Goal: Transaction & Acquisition: Purchase product/service

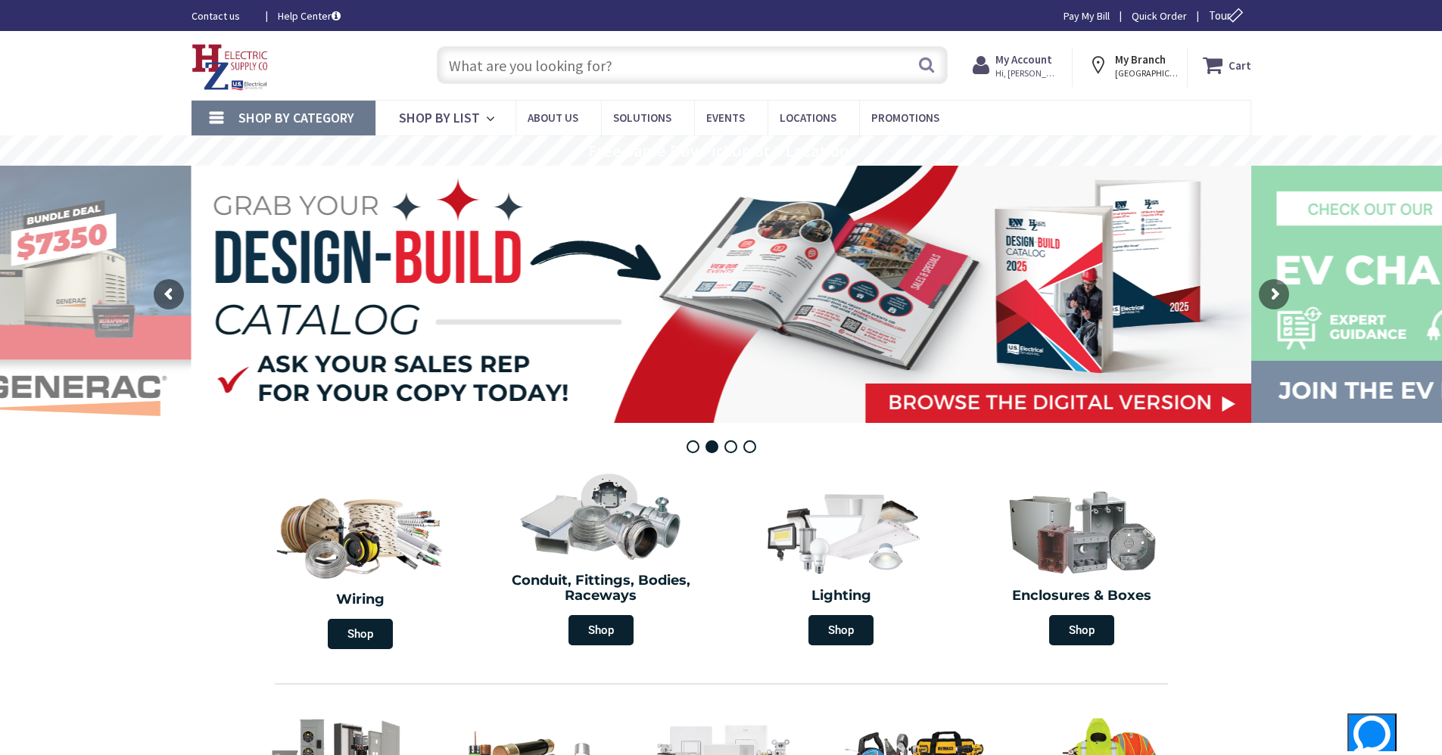
click at [671, 56] on input "text" at bounding box center [692, 65] width 511 height 38
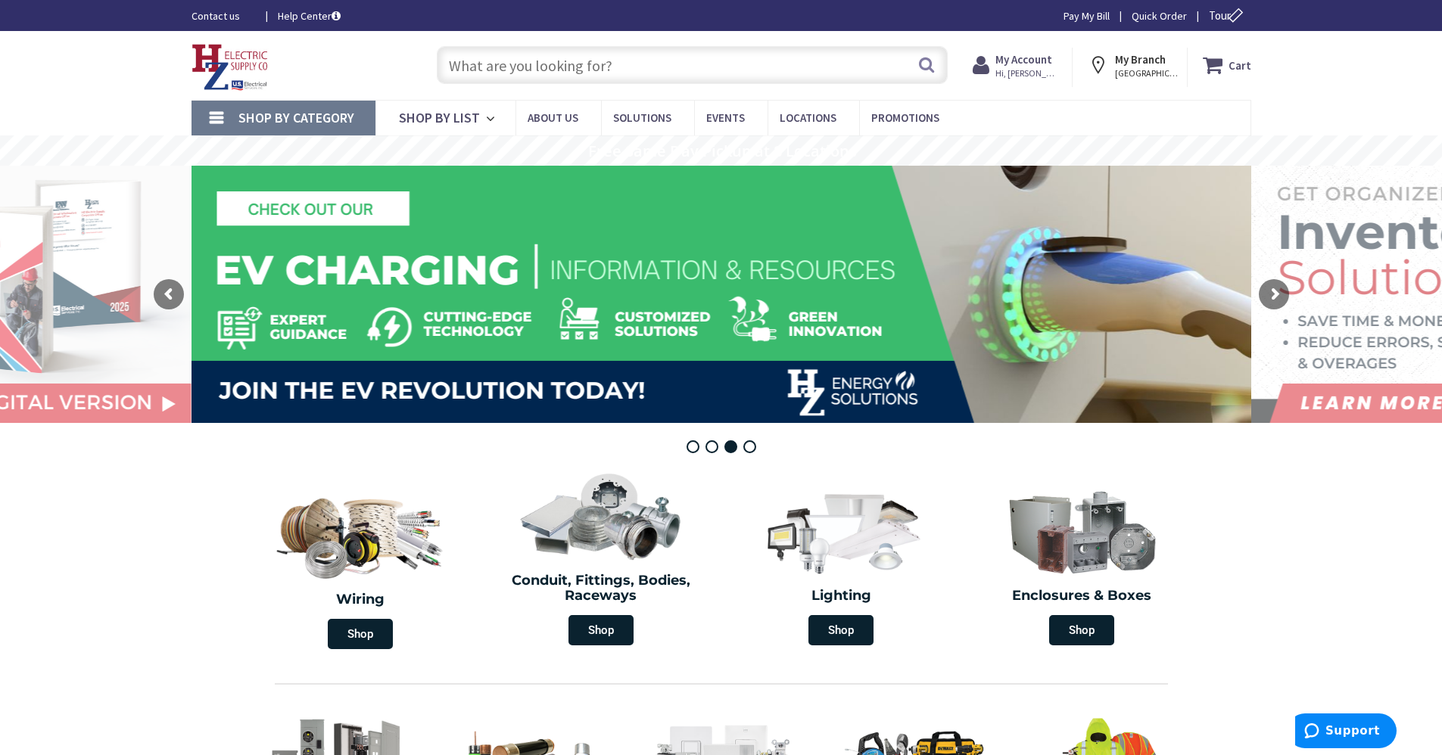
click at [746, 76] on input "text" at bounding box center [692, 65] width 511 height 38
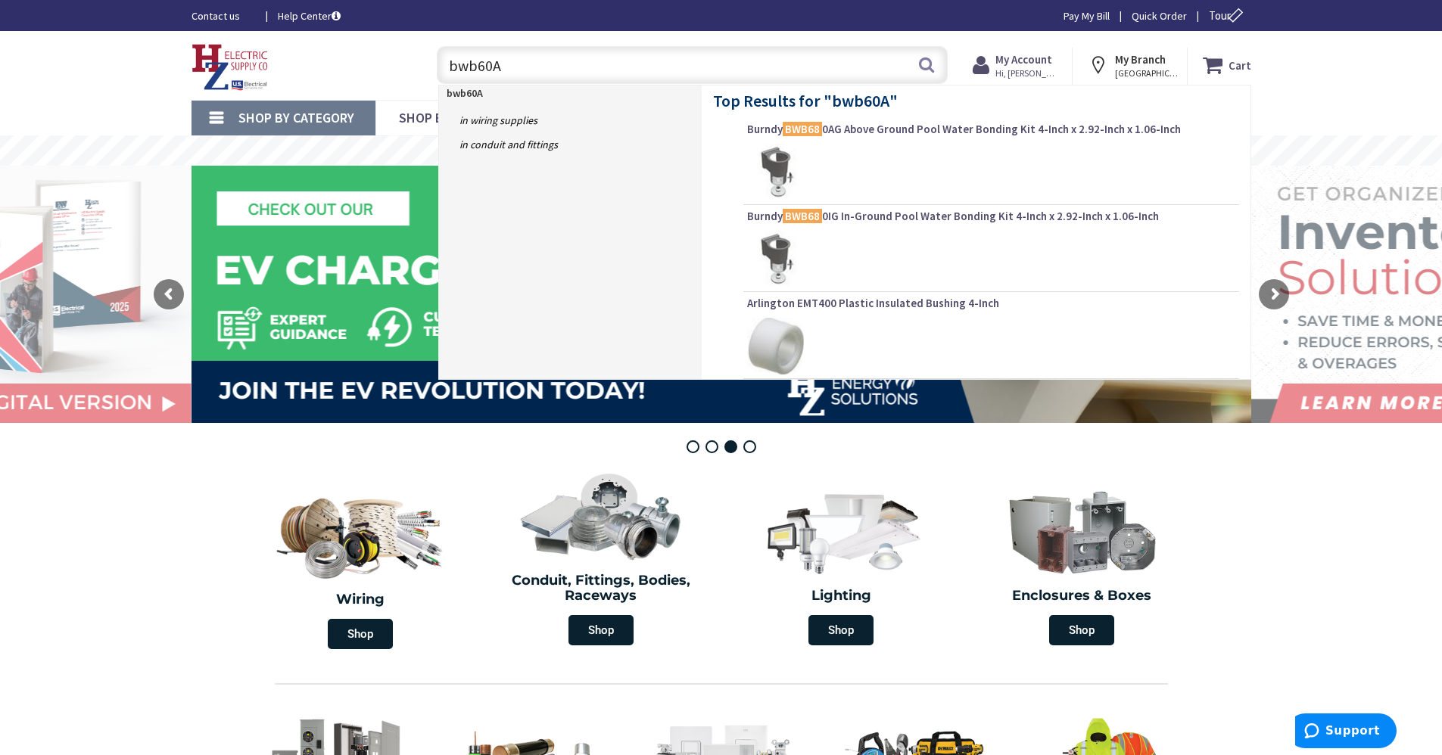
type input "bwb60AG"
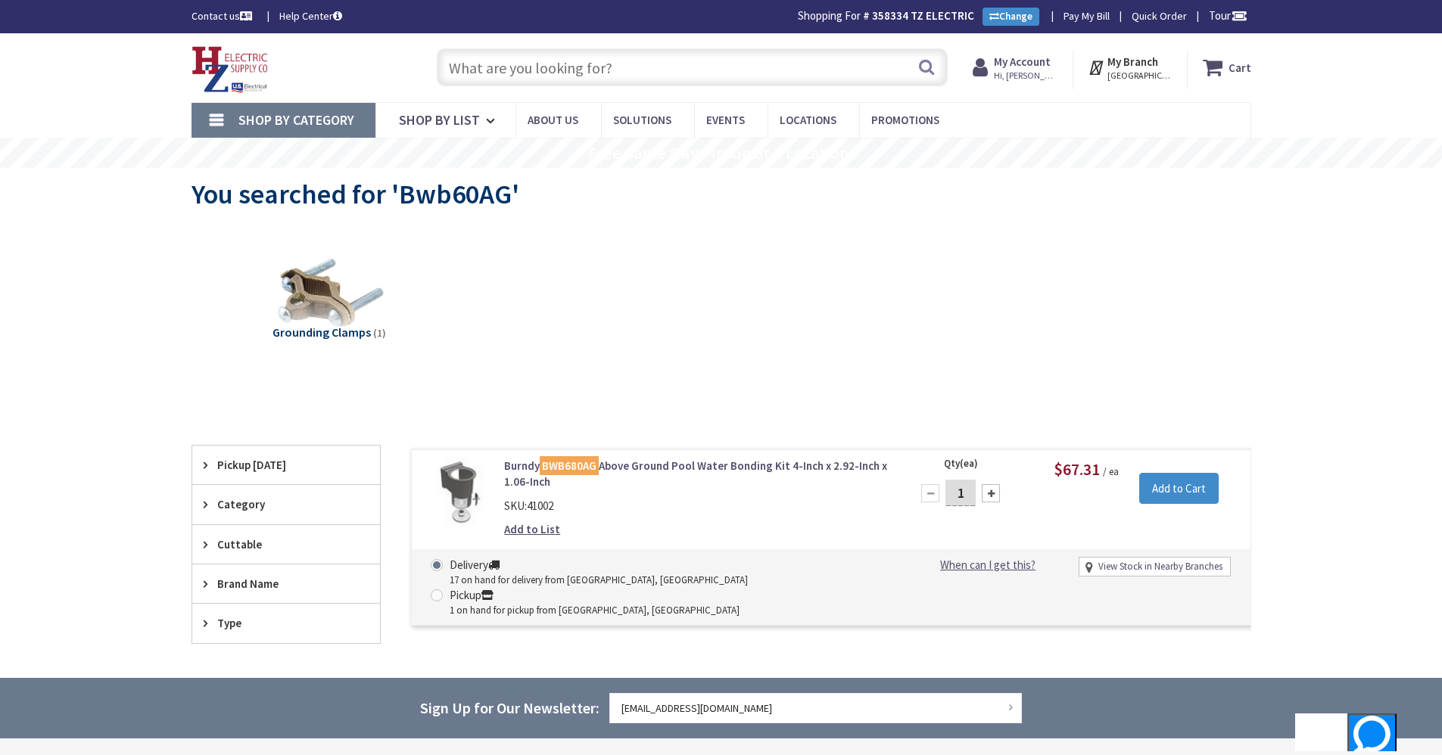
click at [518, 471] on link "Burndy BWB680AG Above Ground Pool Water Bonding Kit 4-Inch x 2.92-Inch x 1.06-I…" at bounding box center [696, 474] width 385 height 33
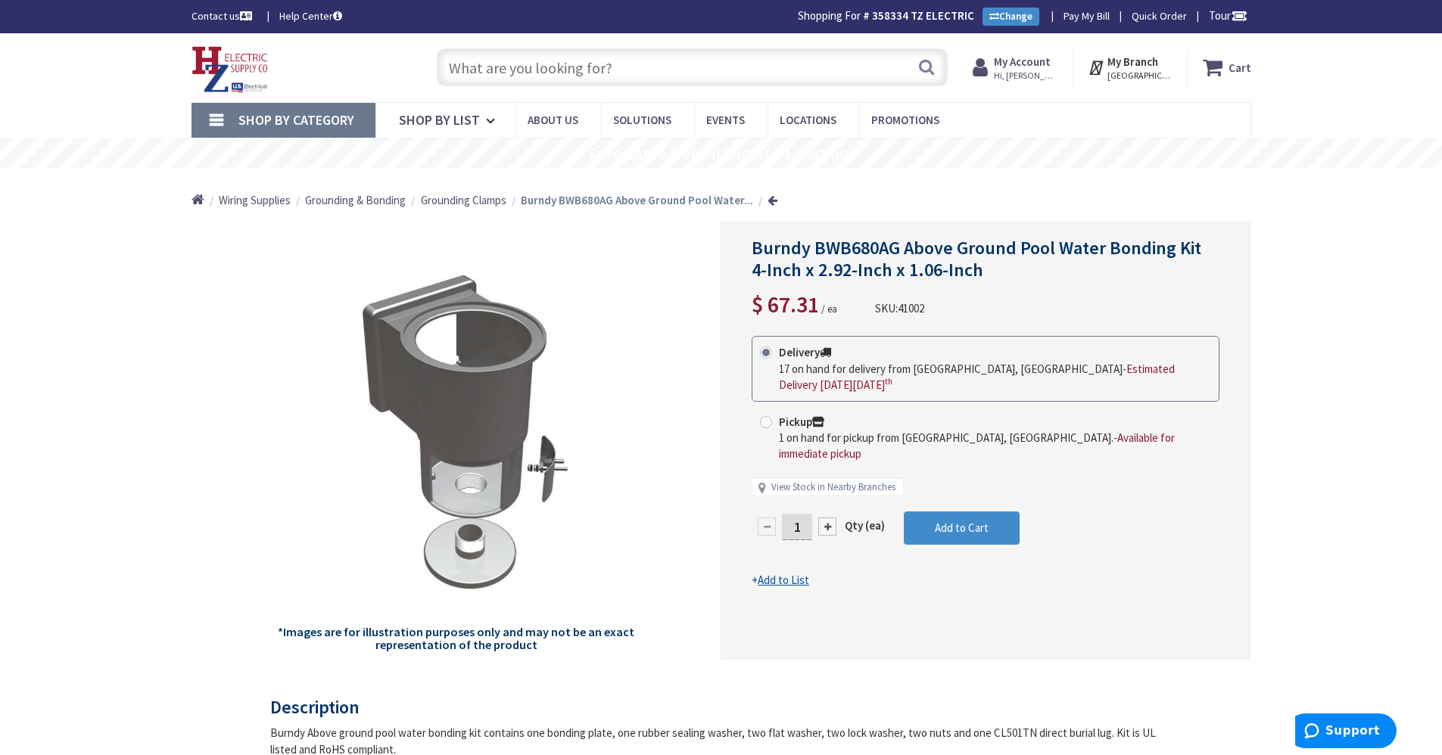
drag, startPoint x: 807, startPoint y: 510, endPoint x: 732, endPoint y: 506, distance: 75.0
click at [732, 506] on div "Burndy BWB680AG Above Ground Pool Water Bonding Kit 4-Inch x 2.92-Inch x 1.06-I…" at bounding box center [986, 441] width 530 height 438
type input "4"
click at [959, 508] on form "This product is Discontinued Delivery 17 on hand for delivery from Middletown, …" at bounding box center [986, 462] width 468 height 253
click at [959, 521] on span "Add to Cart" at bounding box center [962, 528] width 54 height 14
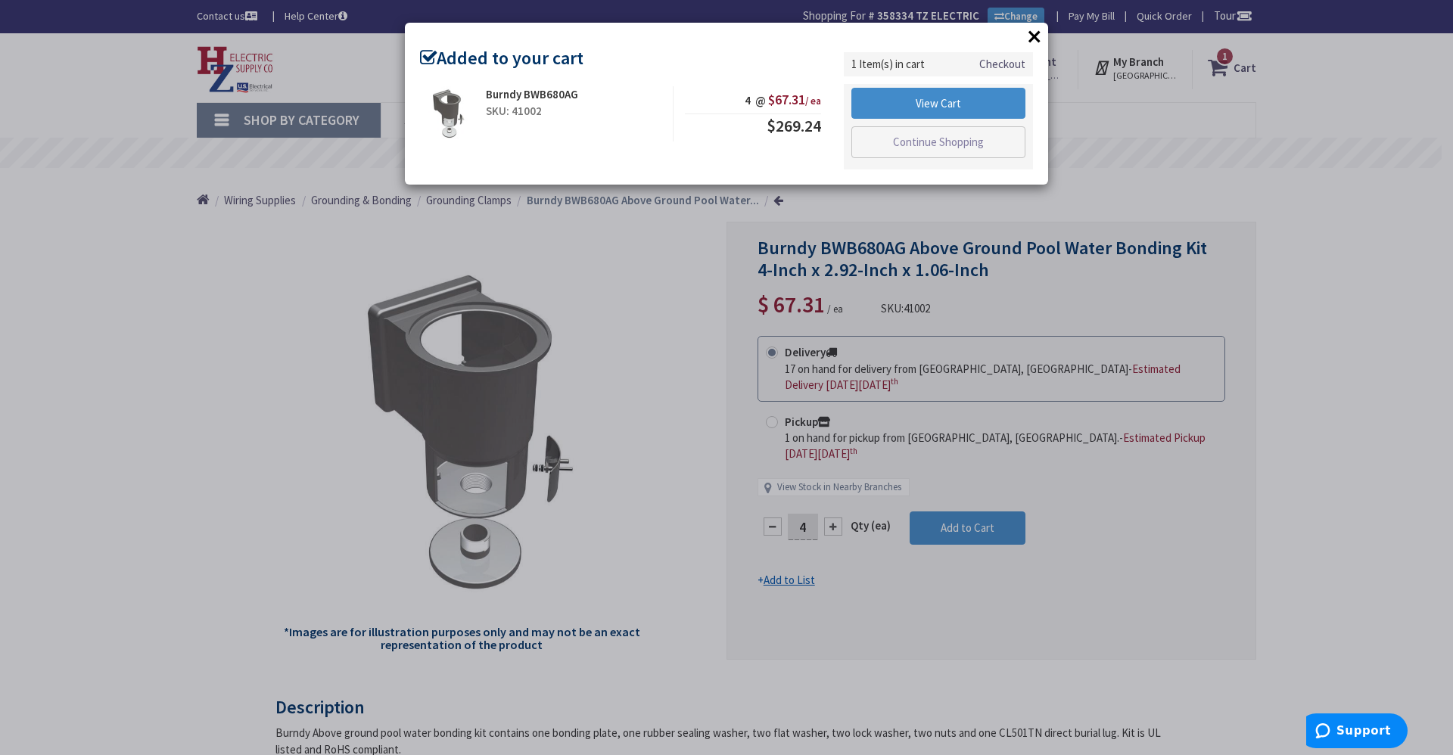
click at [1032, 38] on button "×" at bounding box center [1034, 36] width 23 height 23
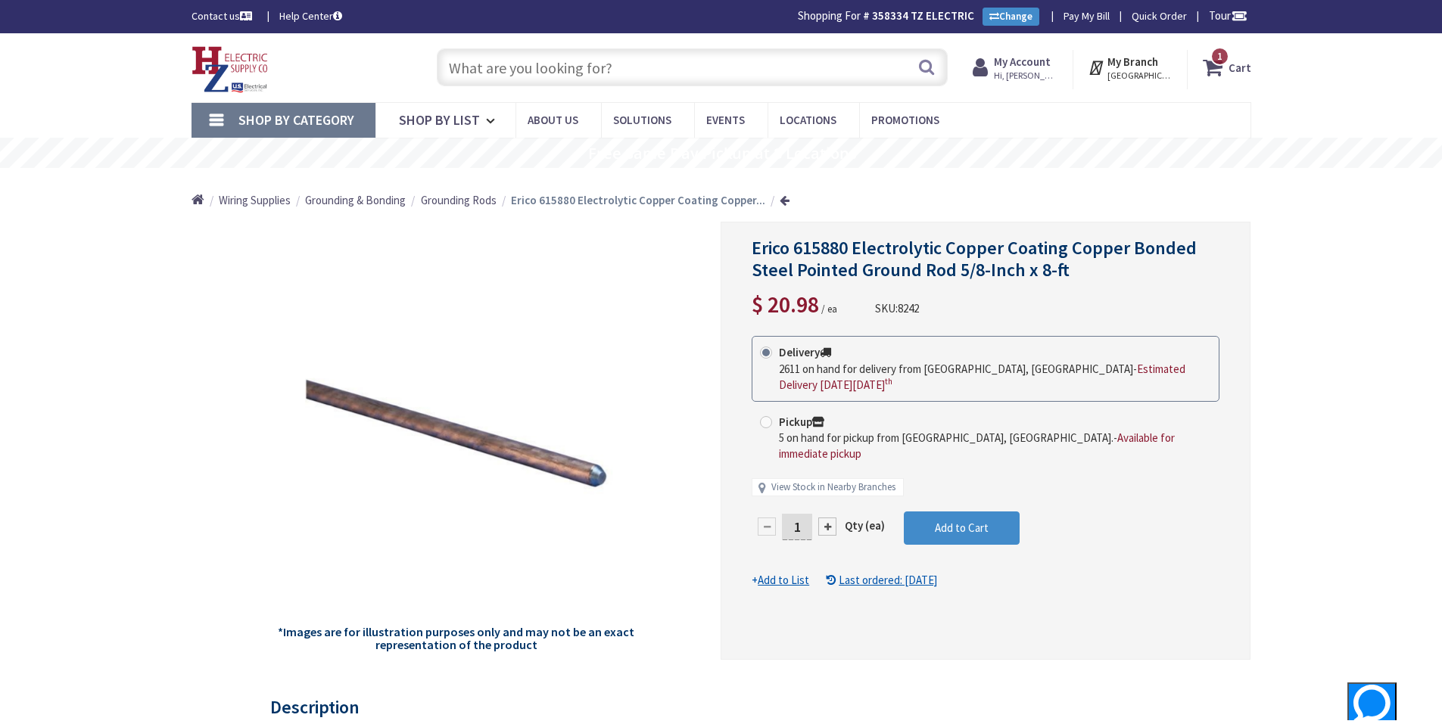
drag, startPoint x: 797, startPoint y: 503, endPoint x: 816, endPoint y: 509, distance: 20.1
click at [816, 512] on div "1" at bounding box center [797, 527] width 91 height 30
type input "20"
click at [983, 500] on form "This product is Discontinued Delivery 2611 on hand for delivery from Middletown…" at bounding box center [986, 462] width 468 height 253
click at [1001, 516] on button "Add to Cart" at bounding box center [962, 528] width 116 height 33
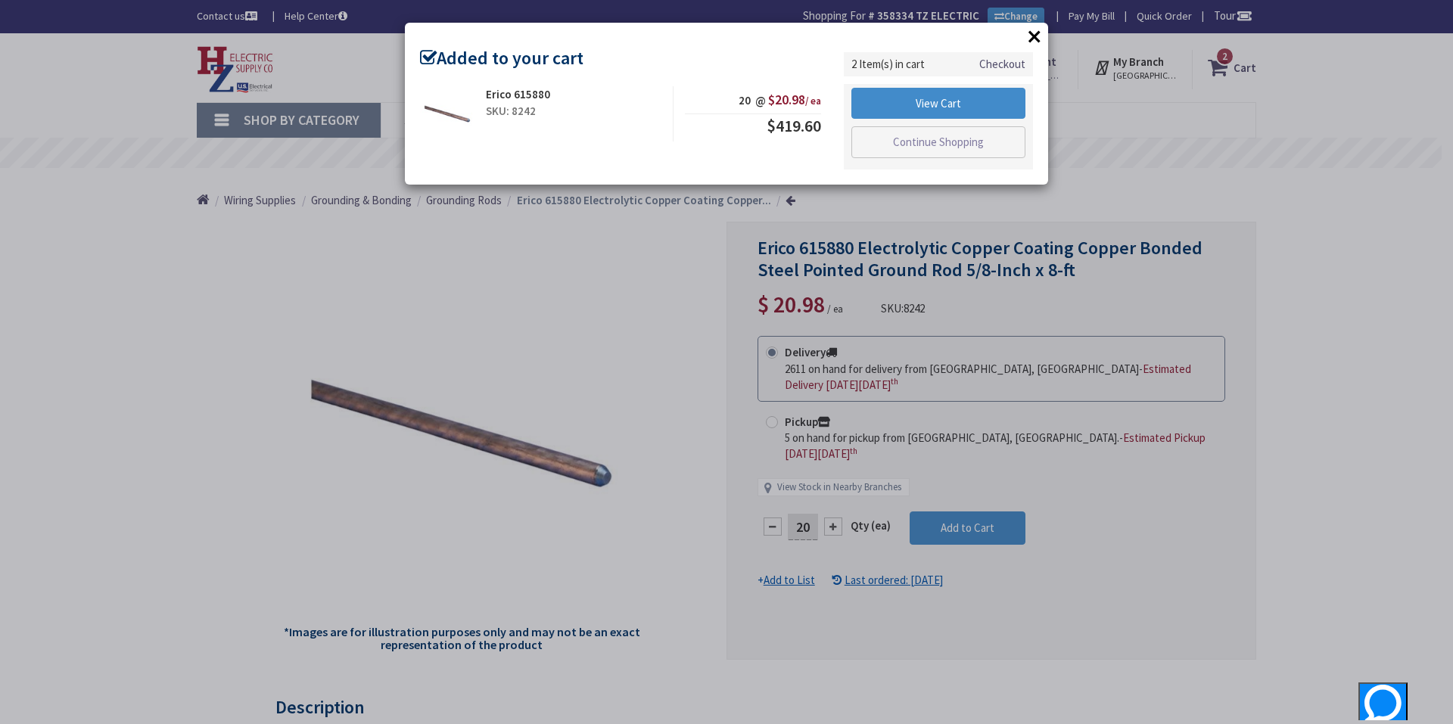
click at [1034, 30] on button "×" at bounding box center [1034, 36] width 23 height 23
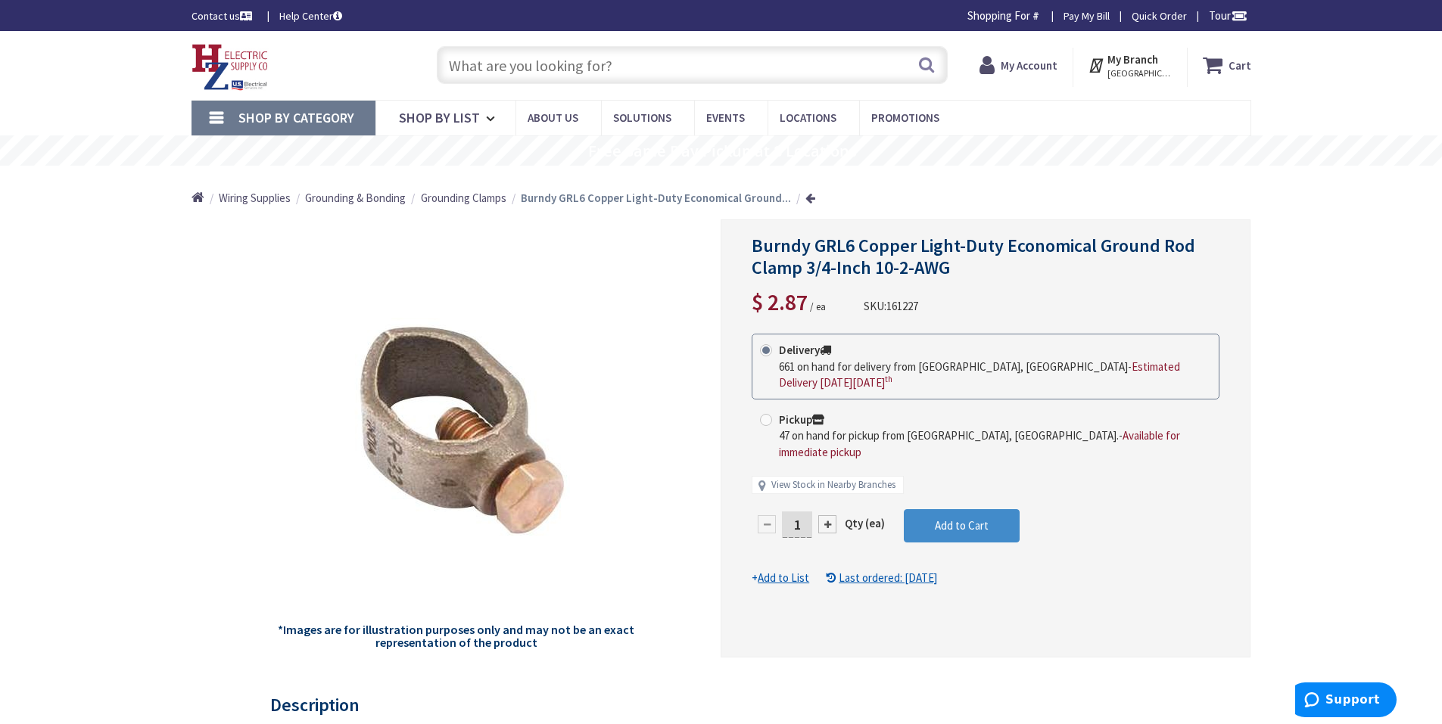
drag, startPoint x: 800, startPoint y: 505, endPoint x: 757, endPoint y: 519, distance: 45.5
click at [757, 519] on div "1" at bounding box center [797, 524] width 91 height 30
type input "20"
click at [959, 520] on form "This product is Discontinued Delivery 661 on hand for delivery from Middletown,…" at bounding box center [986, 460] width 468 height 253
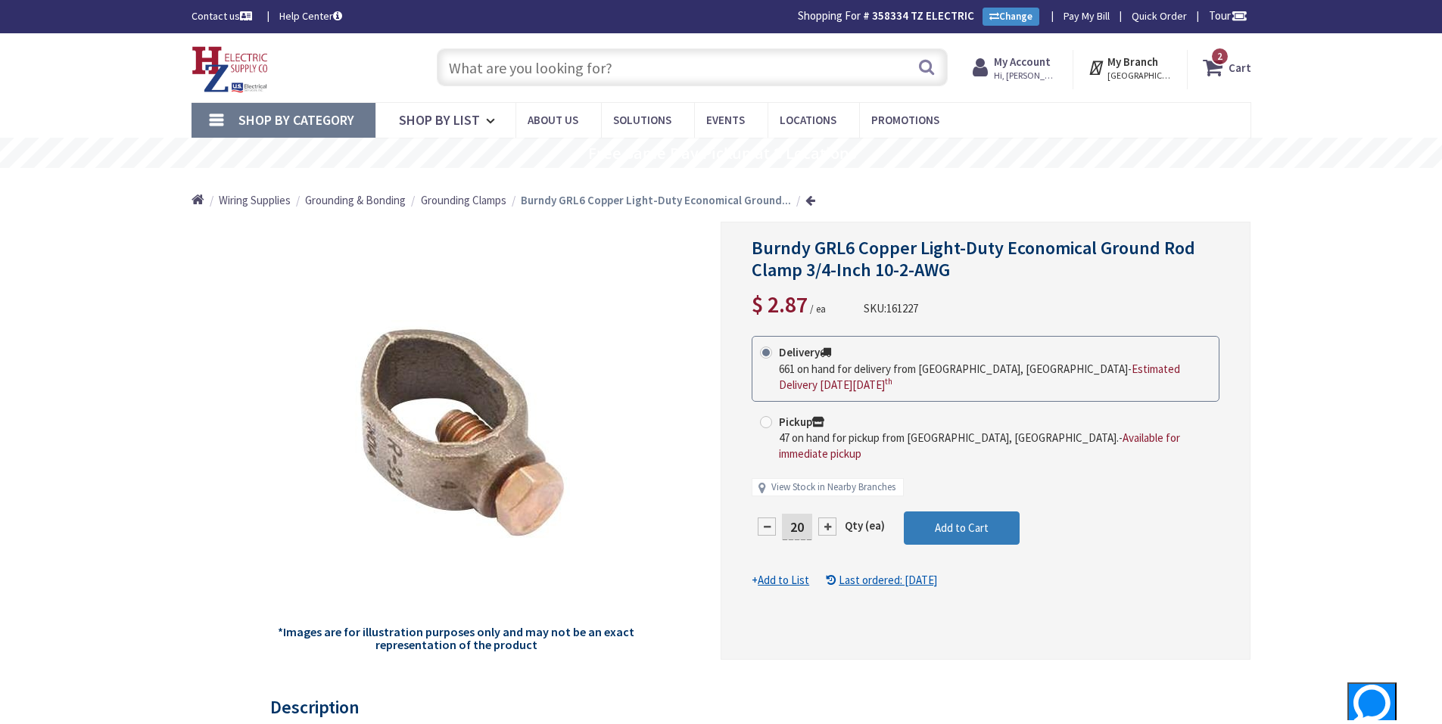
click at [949, 512] on button "Add to Cart" at bounding box center [962, 528] width 116 height 33
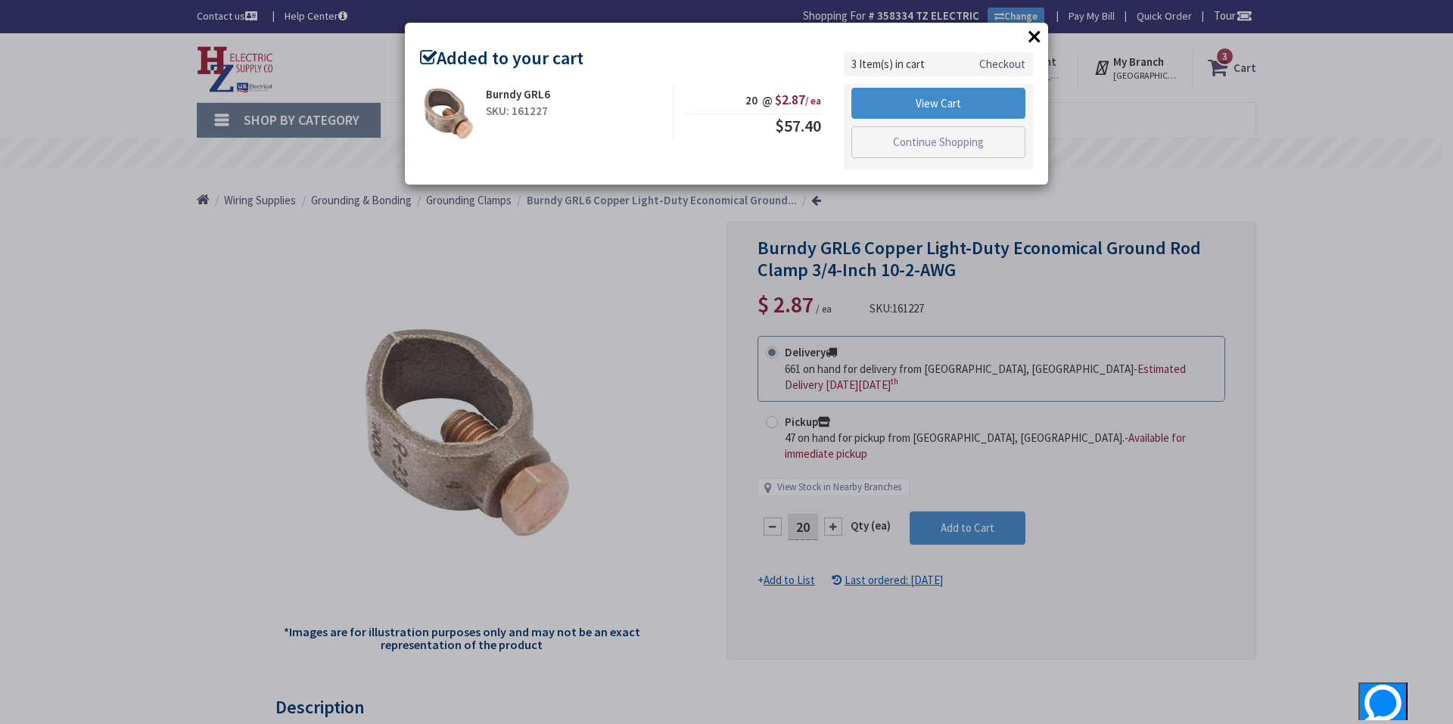
click at [1029, 38] on button "×" at bounding box center [1034, 36] width 23 height 23
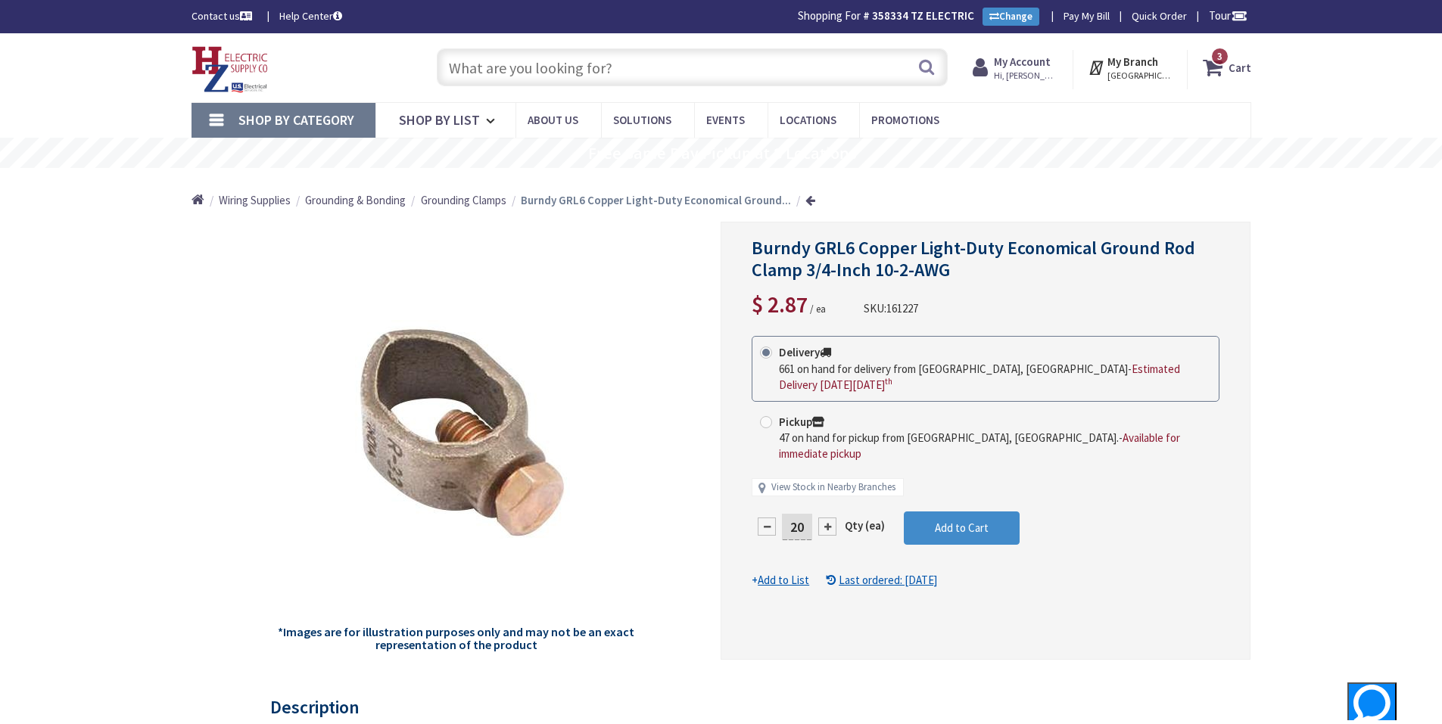
click at [502, 58] on input "text" at bounding box center [692, 67] width 511 height 38
click at [762, 73] on input "text" at bounding box center [692, 67] width 511 height 38
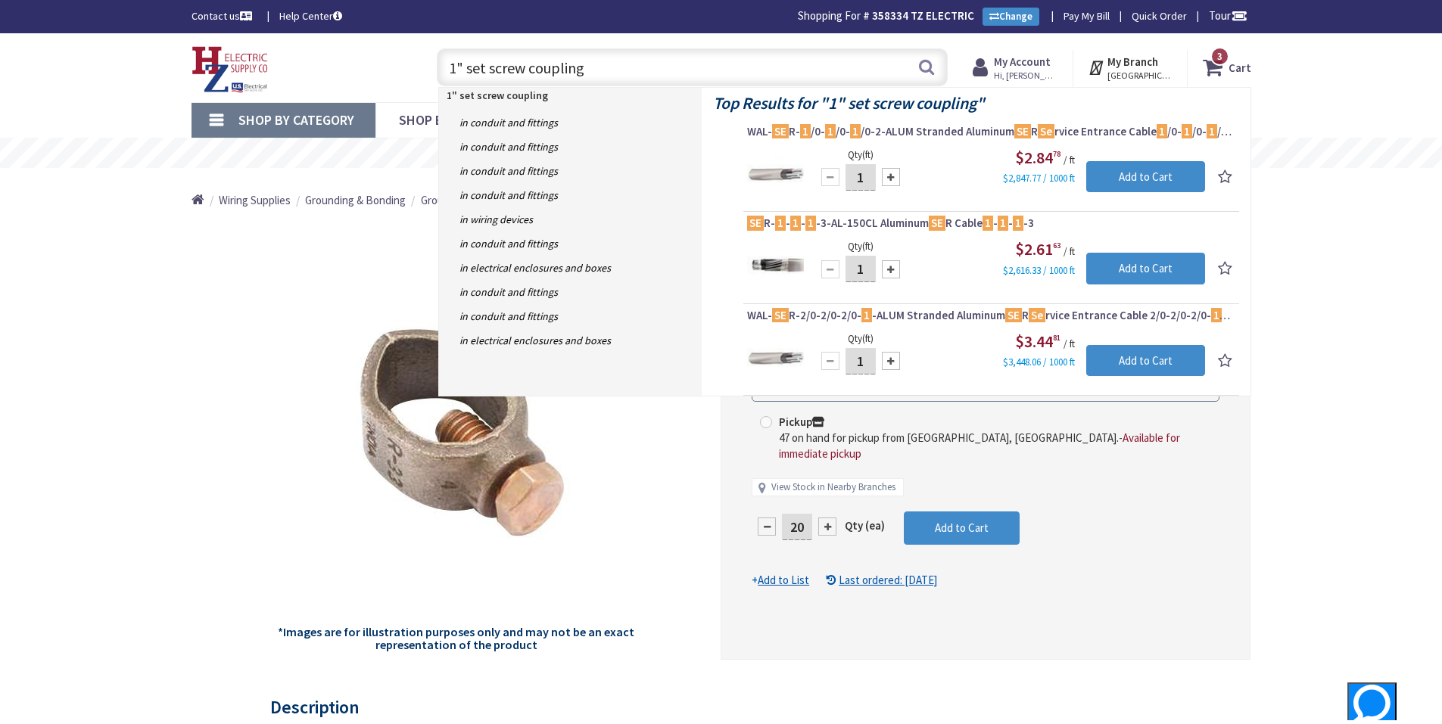
type input "1" set screw couplings"
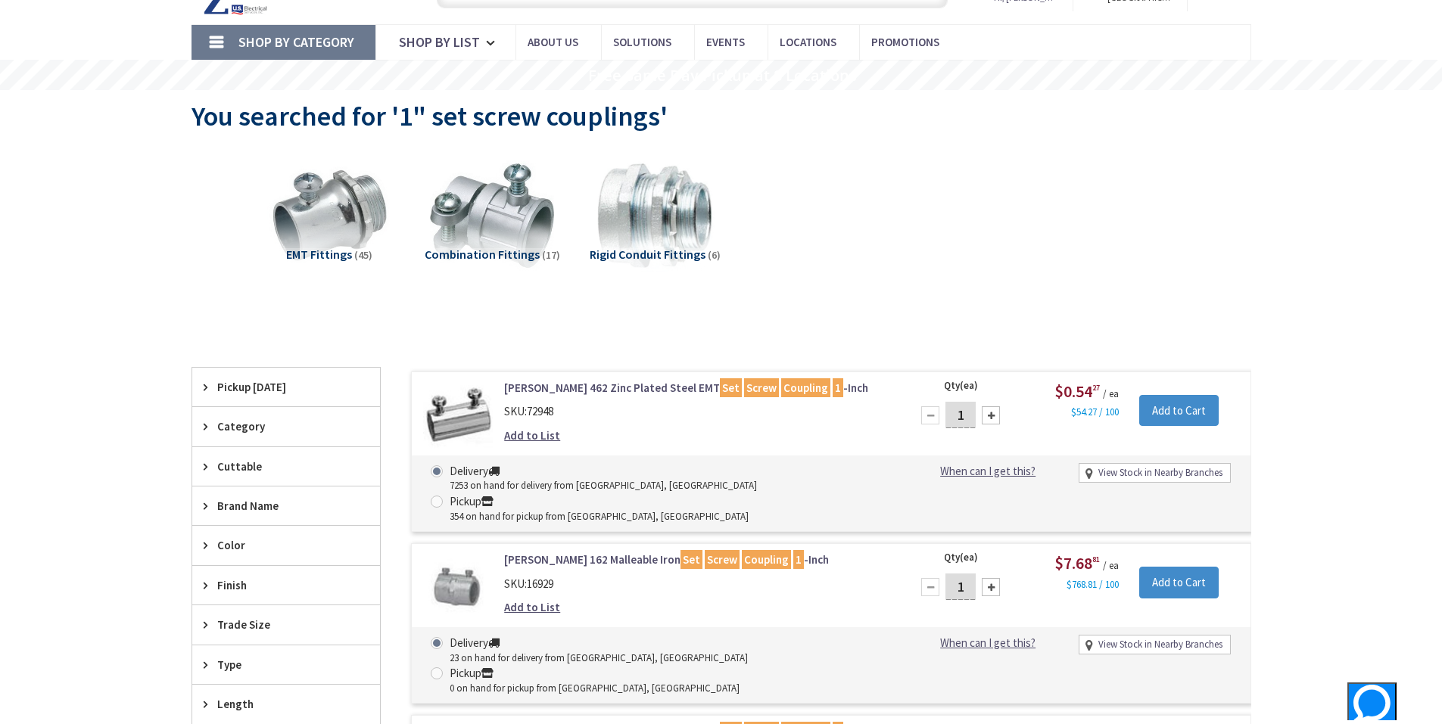
scroll to position [78, 0]
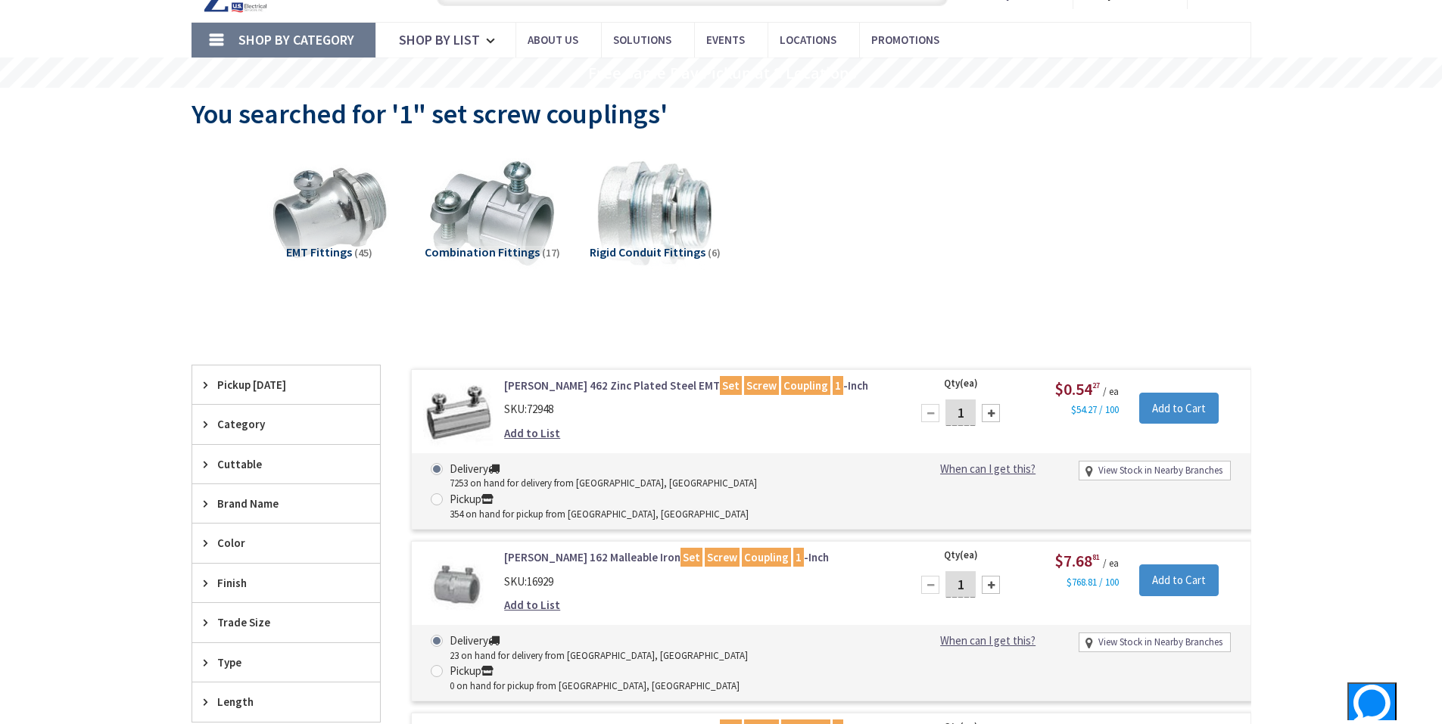
click at [967, 401] on div "1" at bounding box center [960, 413] width 91 height 30
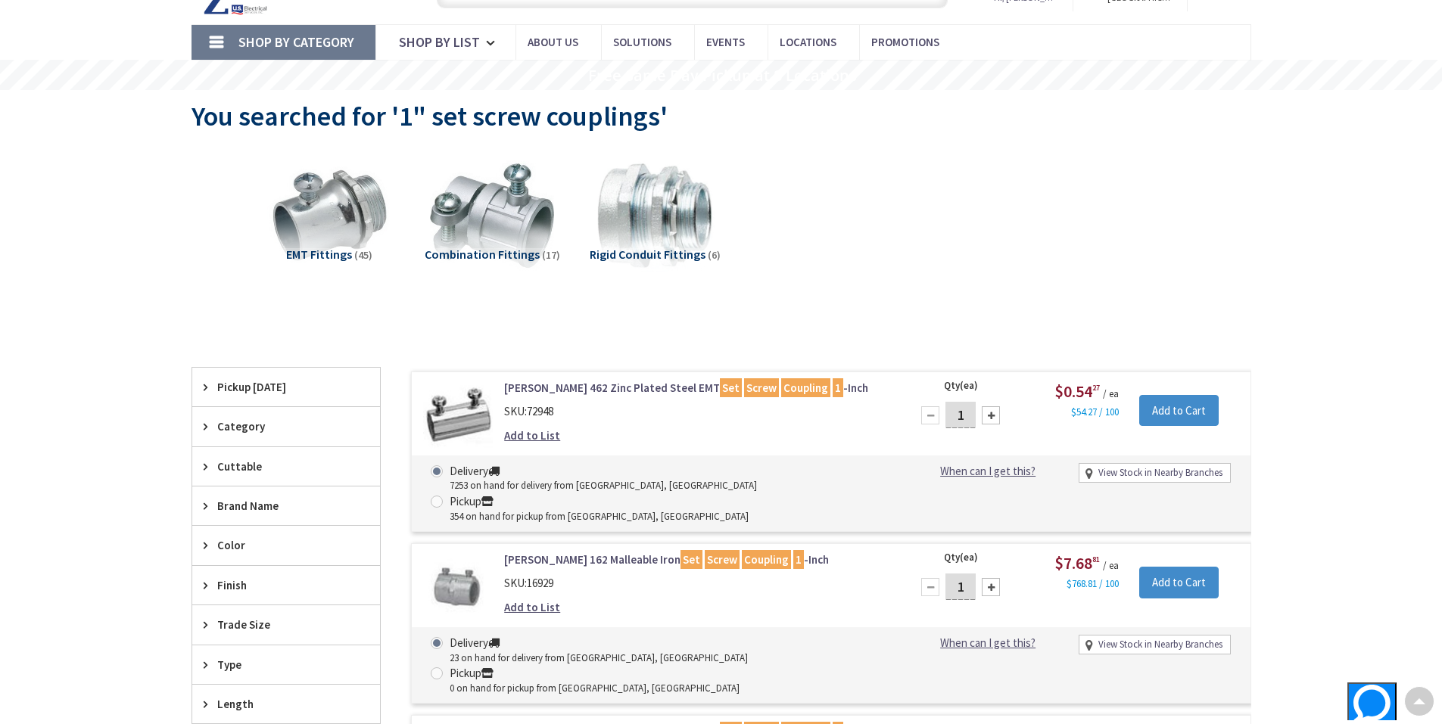
click at [967, 413] on input "1" at bounding box center [960, 415] width 30 height 26
drag, startPoint x: 967, startPoint y: 413, endPoint x: 958, endPoint y: 414, distance: 9.1
click at [958, 414] on input "1" at bounding box center [960, 415] width 30 height 26
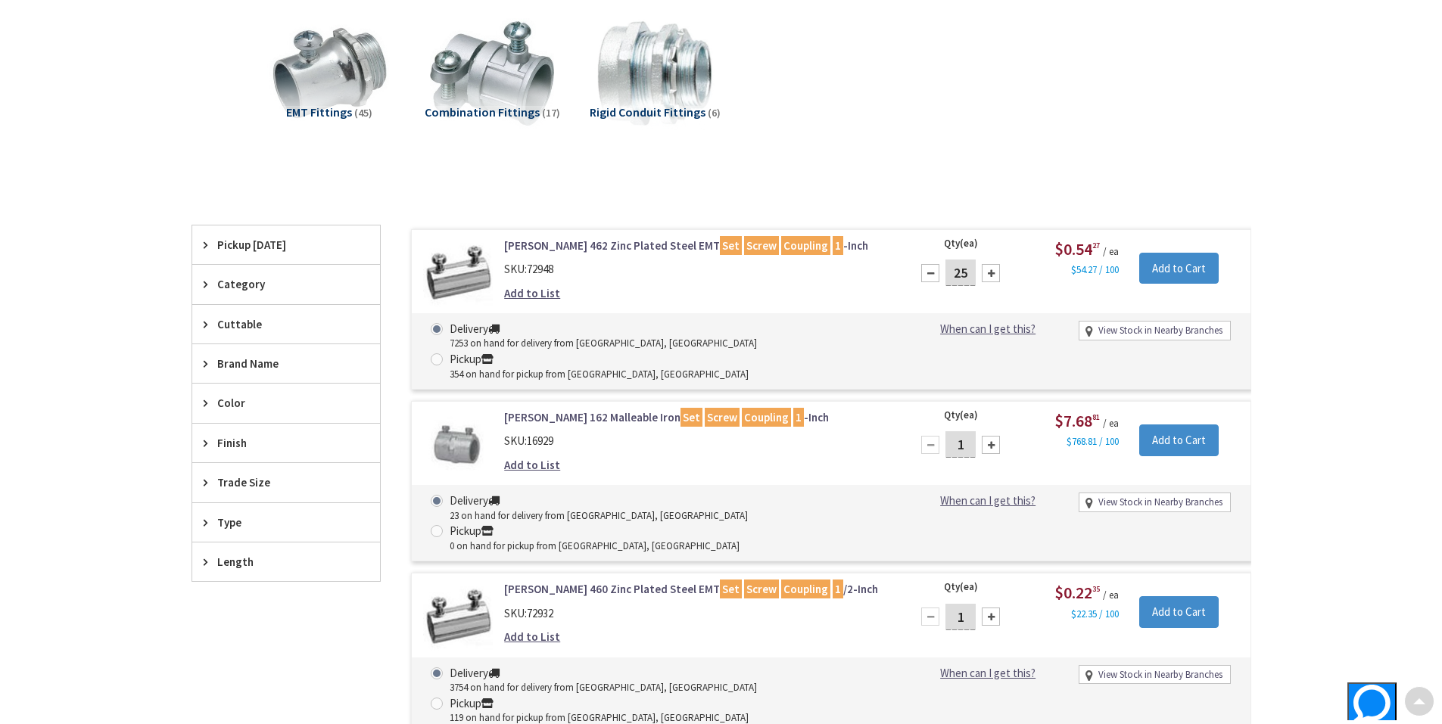
scroll to position [303, 0]
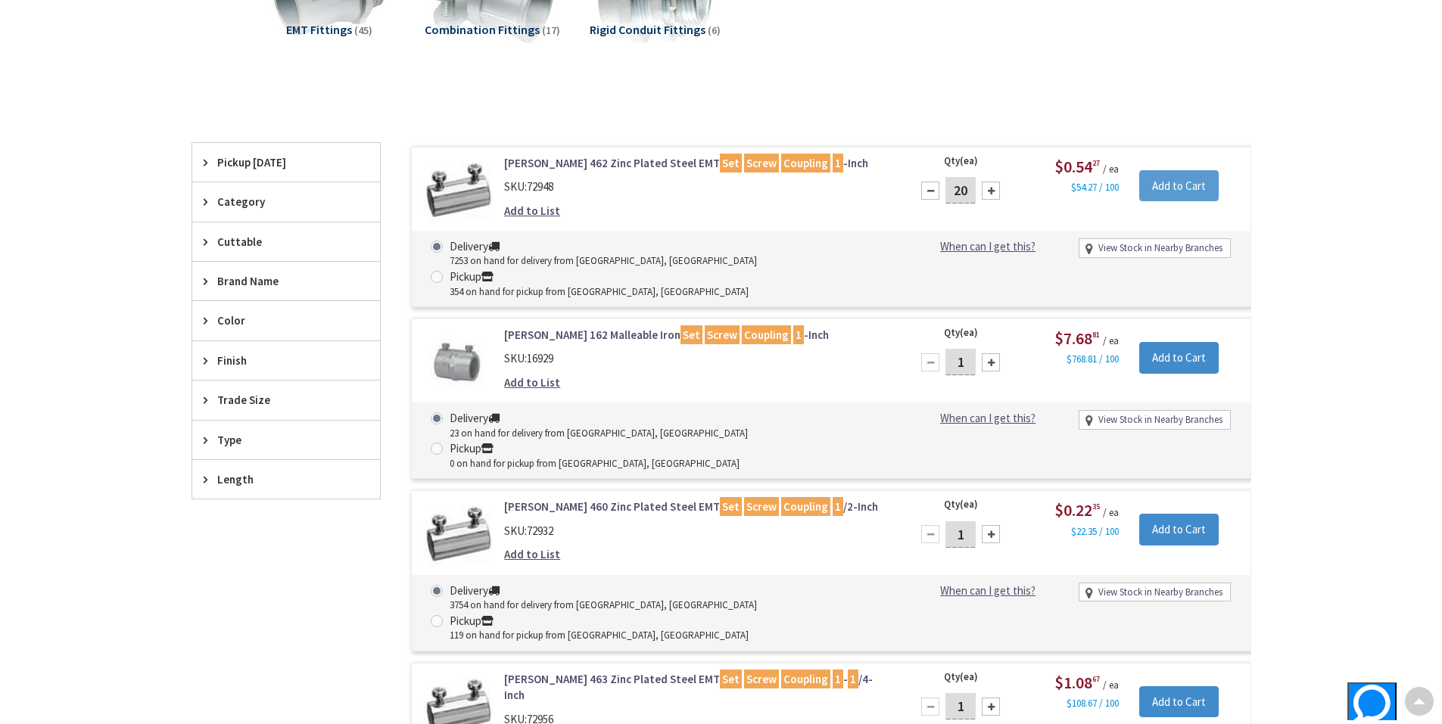
type input "20"
click at [1212, 179] on input "Add to Cart" at bounding box center [1178, 186] width 79 height 32
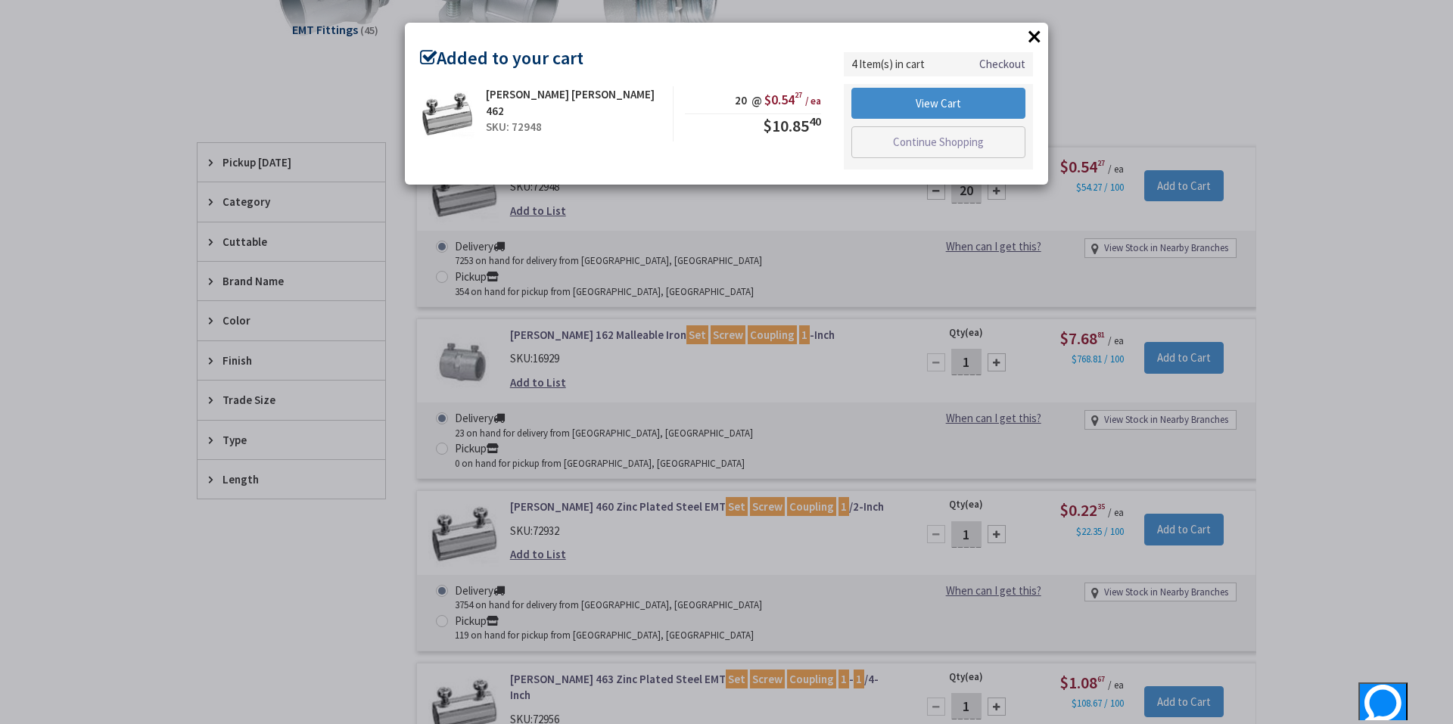
click at [1044, 37] on button "×" at bounding box center [1034, 36] width 23 height 23
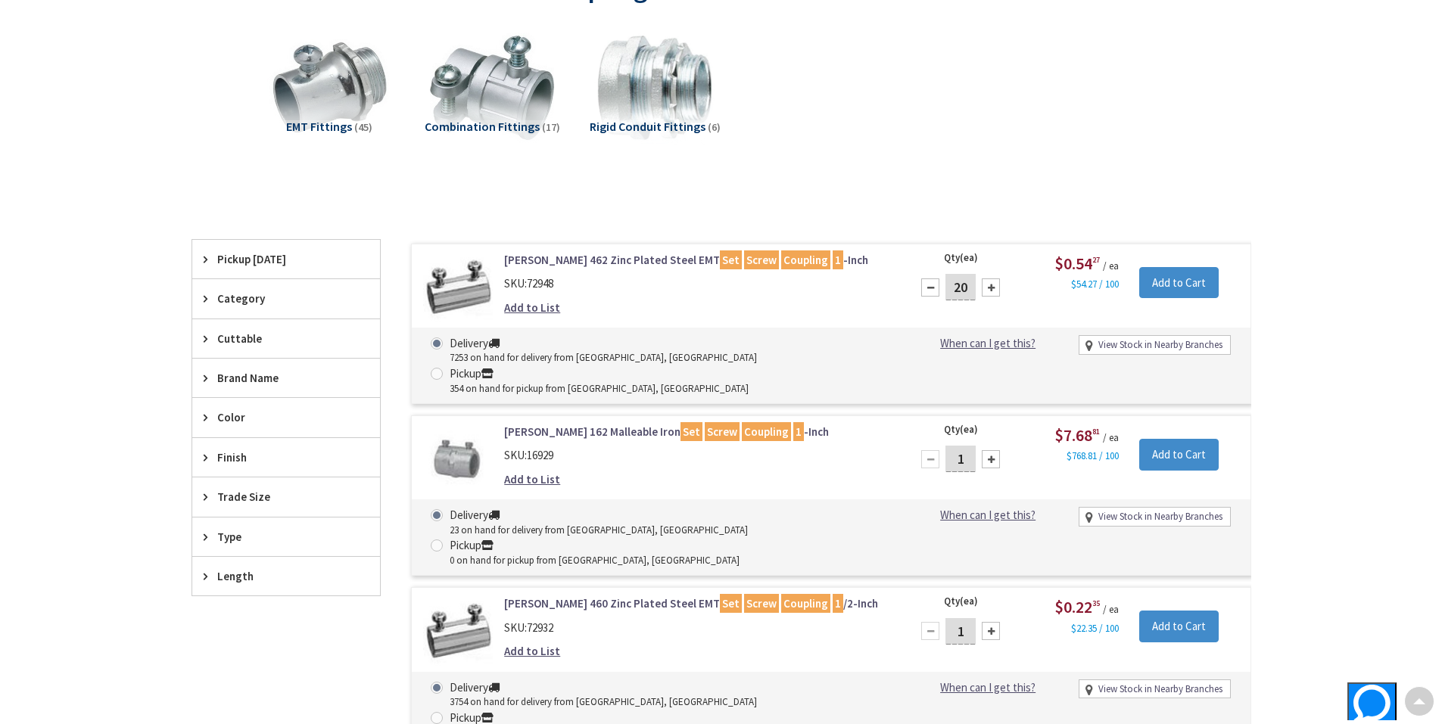
scroll to position [0, 0]
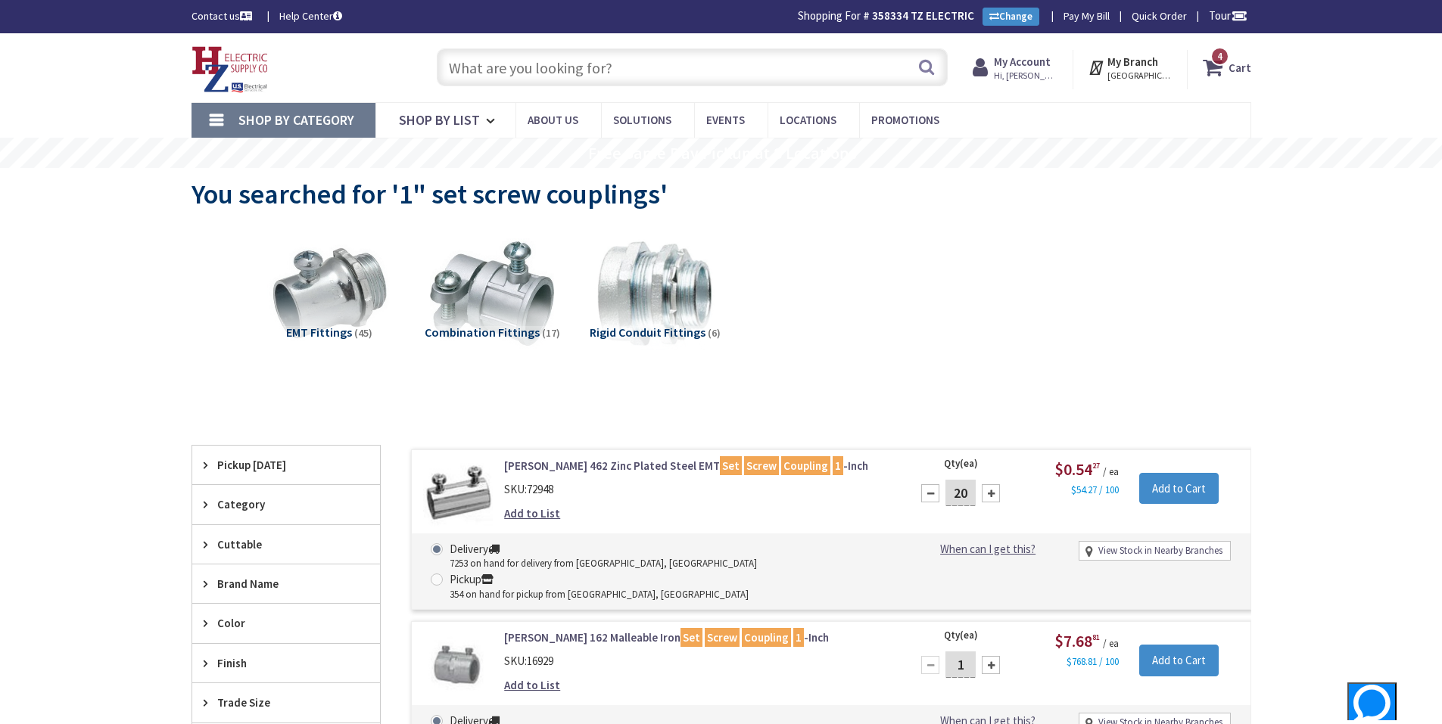
click at [804, 63] on input "text" at bounding box center [692, 67] width 511 height 38
click at [779, 67] on input "text" at bounding box center [692, 67] width 511 height 38
click at [817, 67] on input "text" at bounding box center [692, 67] width 511 height 38
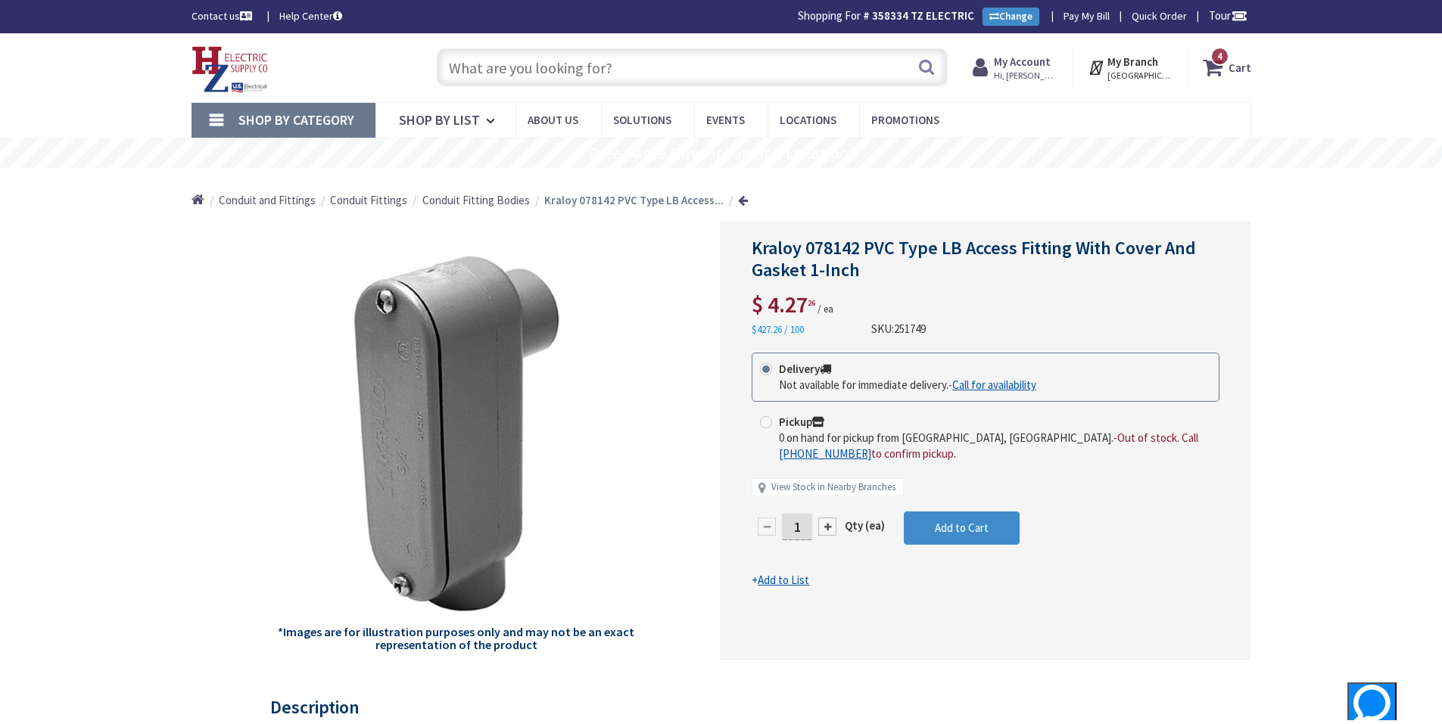
click at [802, 528] on input "1" at bounding box center [797, 527] width 30 height 26
type input "15"
click at [972, 514] on form "This product is Discontinued Delivery Not available for immediate delivery. - C…" at bounding box center [986, 471] width 468 height 236
click at [972, 515] on button "Add to Cart" at bounding box center [962, 528] width 116 height 33
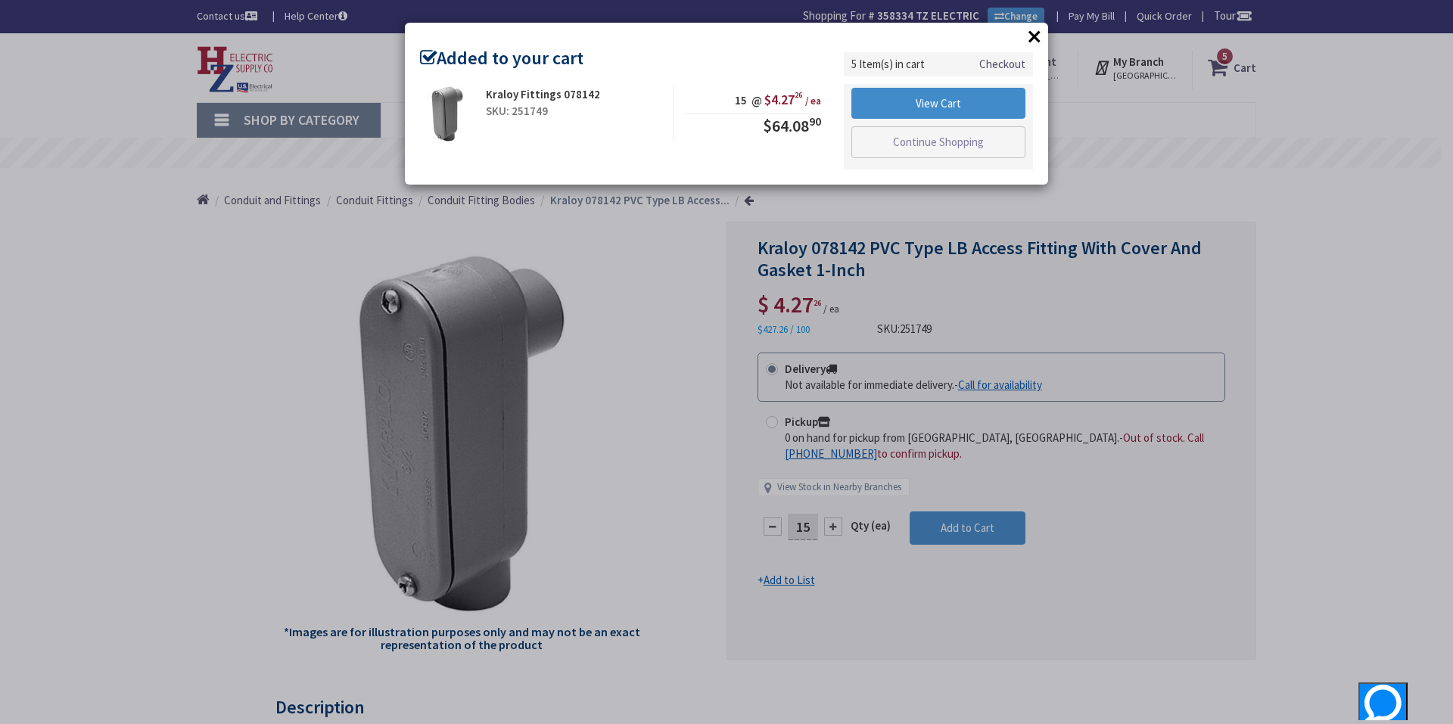
click at [1026, 42] on button "×" at bounding box center [1034, 36] width 23 height 23
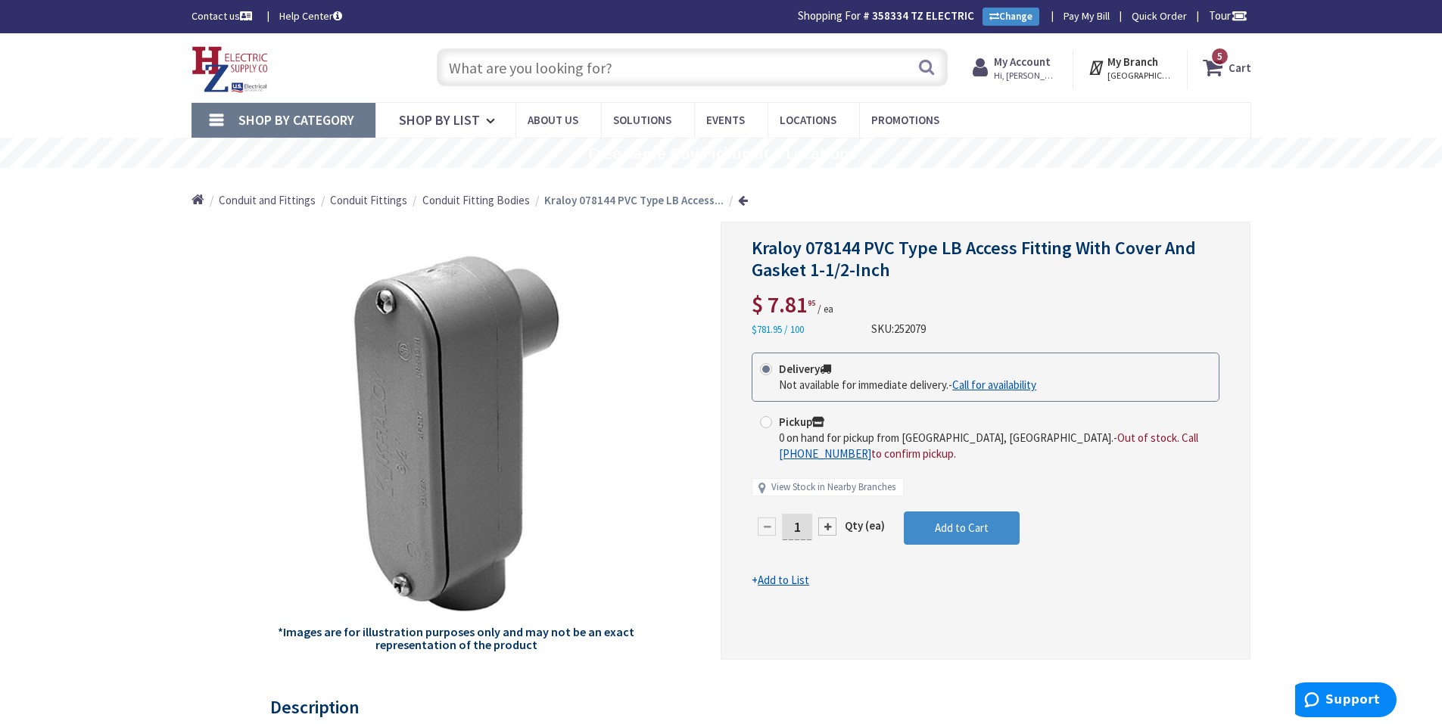
click at [807, 529] on input "1" at bounding box center [797, 527] width 30 height 26
type input "15"
click at [927, 529] on form "This product is Discontinued Delivery Not available for immediate delivery. - C…" at bounding box center [986, 471] width 468 height 236
click at [927, 529] on button "Add to Cart" at bounding box center [962, 528] width 116 height 33
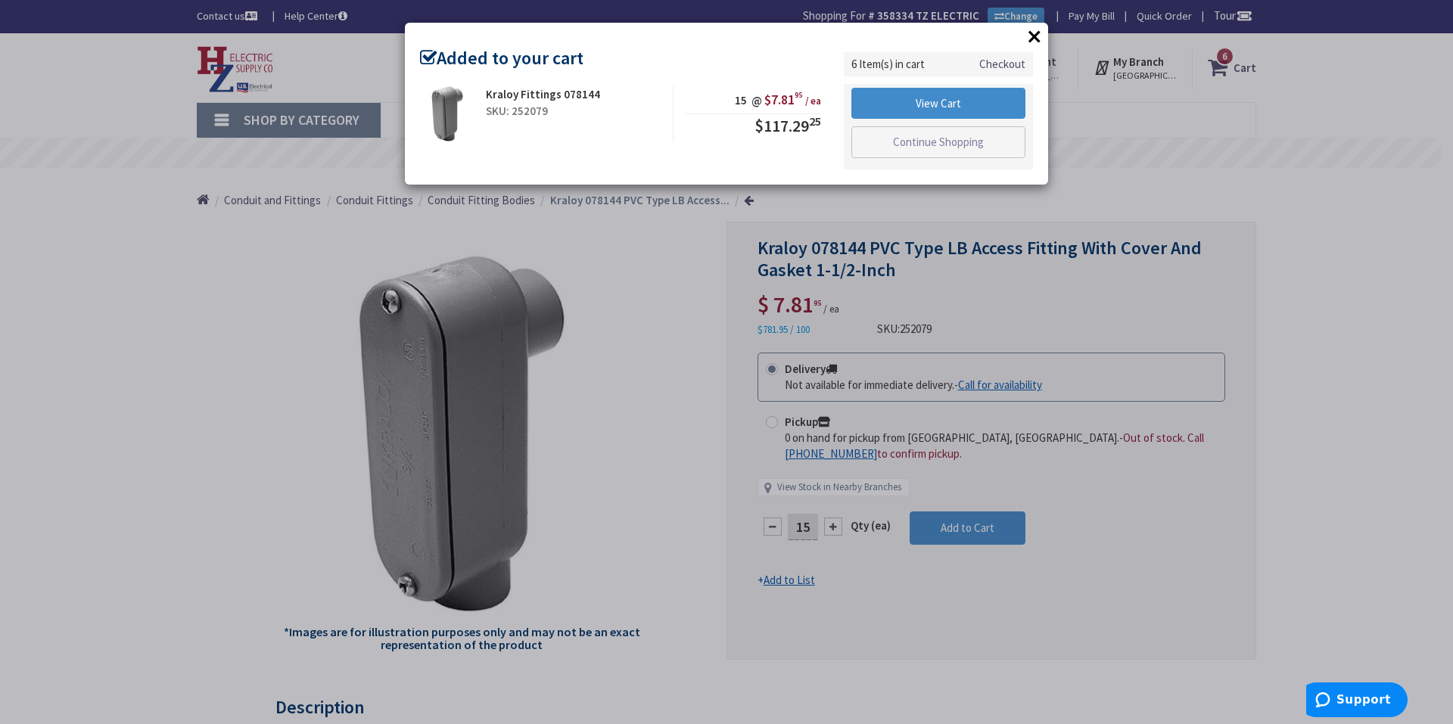
click at [1035, 42] on button "×" at bounding box center [1034, 36] width 23 height 23
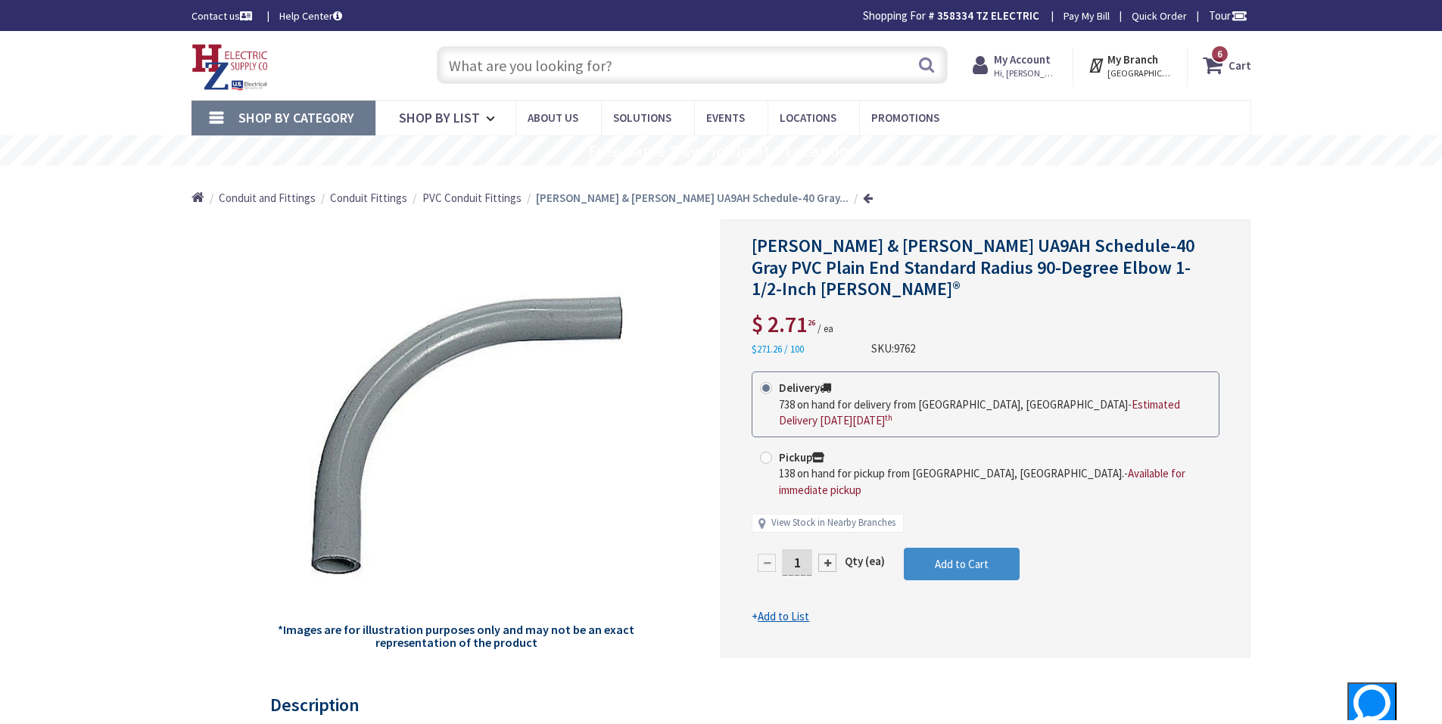
click at [805, 549] on input "1" at bounding box center [797, 562] width 30 height 26
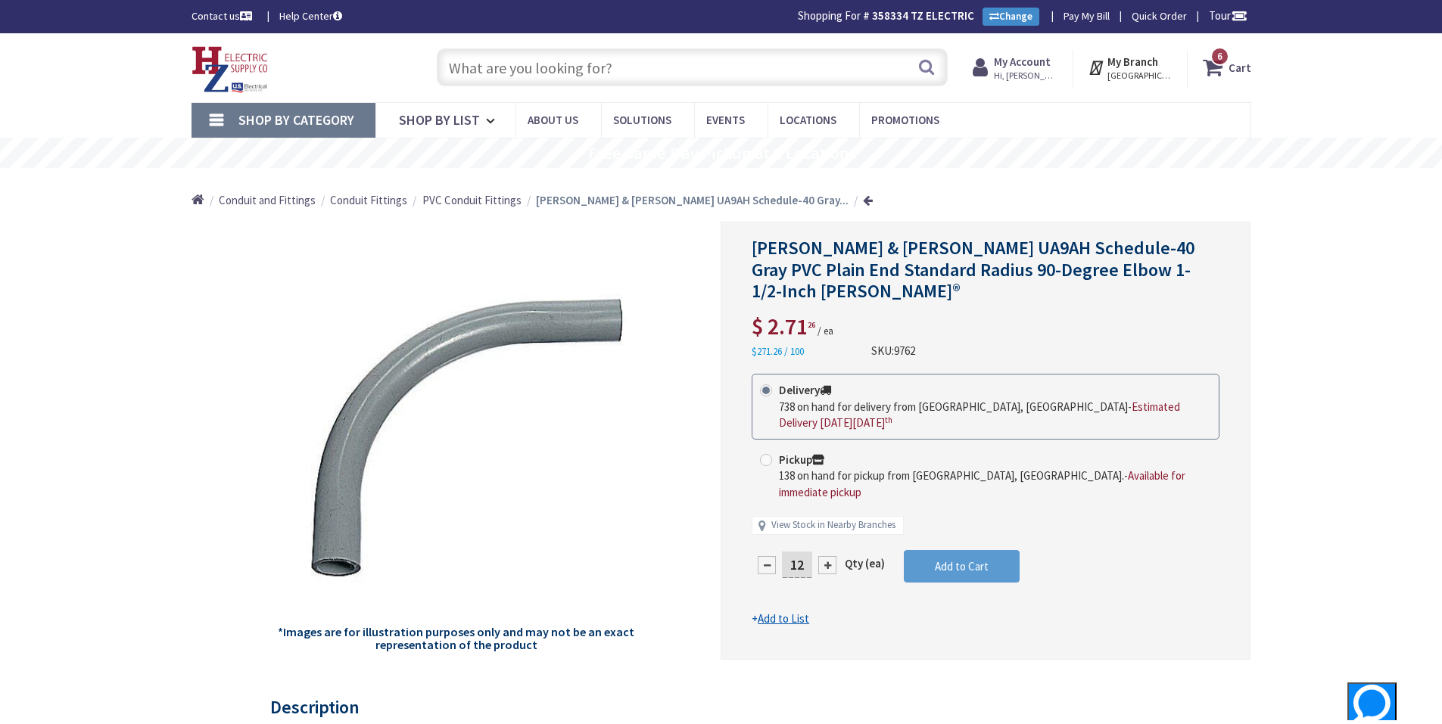
type input "12"
click at [965, 539] on form "This product is Discontinued Delivery 738 on hand for delivery from Middletown,…" at bounding box center [986, 500] width 468 height 253
click at [965, 559] on span "Add to Cart" at bounding box center [962, 566] width 54 height 14
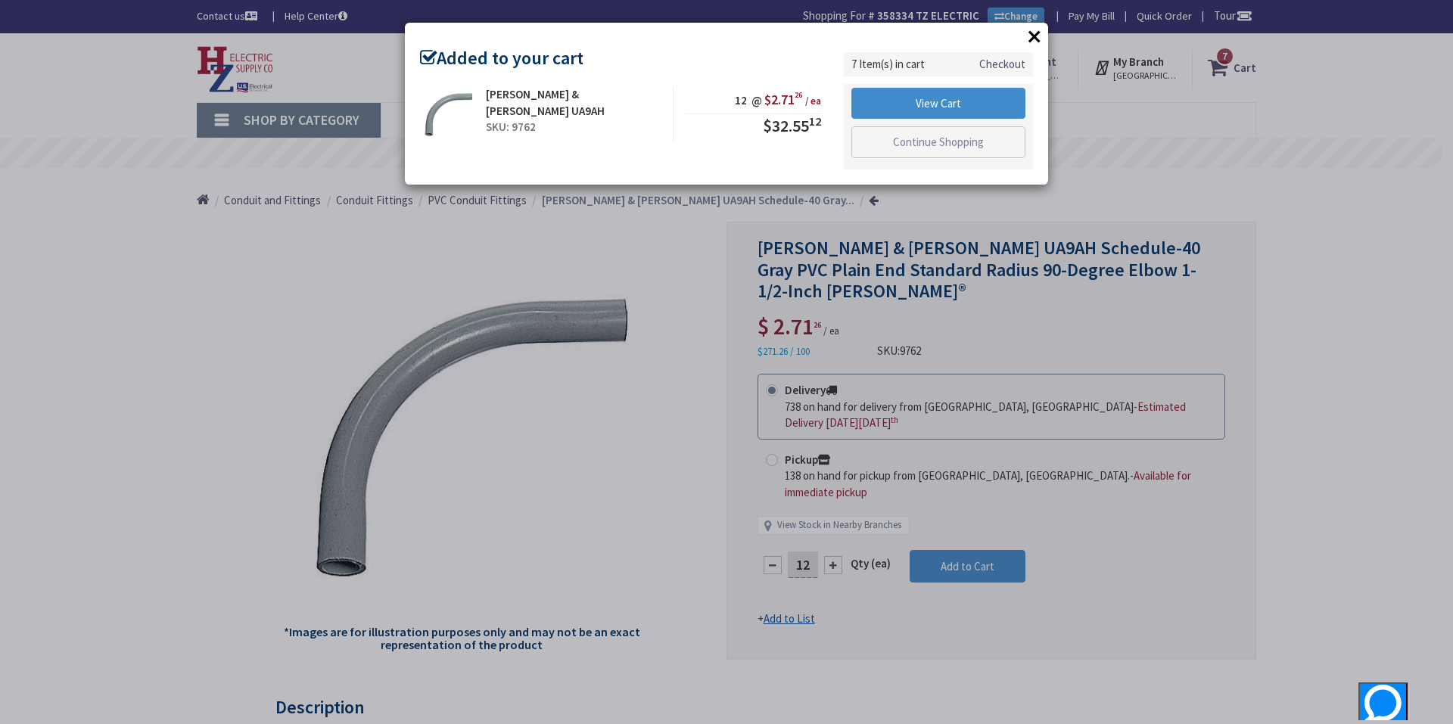
click at [1035, 39] on button "×" at bounding box center [1034, 36] width 23 height 23
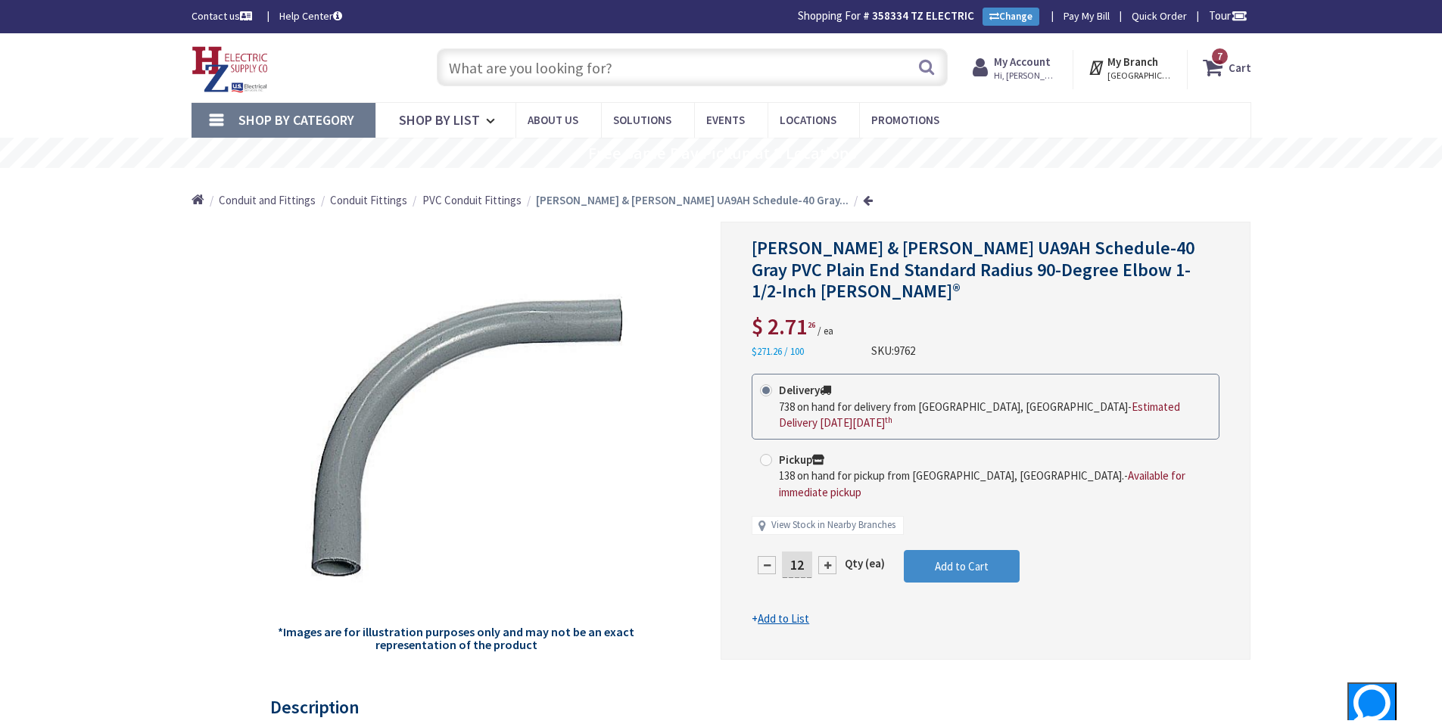
click at [1241, 76] on strong "Cart" at bounding box center [1239, 67] width 23 height 27
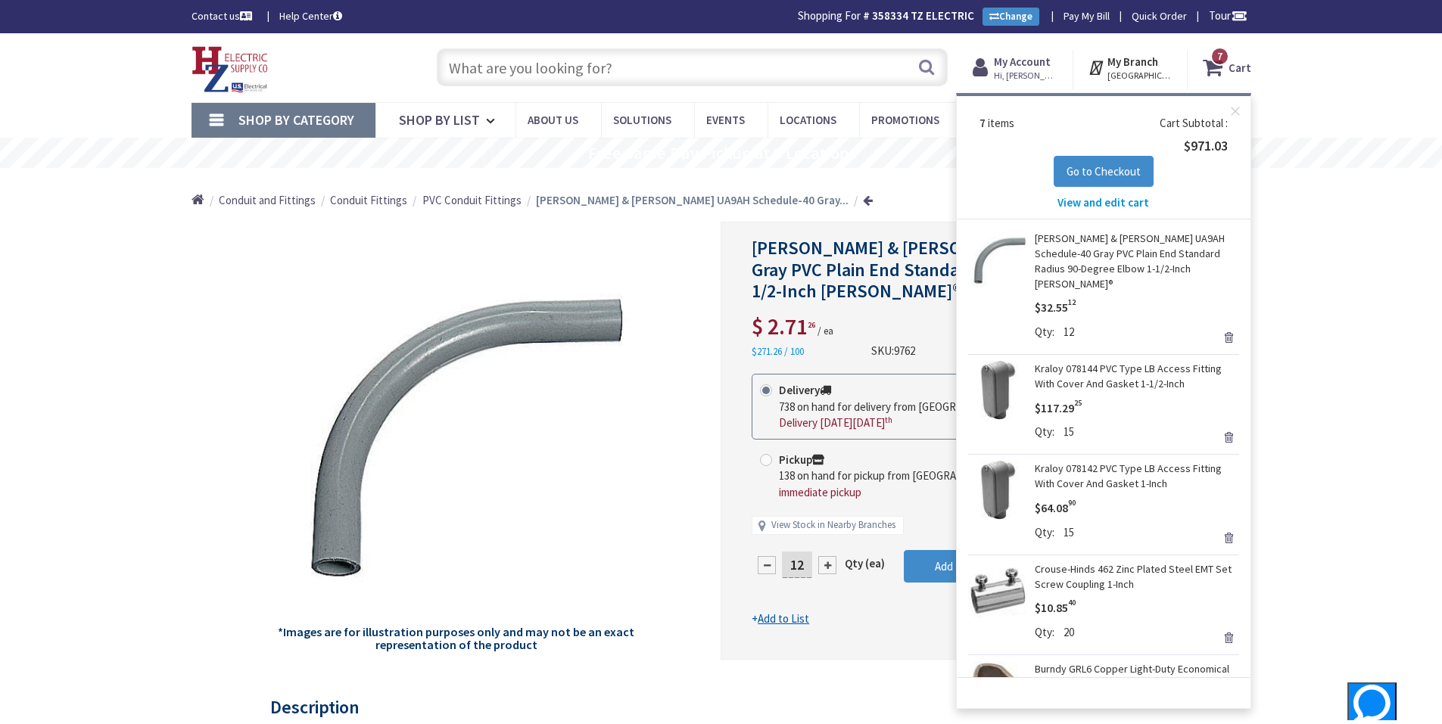
click at [1128, 207] on span "View and edit cart" at bounding box center [1103, 202] width 92 height 14
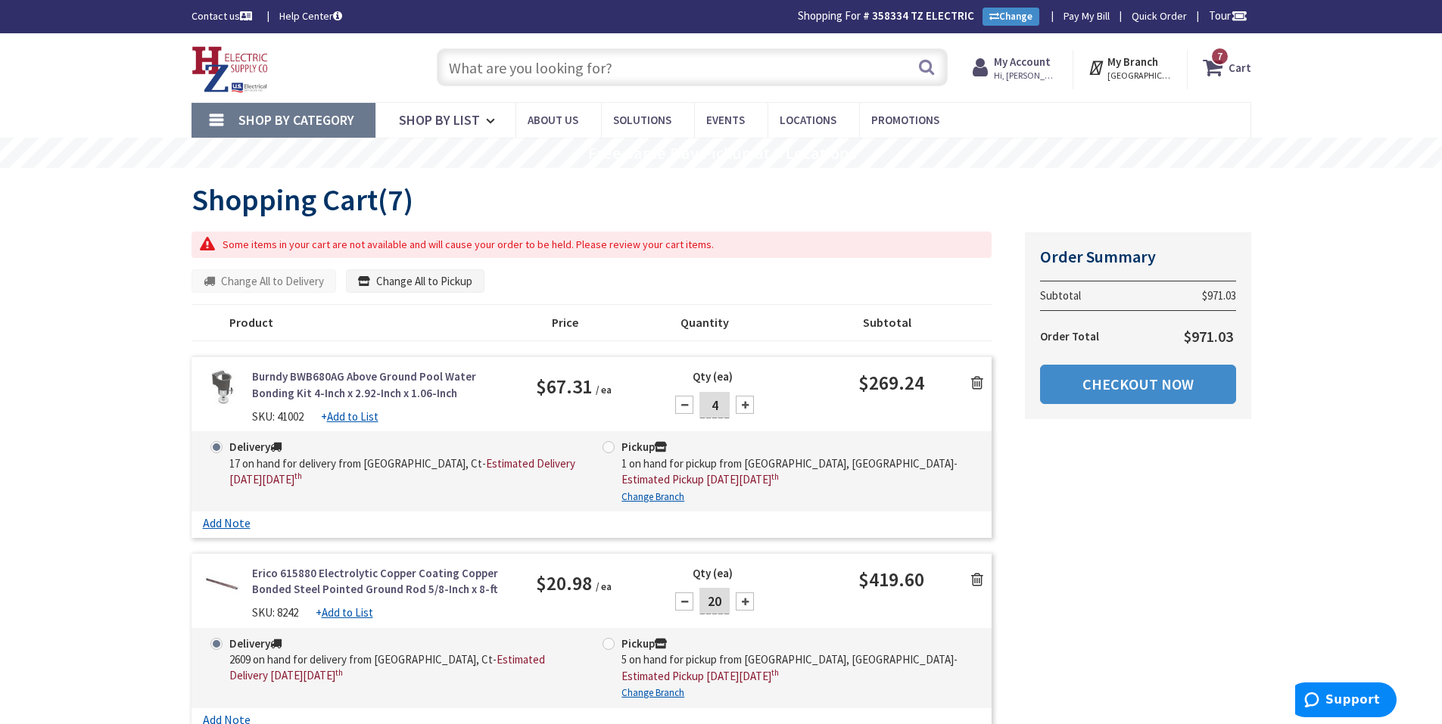
click at [517, 68] on input "text" at bounding box center [692, 67] width 511 height 38
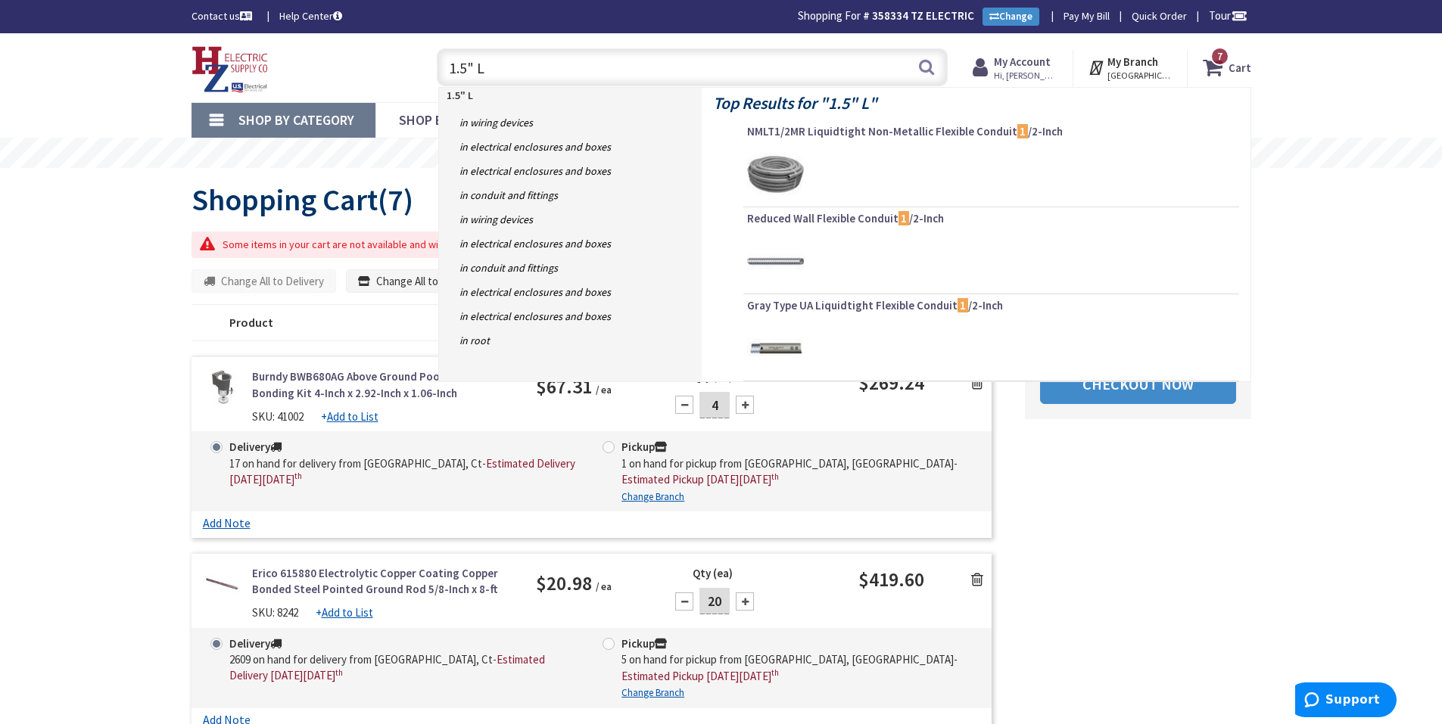
type input "1.5" LB"
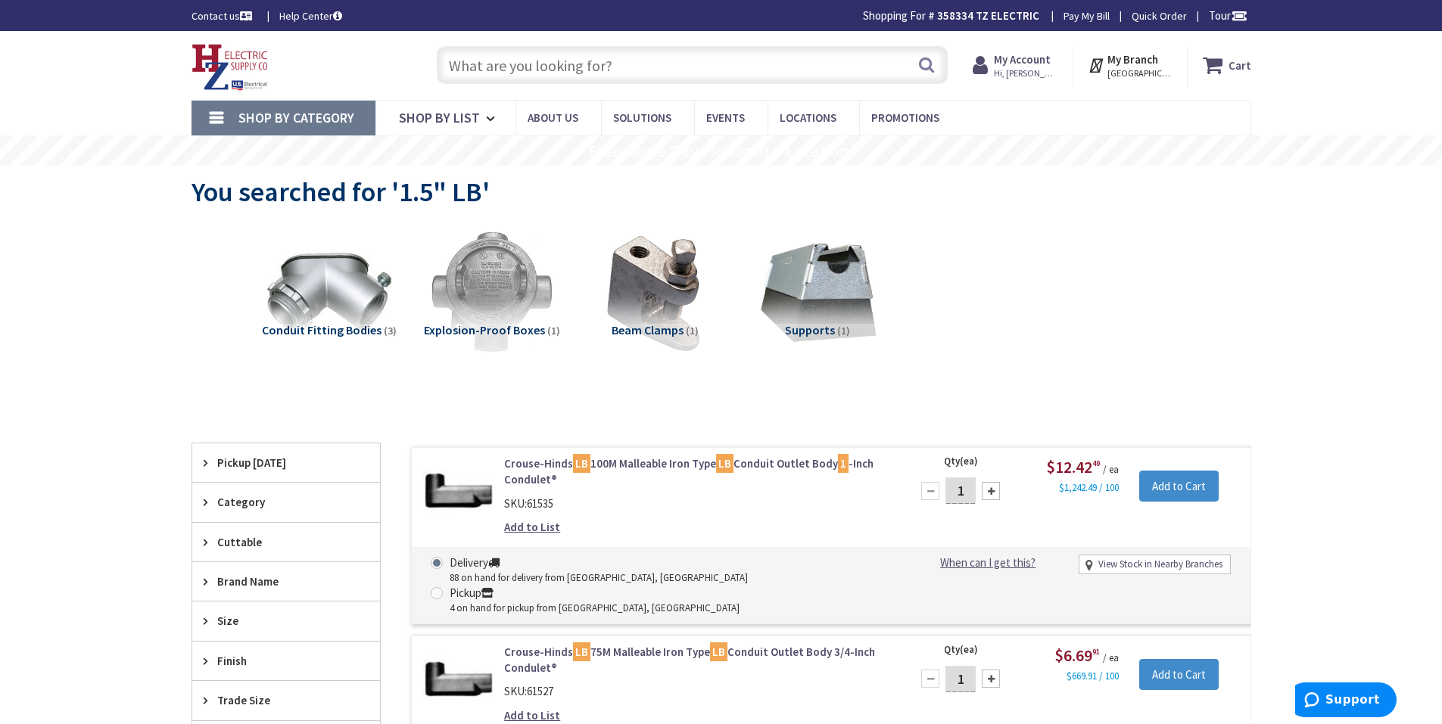
click at [581, 73] on input "text" at bounding box center [692, 65] width 511 height 38
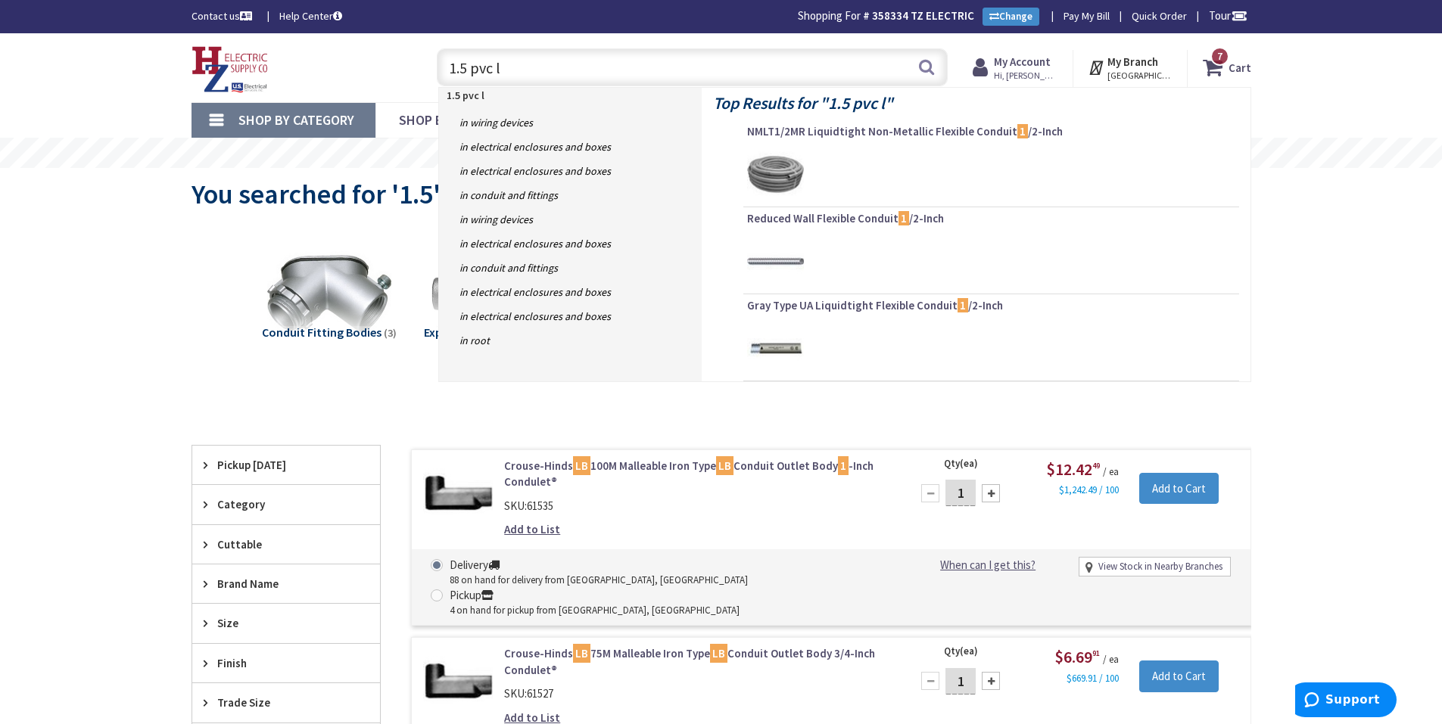
type input "1.5 pvc lb"
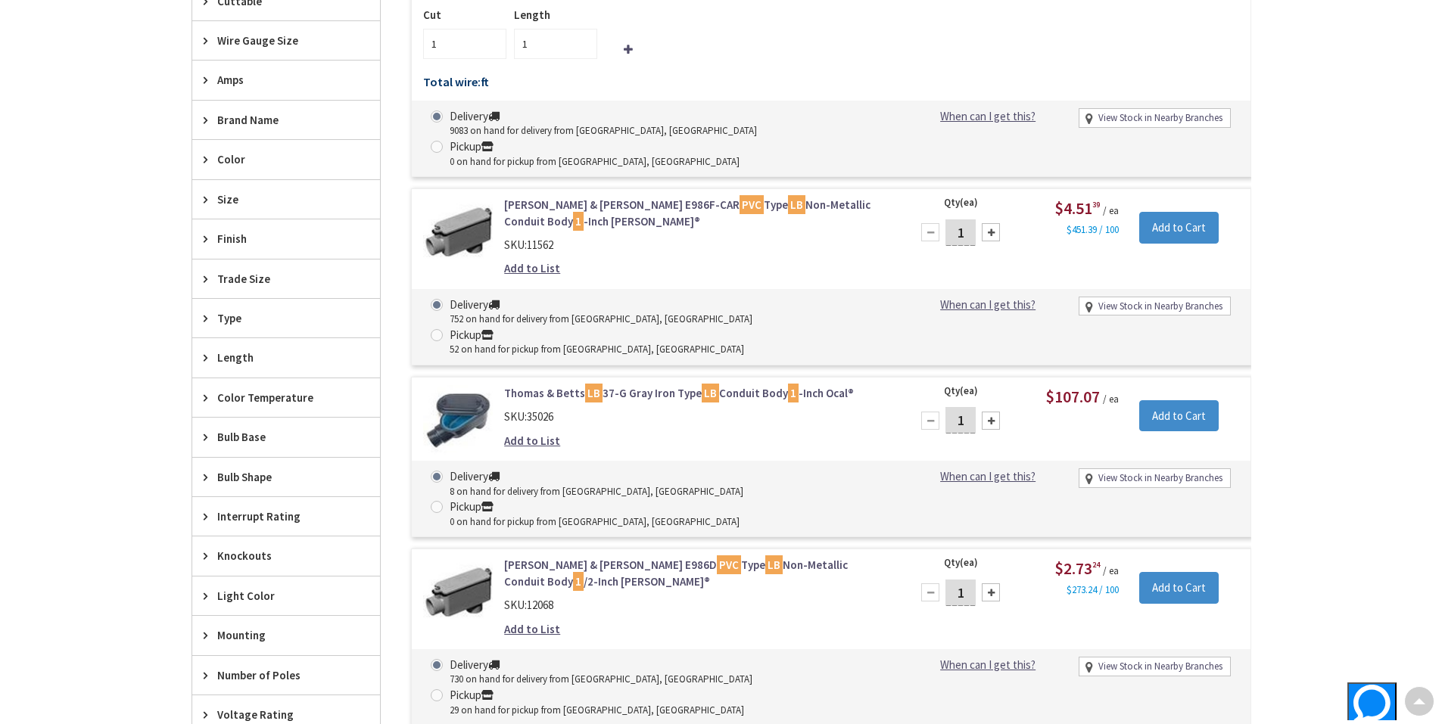
scroll to position [608, 0]
click at [600, 197] on link "Thomas & Betts E986F-CAR PVC Type LB Non-Metallic Conduit Body 1 -Inch Carlon®" at bounding box center [696, 213] width 385 height 33
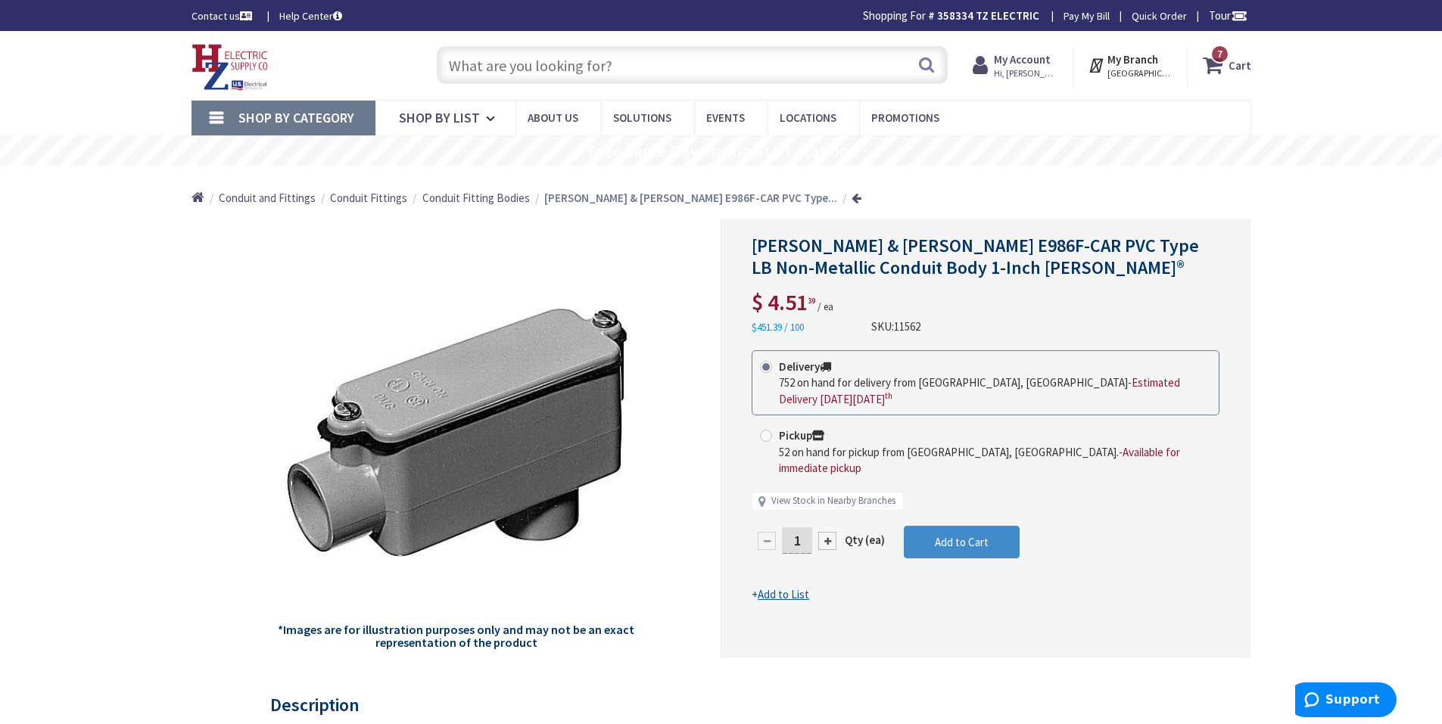
drag, startPoint x: 802, startPoint y: 520, endPoint x: 790, endPoint y: 524, distance: 12.7
click at [790, 528] on input "1" at bounding box center [797, 541] width 30 height 26
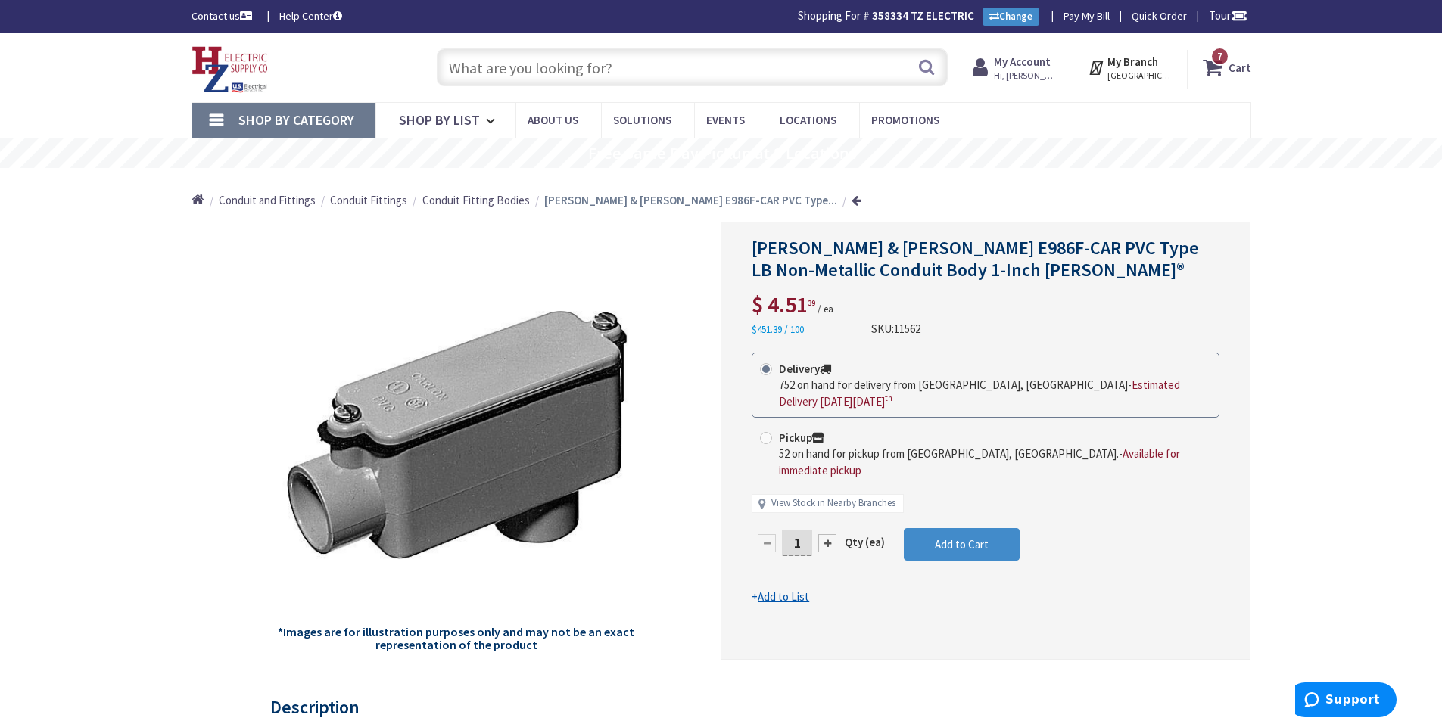
click at [806, 530] on input "1" at bounding box center [797, 543] width 30 height 26
type input "15"
click at [942, 528] on form "This product is Discontinued Delivery 752 on hand for delivery from [GEOGRAPHIC…" at bounding box center [986, 479] width 468 height 253
click at [922, 528] on button "Add to Cart" at bounding box center [962, 544] width 116 height 33
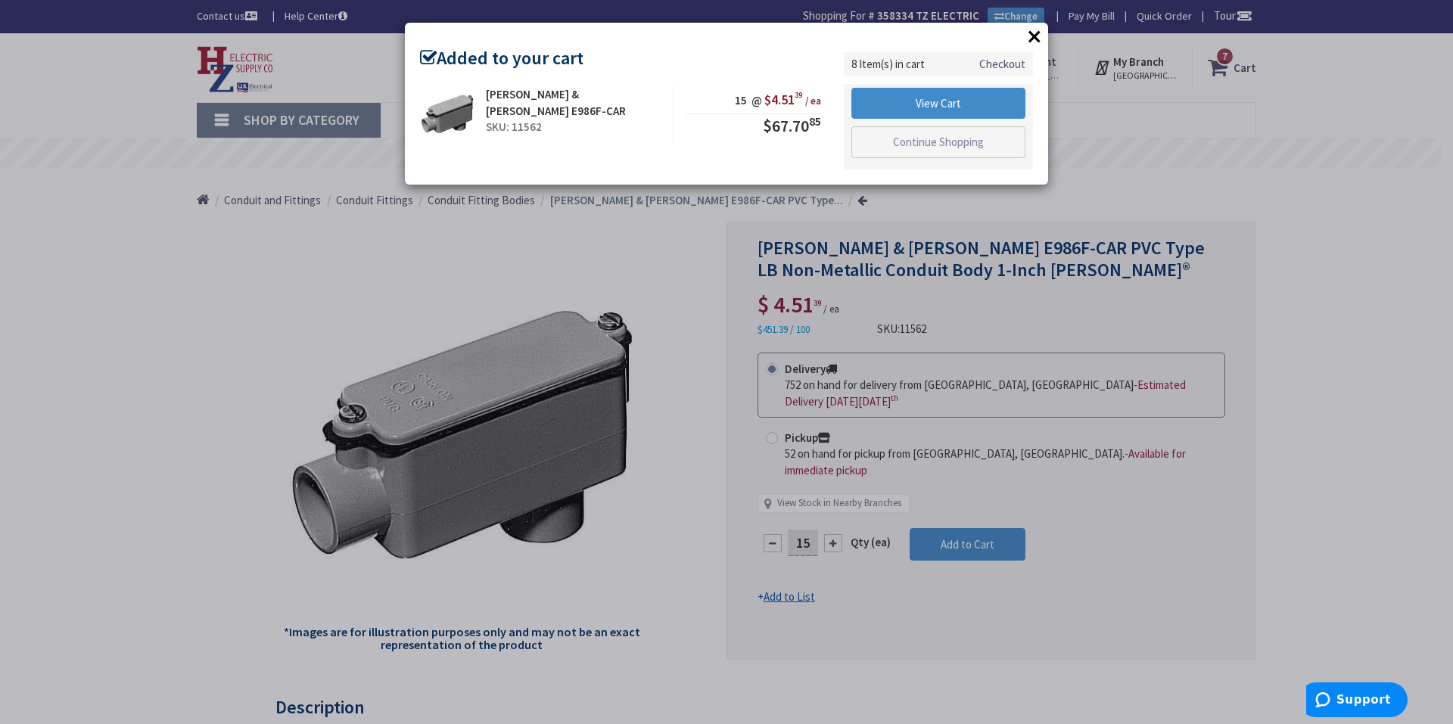
click at [1041, 37] on button "×" at bounding box center [1034, 36] width 23 height 23
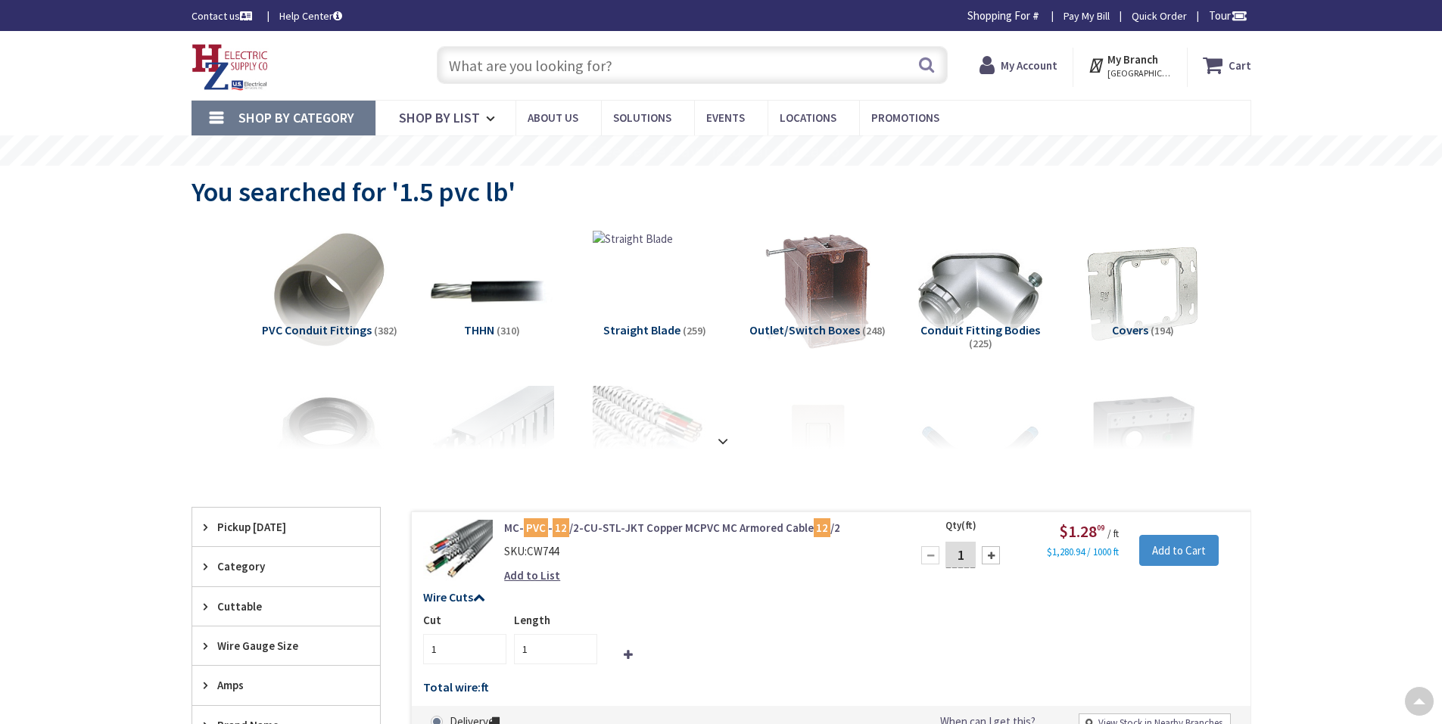
click at [523, 68] on input "text" at bounding box center [692, 65] width 511 height 38
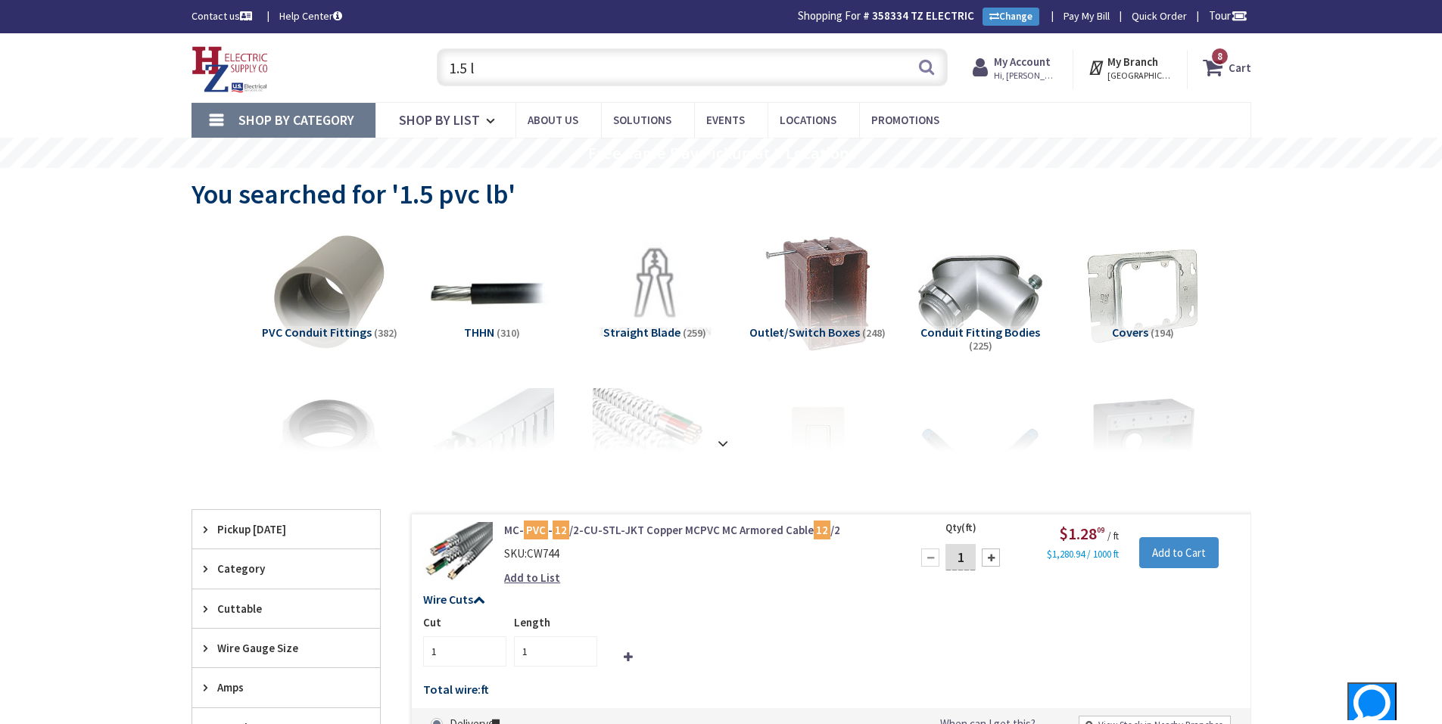
type input "1.5"
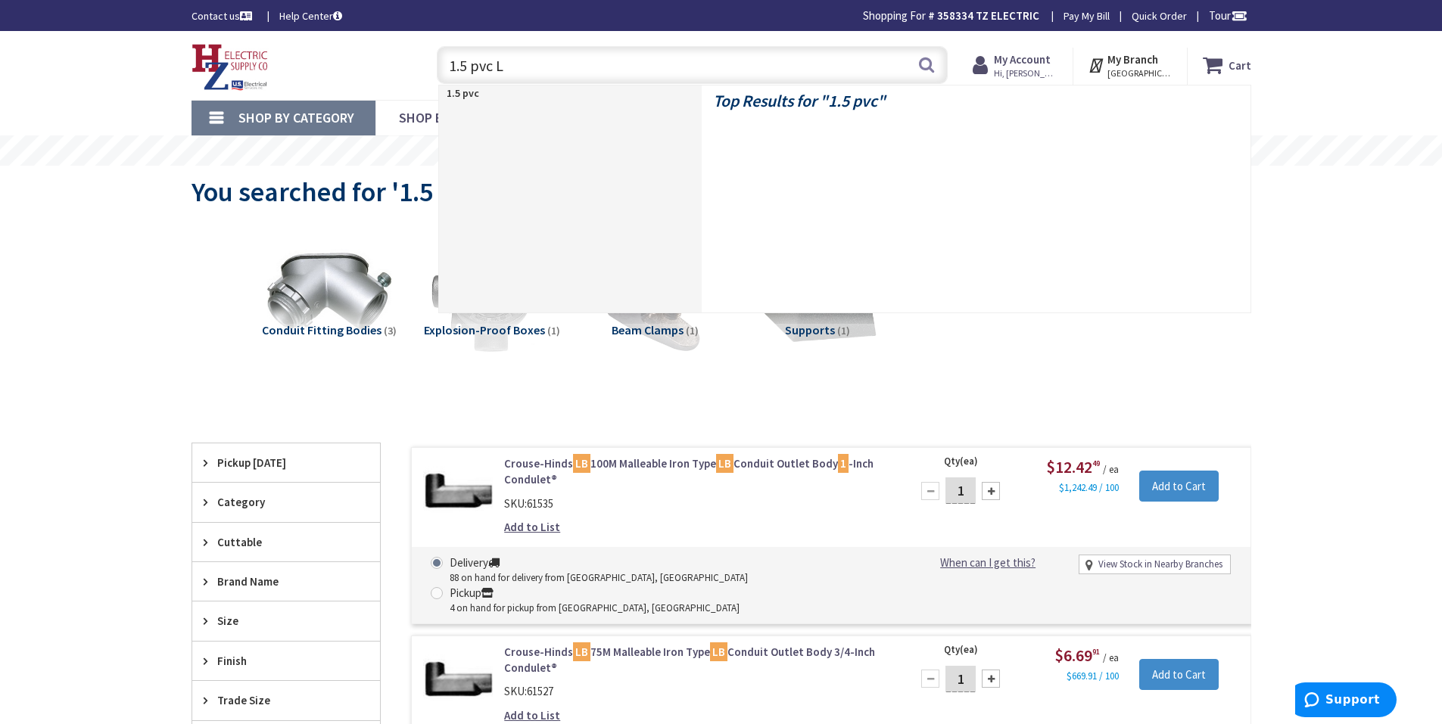
type input "1.5 pvc LB"
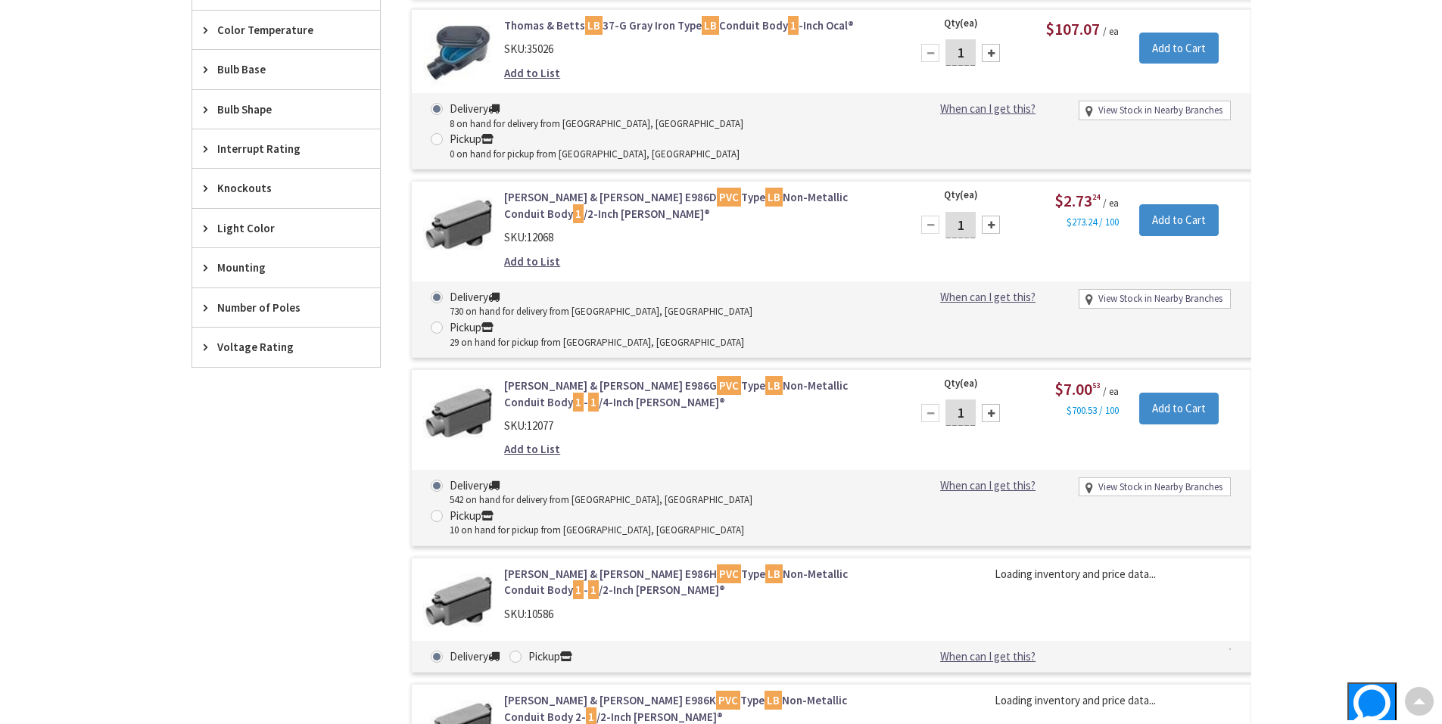
scroll to position [1060, 0]
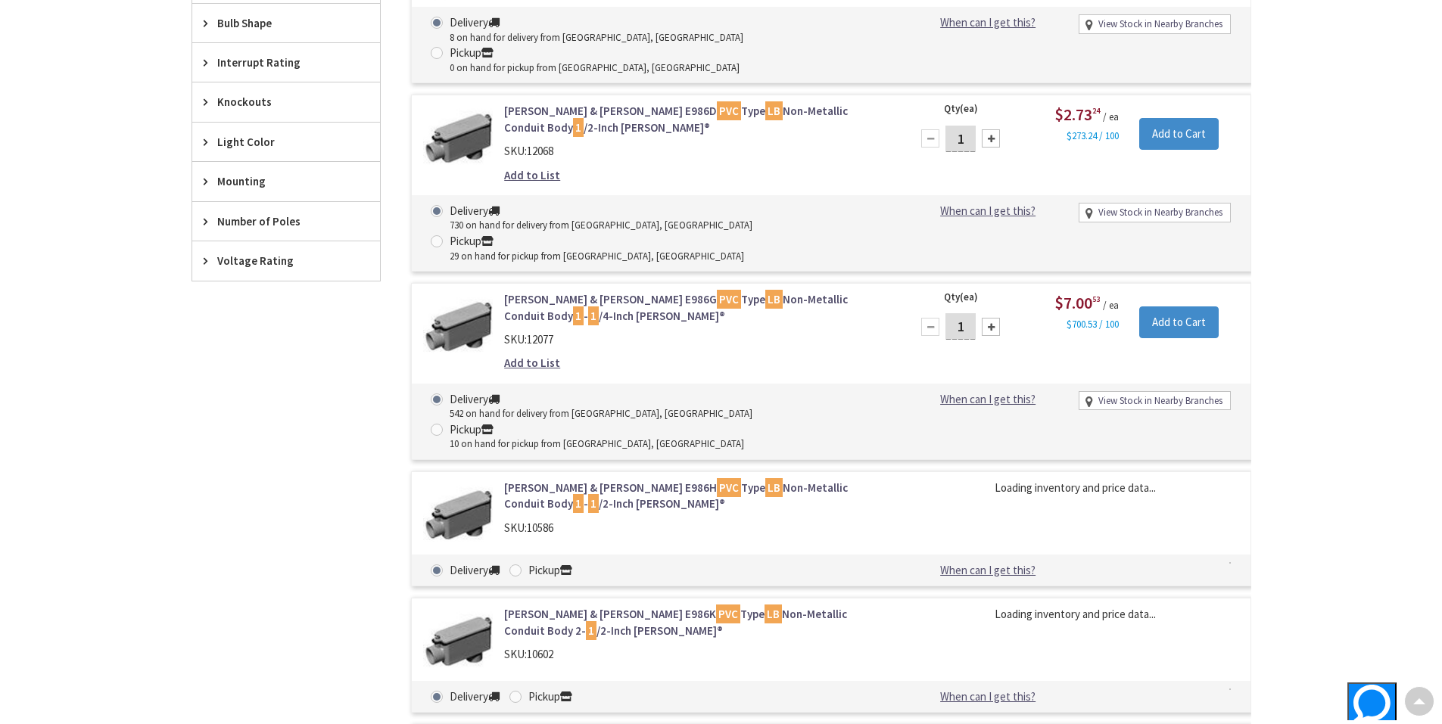
click at [590, 480] on link "Thomas & Betts E986H PVC Type LB Non-Metallic Conduit Body 1 - 1 /2-Inch Carlon®" at bounding box center [696, 496] width 385 height 33
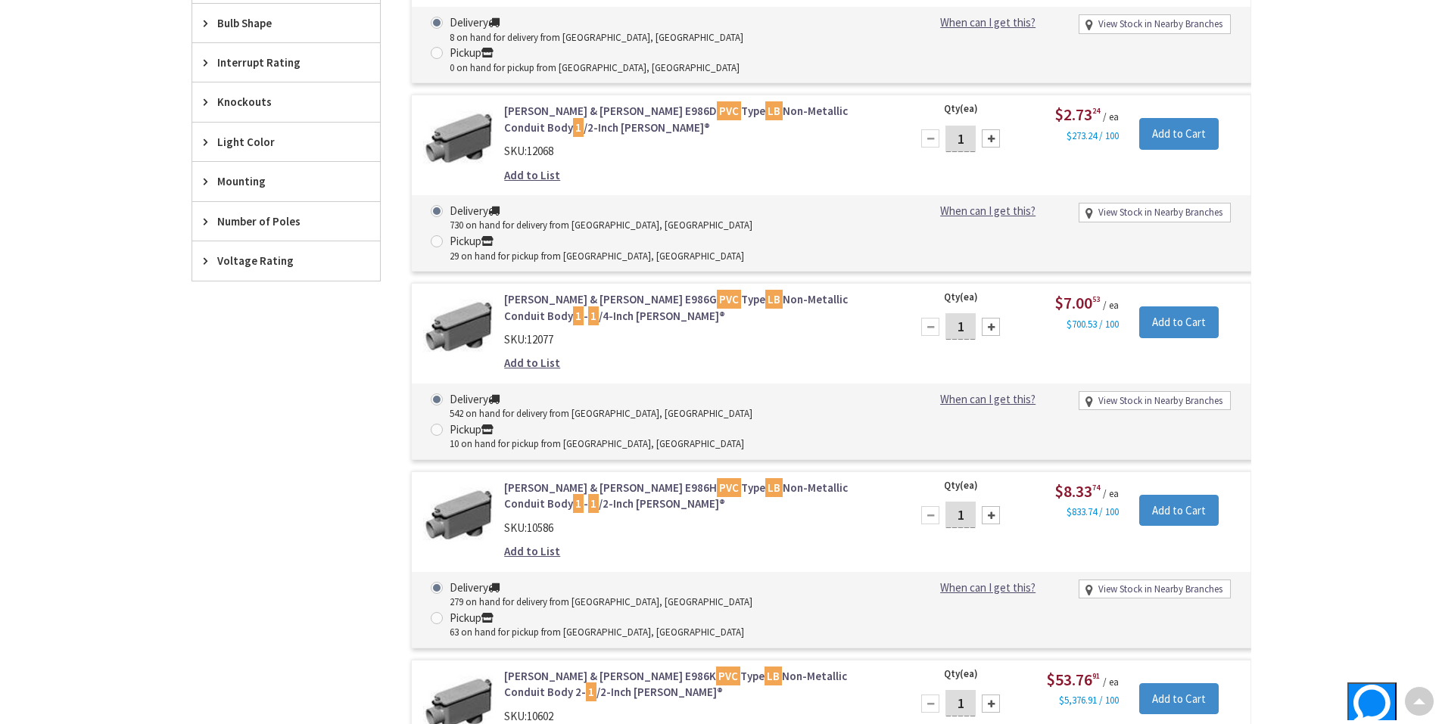
click at [733, 480] on link "Thomas & Betts E986H PVC Type LB Non-Metallic Conduit Body 1 - 1 /2-Inch Carlon®" at bounding box center [696, 496] width 385 height 33
click at [964, 502] on input "1" at bounding box center [960, 515] width 30 height 26
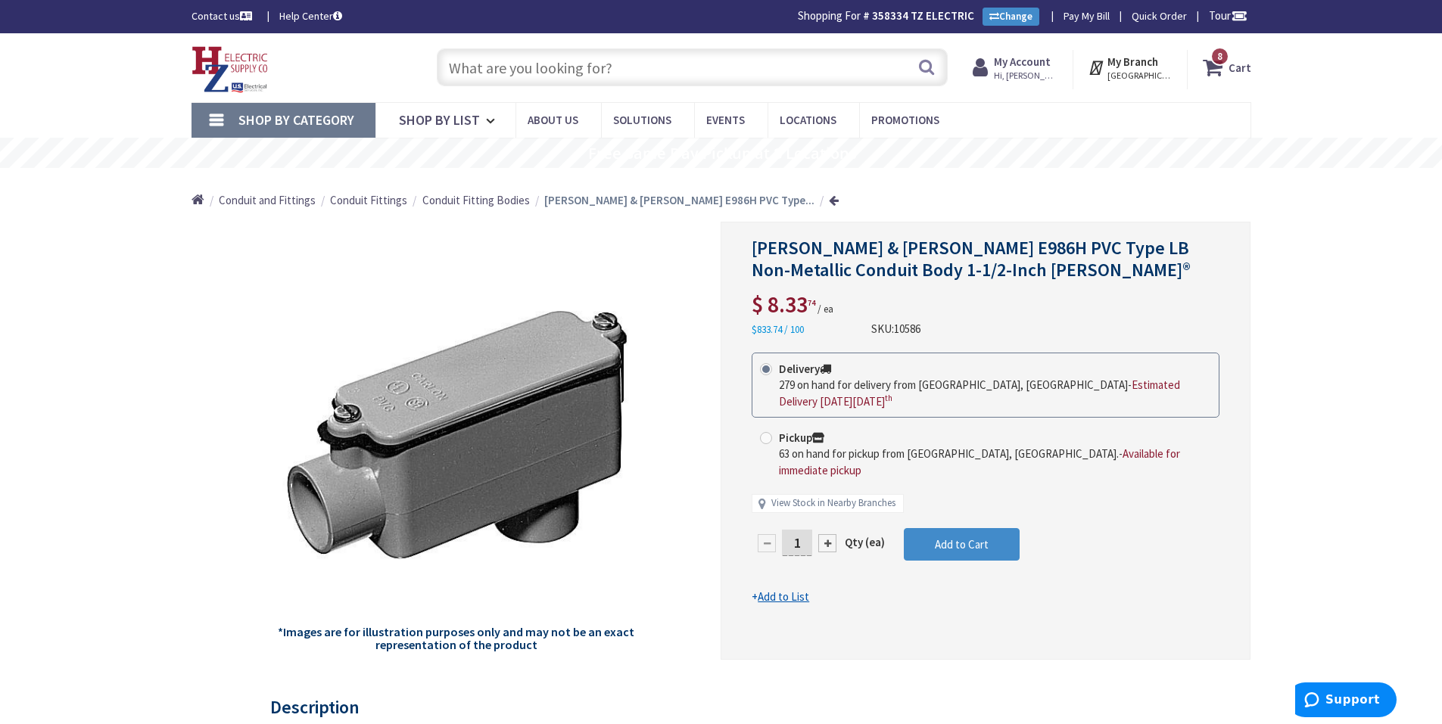
click at [801, 530] on input "1" at bounding box center [797, 543] width 30 height 26
type input "10"
click at [980, 528] on form "This product is Discontinued Delivery 279 on hand for delivery from Middletown,…" at bounding box center [986, 479] width 468 height 253
click at [963, 537] on span "Add to Cart" at bounding box center [962, 544] width 54 height 14
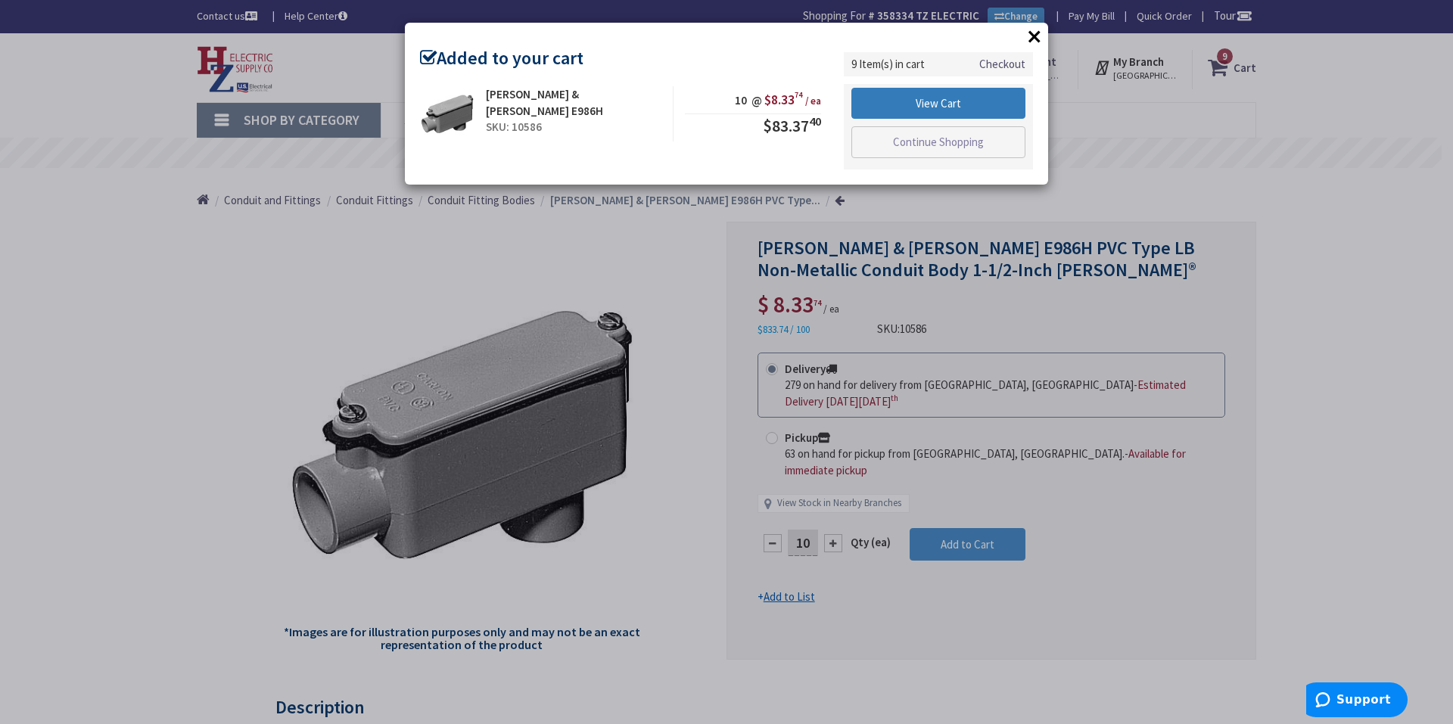
click at [973, 114] on link "View Cart" at bounding box center [938, 104] width 174 height 32
click at [911, 94] on link "View Cart" at bounding box center [938, 104] width 174 height 32
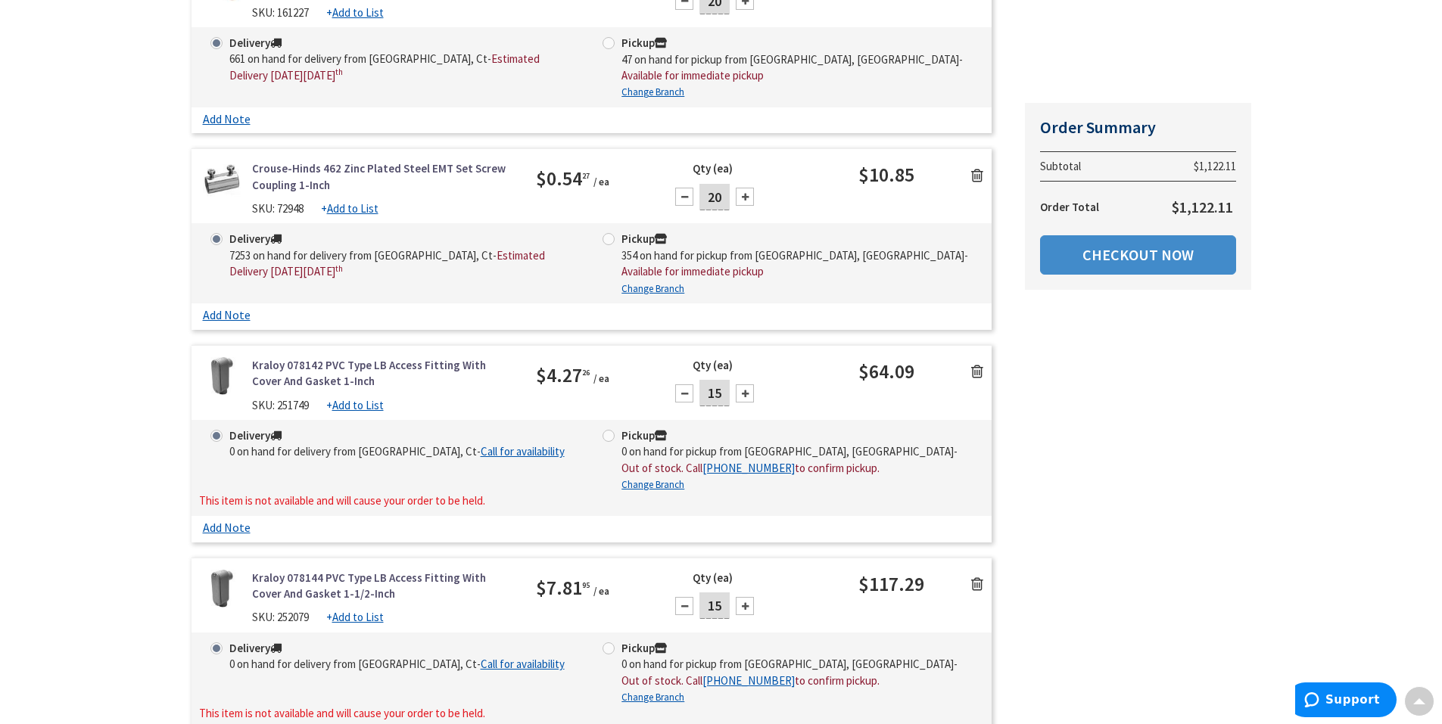
scroll to position [681, 0]
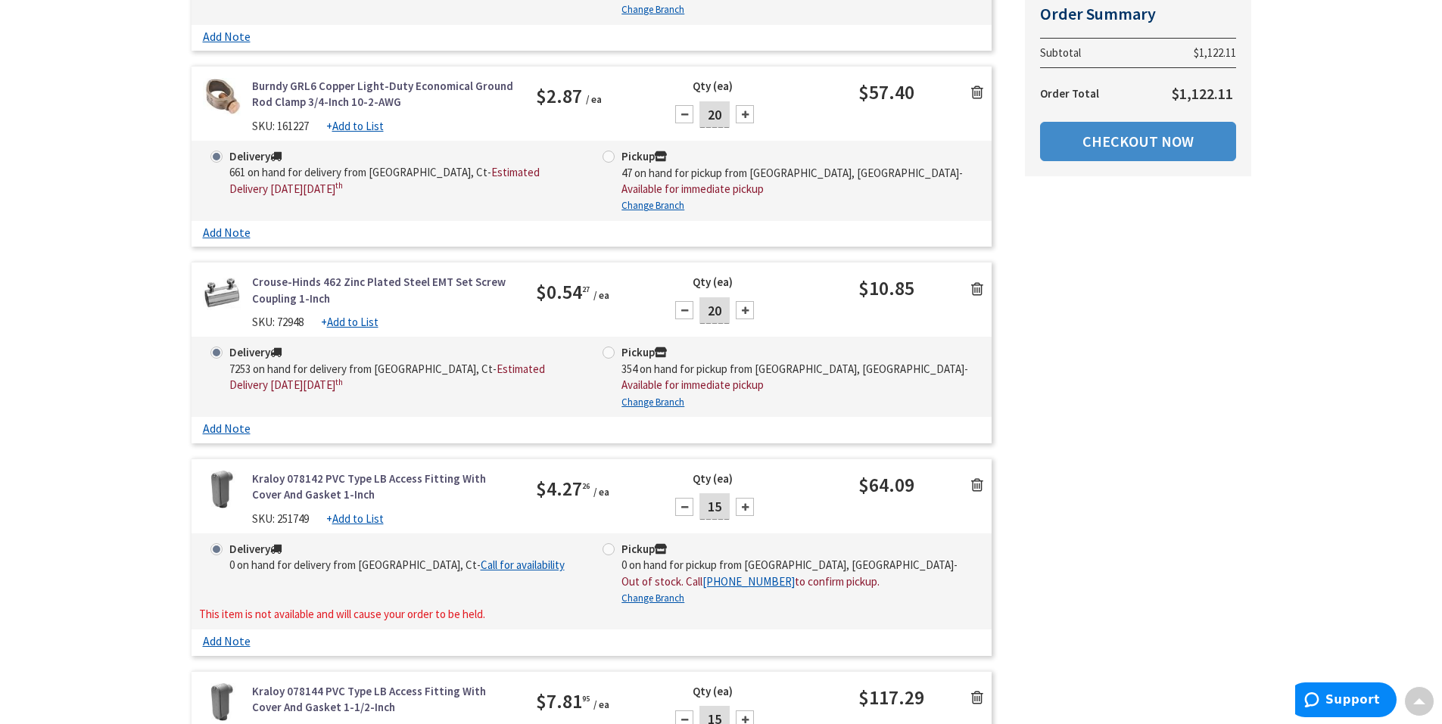
click at [980, 478] on icon at bounding box center [977, 485] width 12 height 15
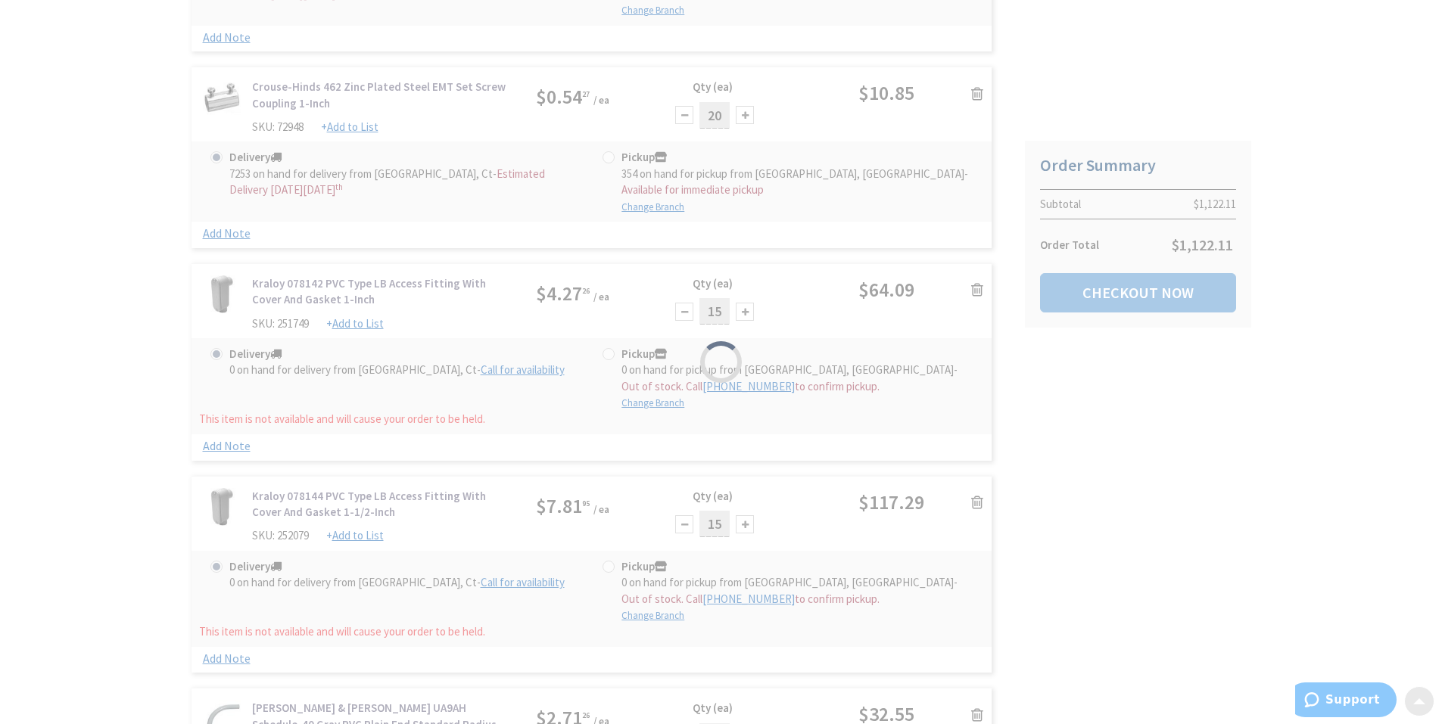
scroll to position [1060, 0]
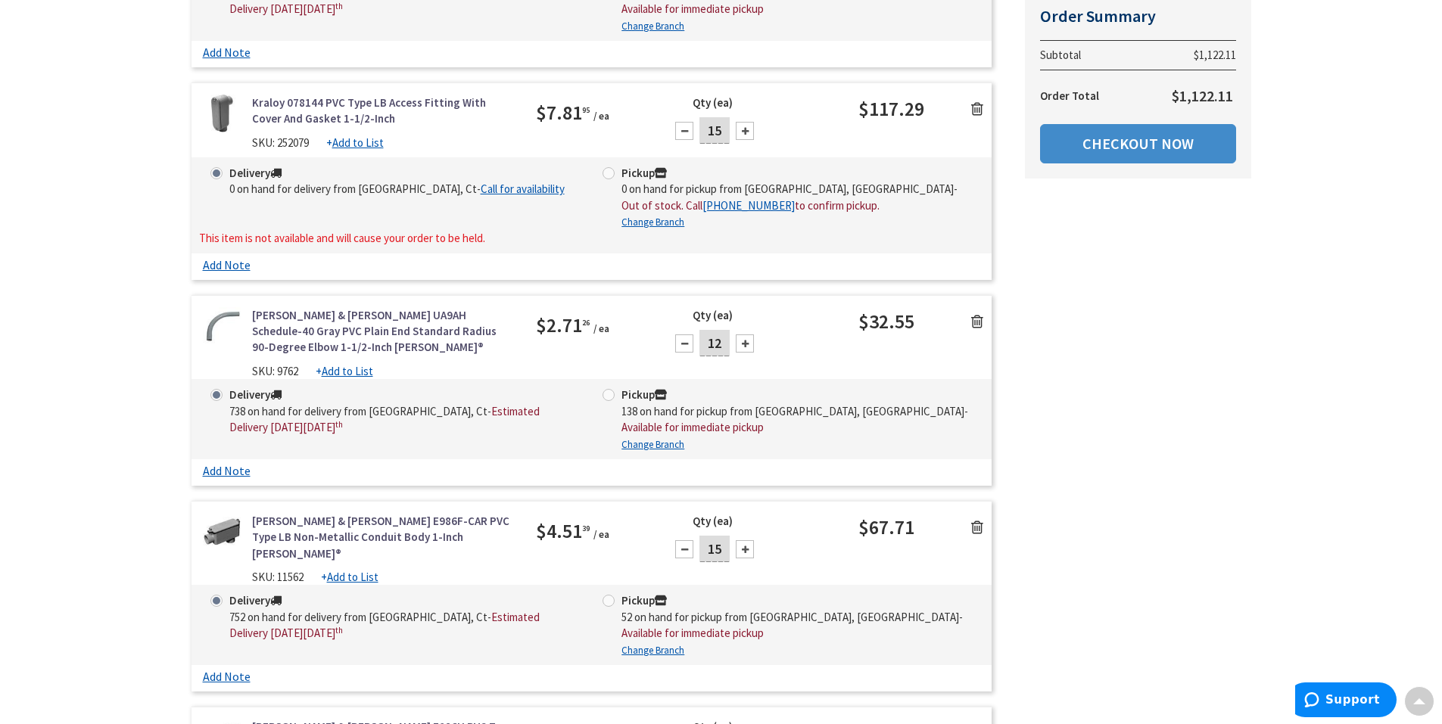
click at [973, 101] on icon at bounding box center [977, 108] width 12 height 15
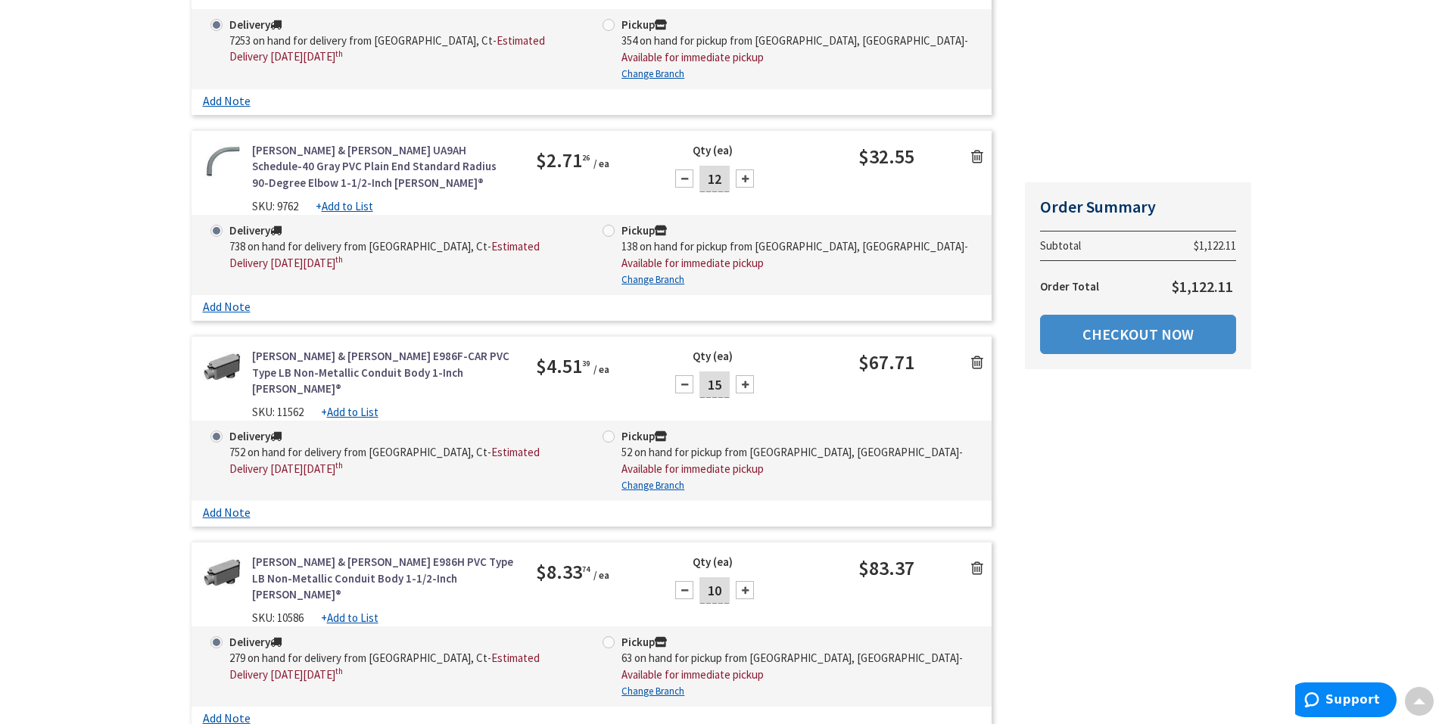
scroll to position [984, 0]
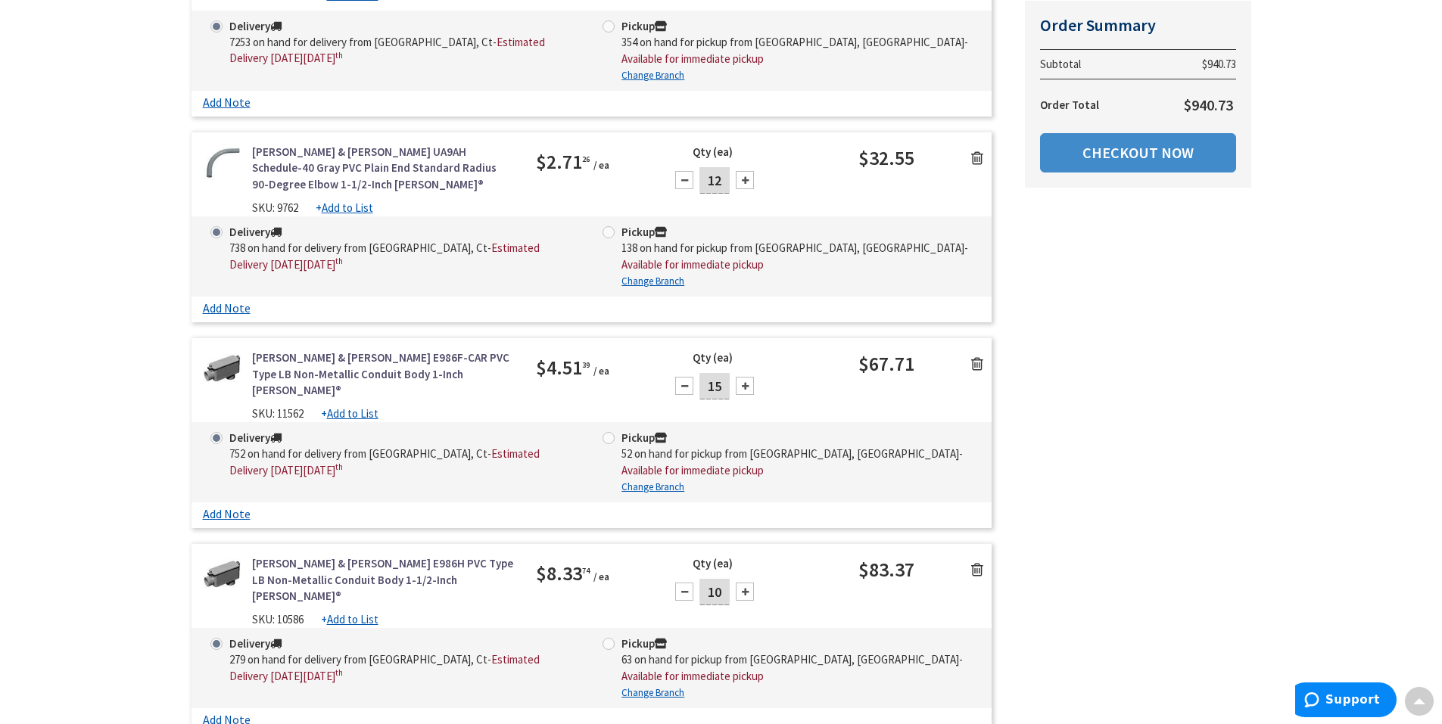
click at [724, 167] on input "12" at bounding box center [714, 180] width 30 height 26
type input "15"
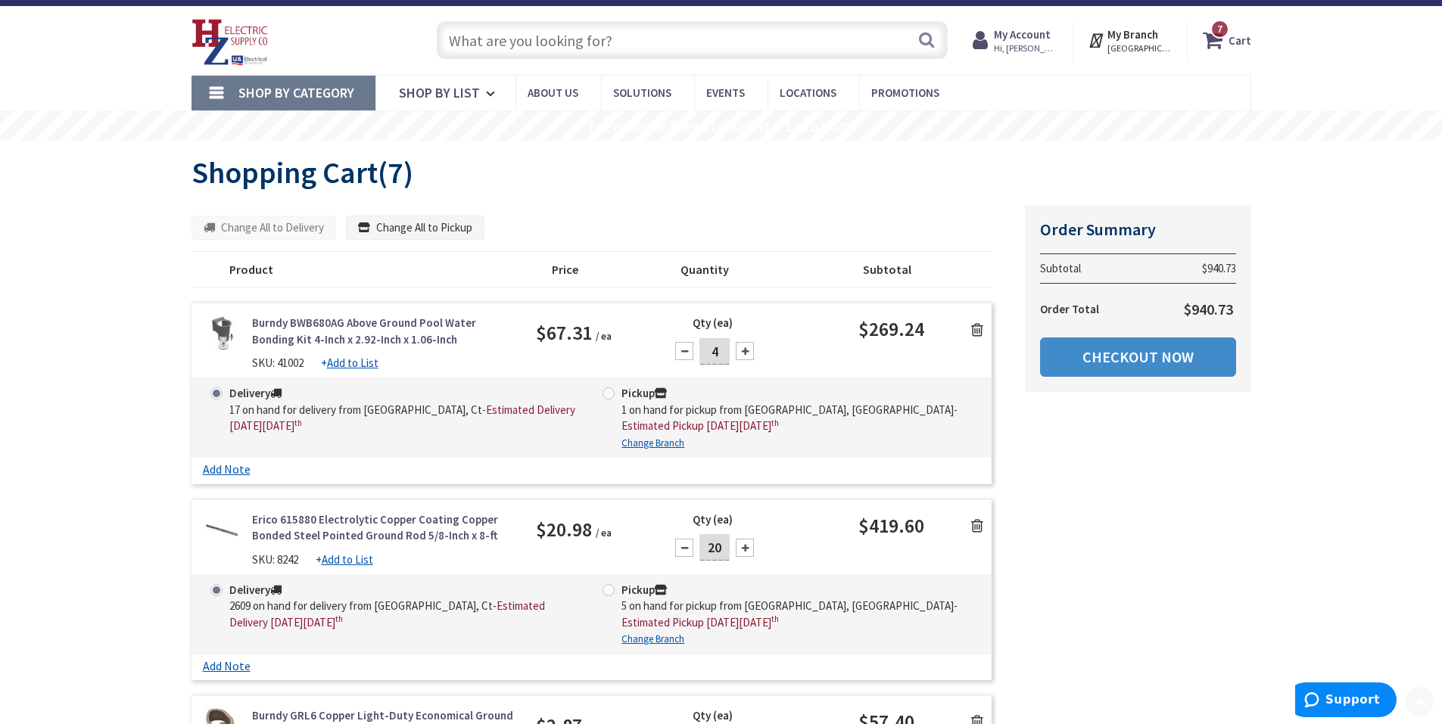
scroll to position [0, 0]
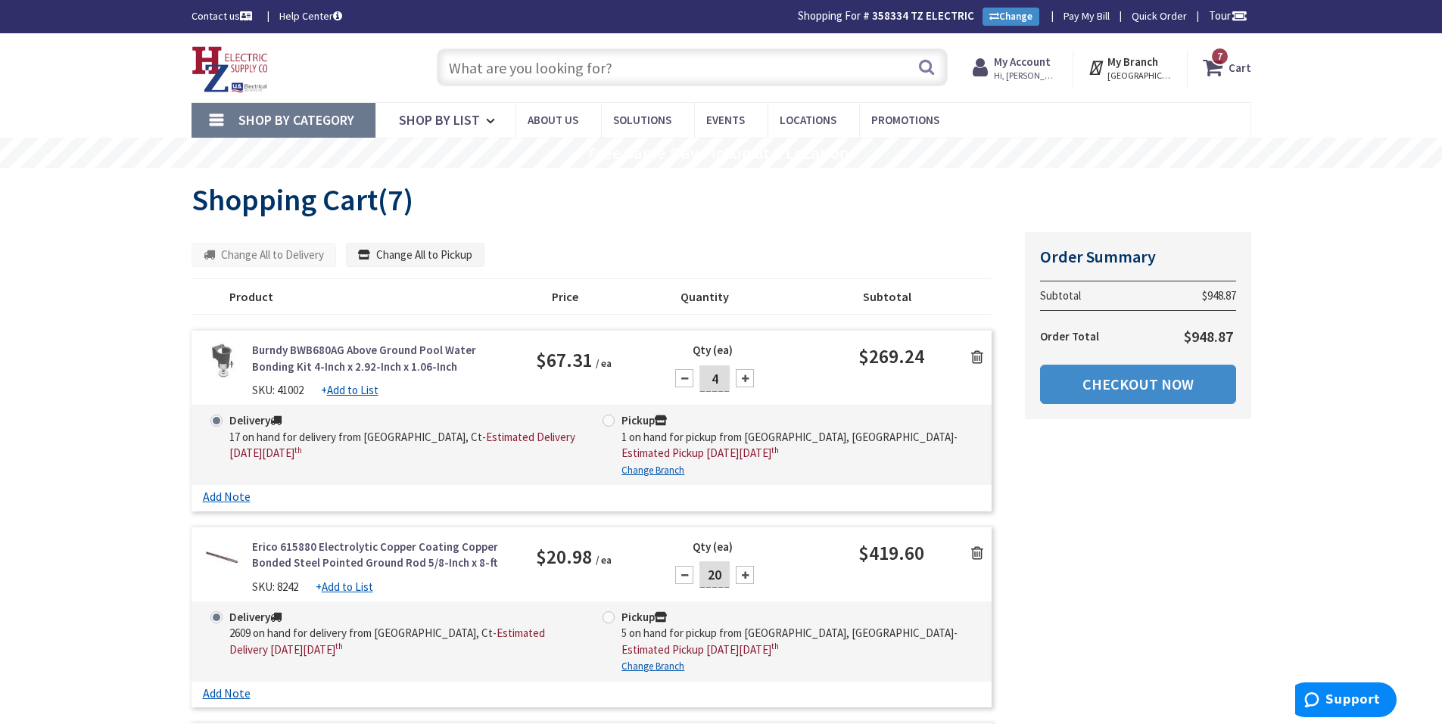
click at [391, 355] on link "Burndy BWB680AG Above Ground Pool Water Bonding Kit 4-Inch x 2.92-Inch x 1.06-I…" at bounding box center [383, 358] width 262 height 33
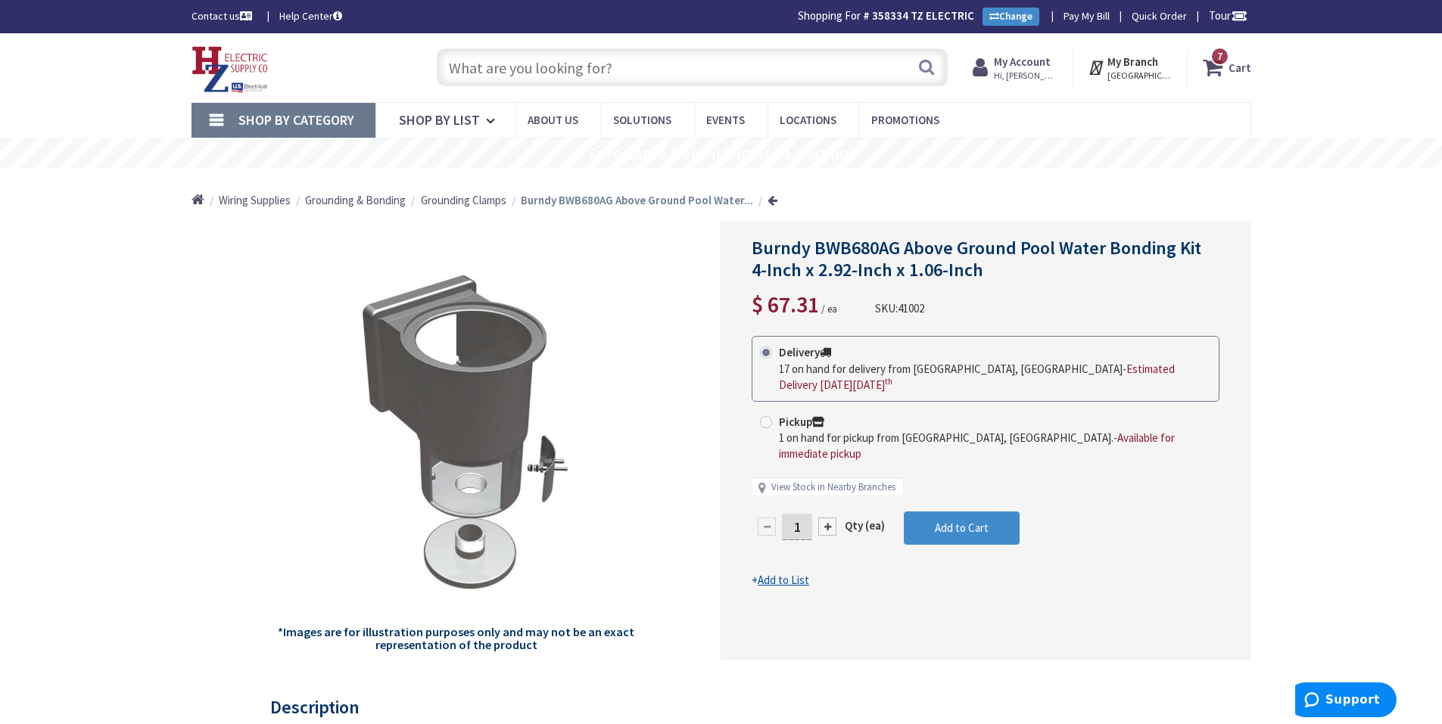
click at [1211, 60] on icon at bounding box center [1216, 67] width 26 height 27
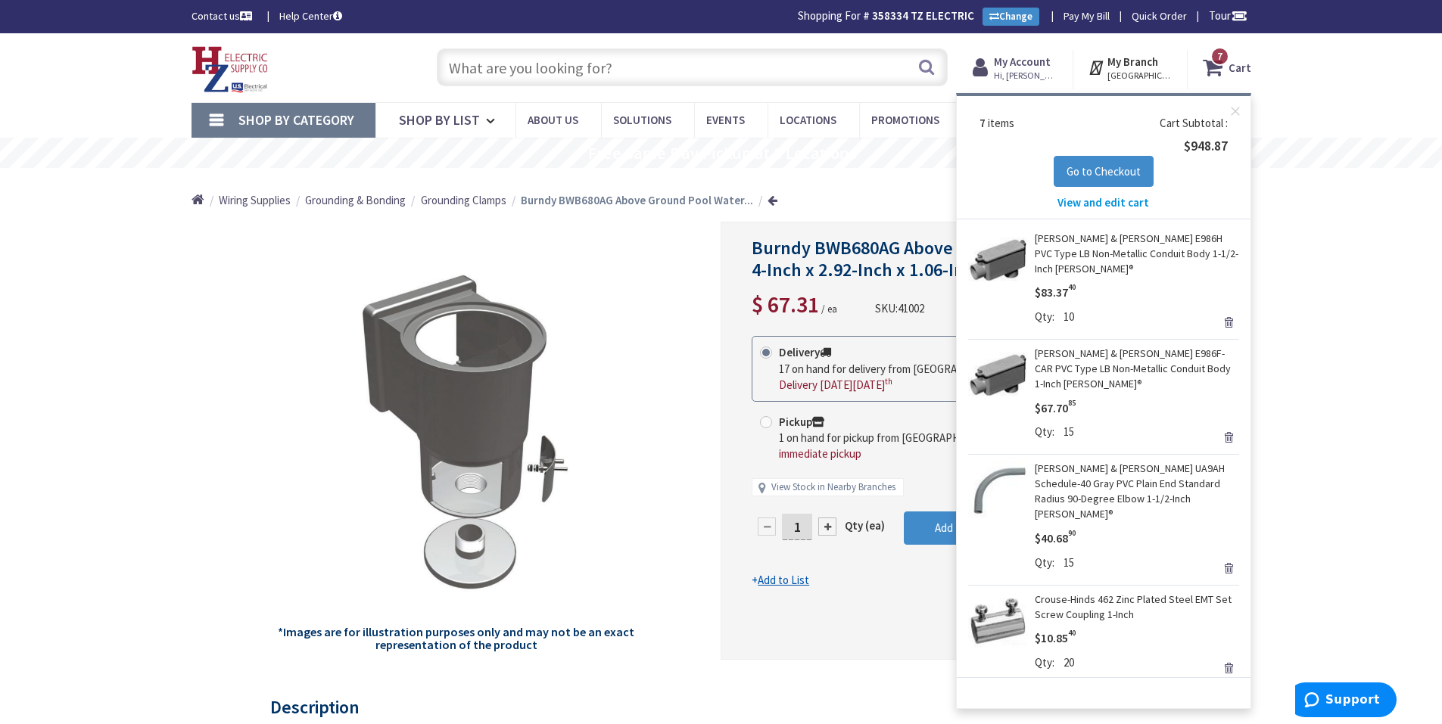
click at [1100, 201] on span "View and edit cart" at bounding box center [1103, 202] width 92 height 14
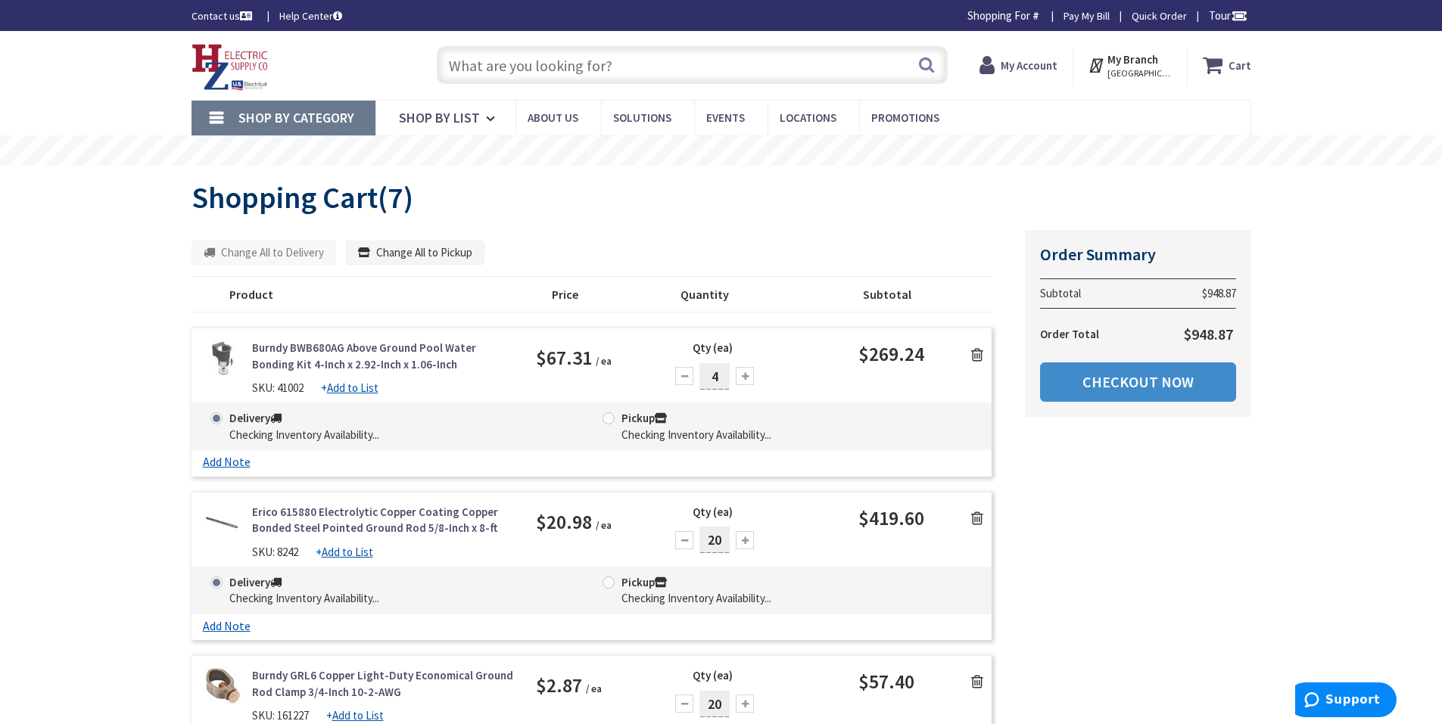
click at [982, 364] on link at bounding box center [977, 353] width 29 height 23
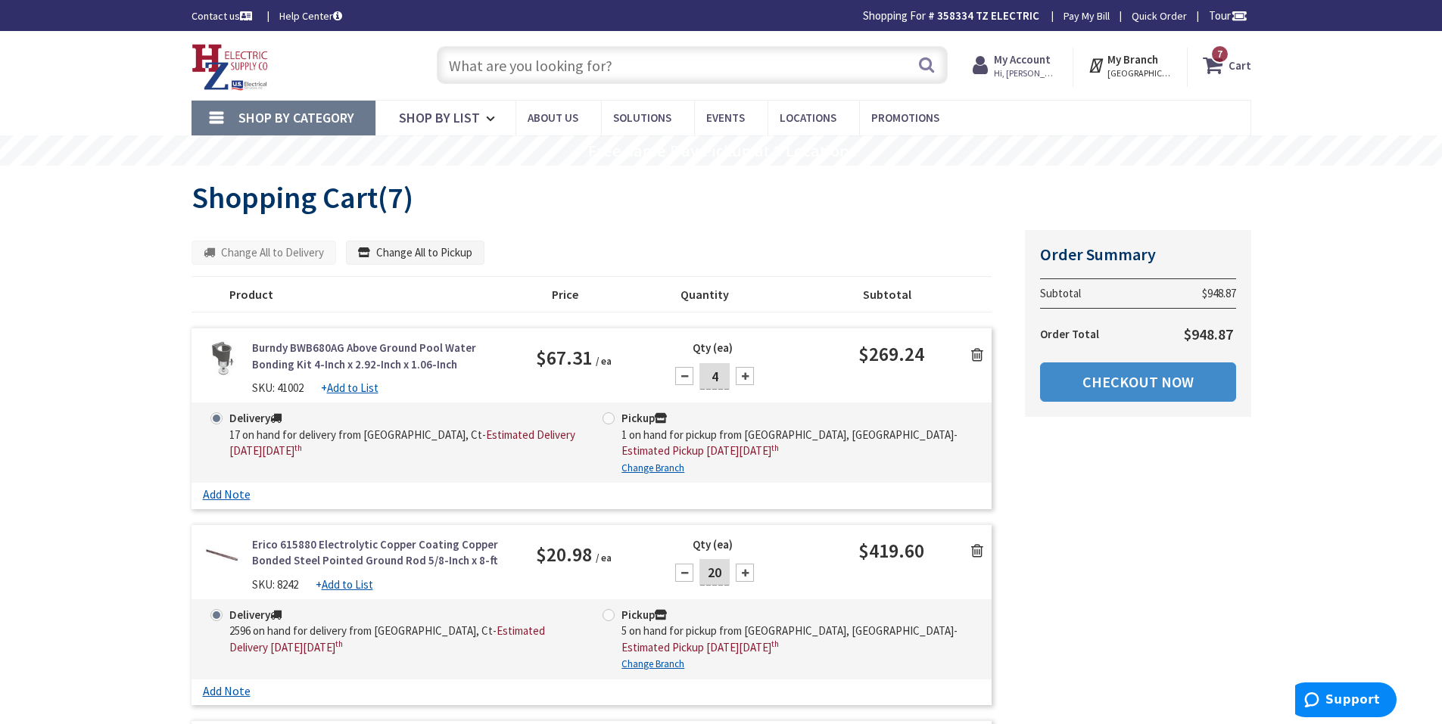
click at [977, 353] on icon at bounding box center [977, 354] width 12 height 15
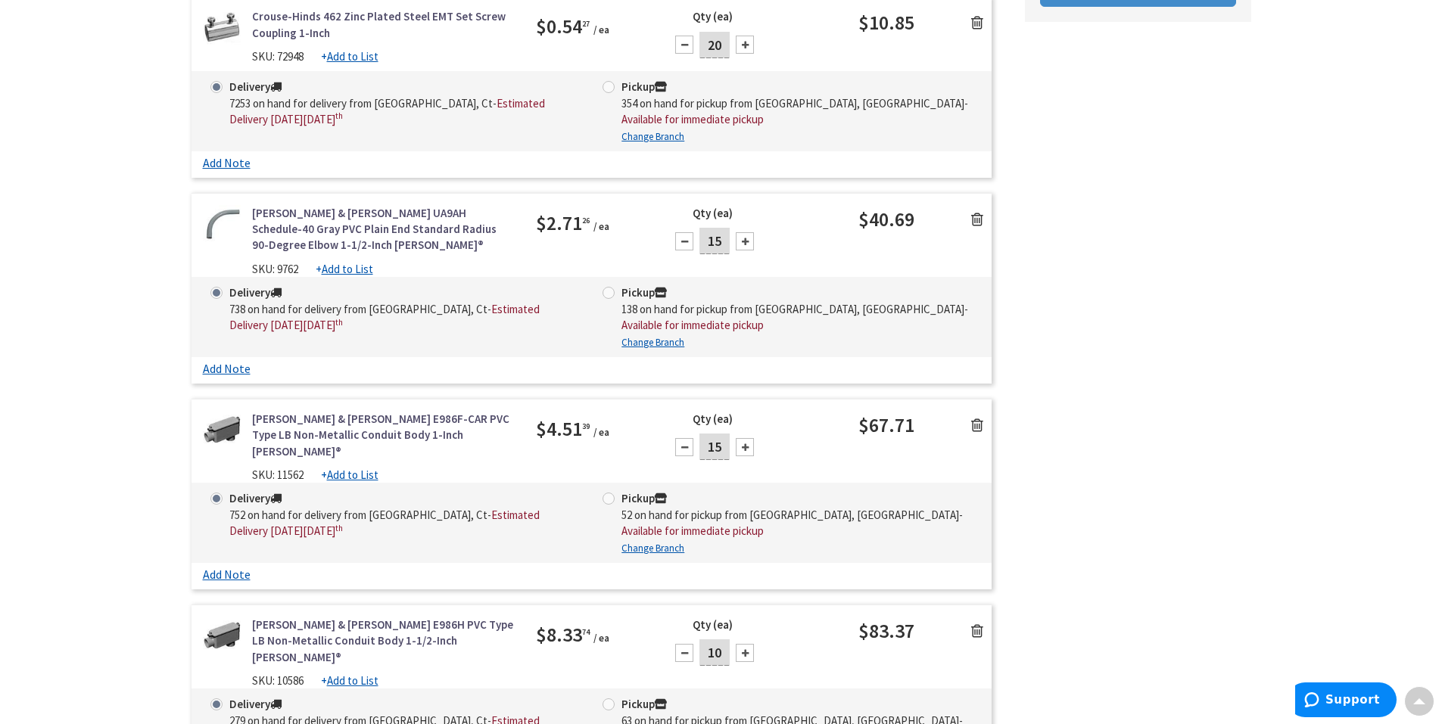
scroll to position [560, 0]
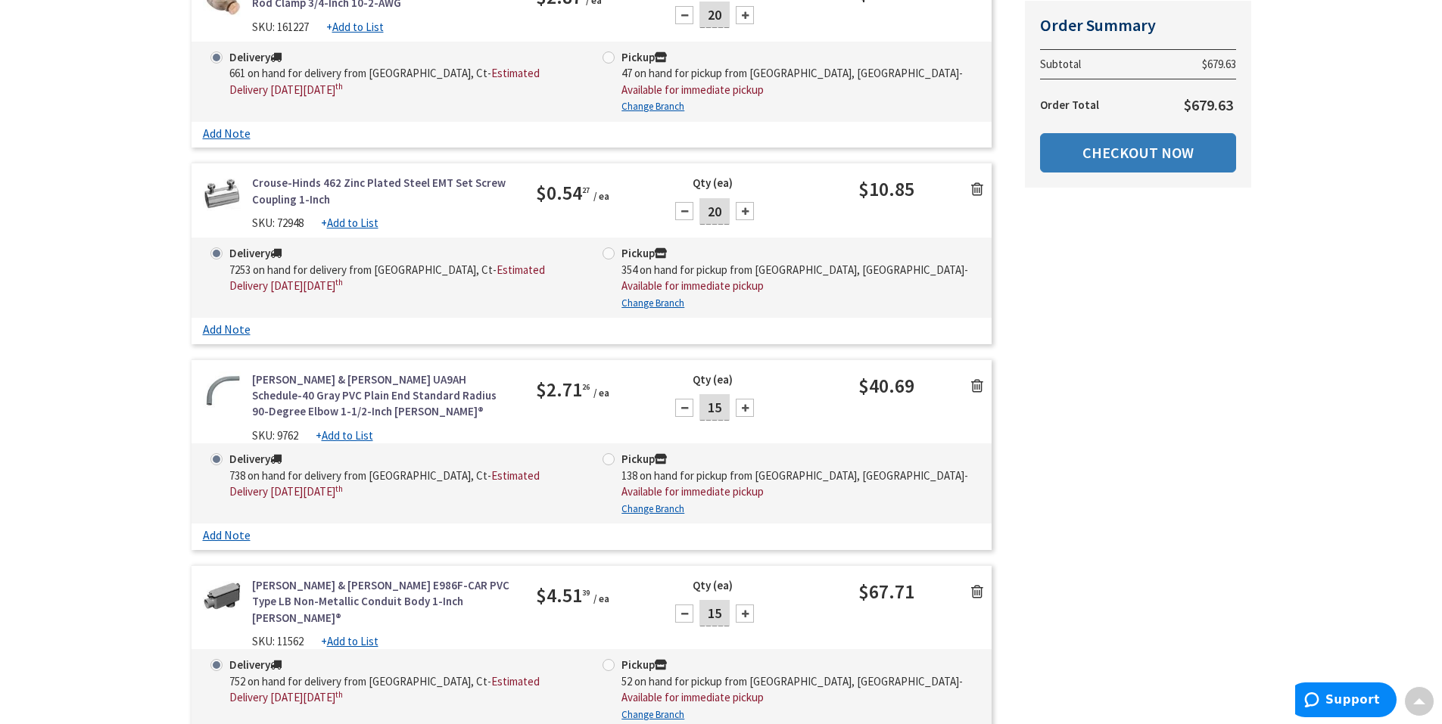
click at [1156, 163] on link "Checkout Now" at bounding box center [1138, 152] width 196 height 39
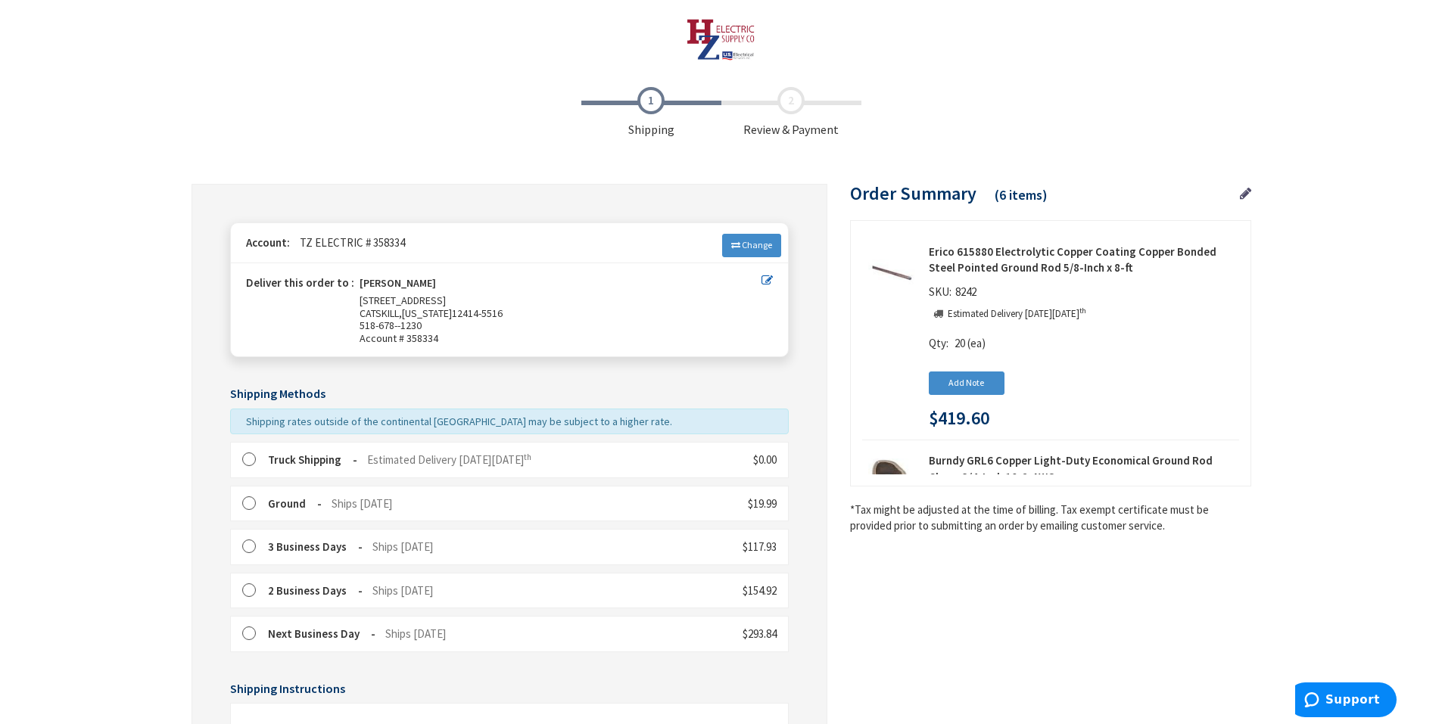
click at [400, 449] on div "Truck Shipping Estimated Delivery [DATE][DATE] $0.00" at bounding box center [509, 460] width 559 height 36
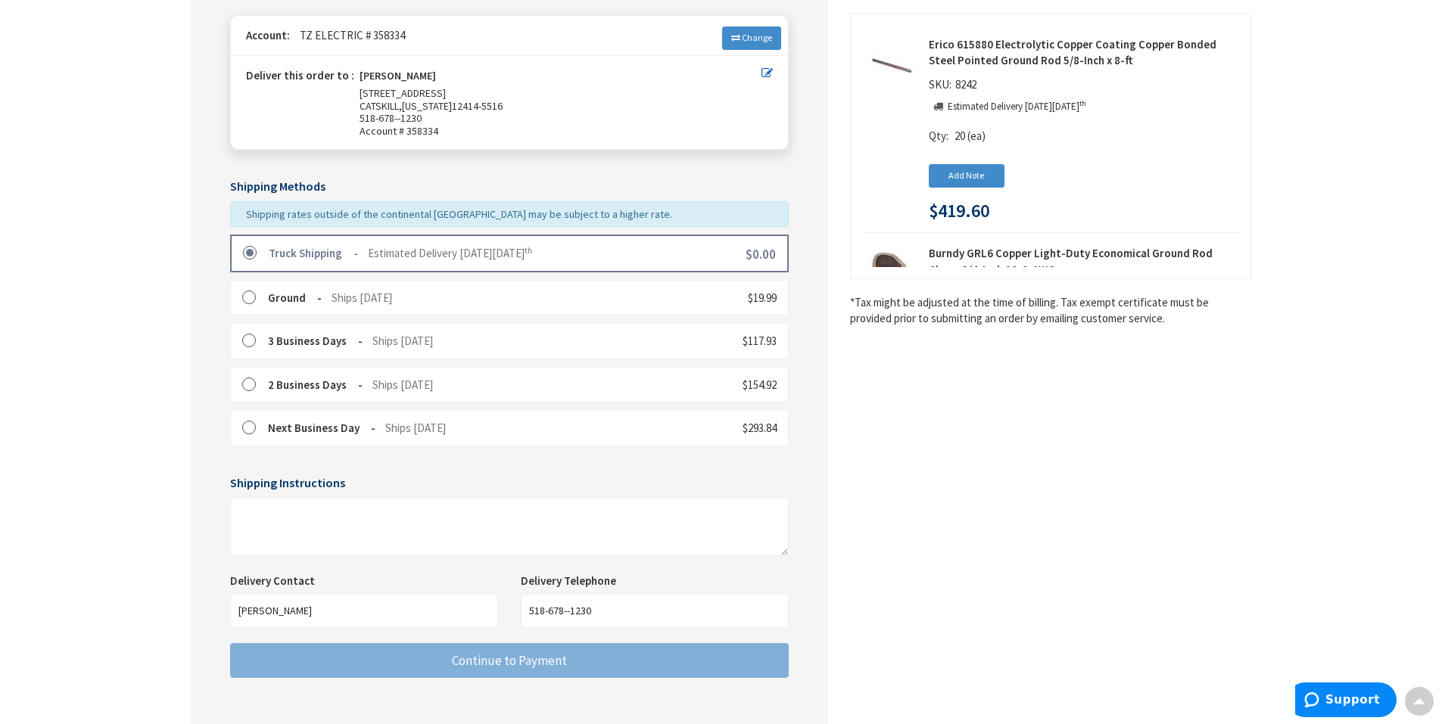
scroll to position [325, 0]
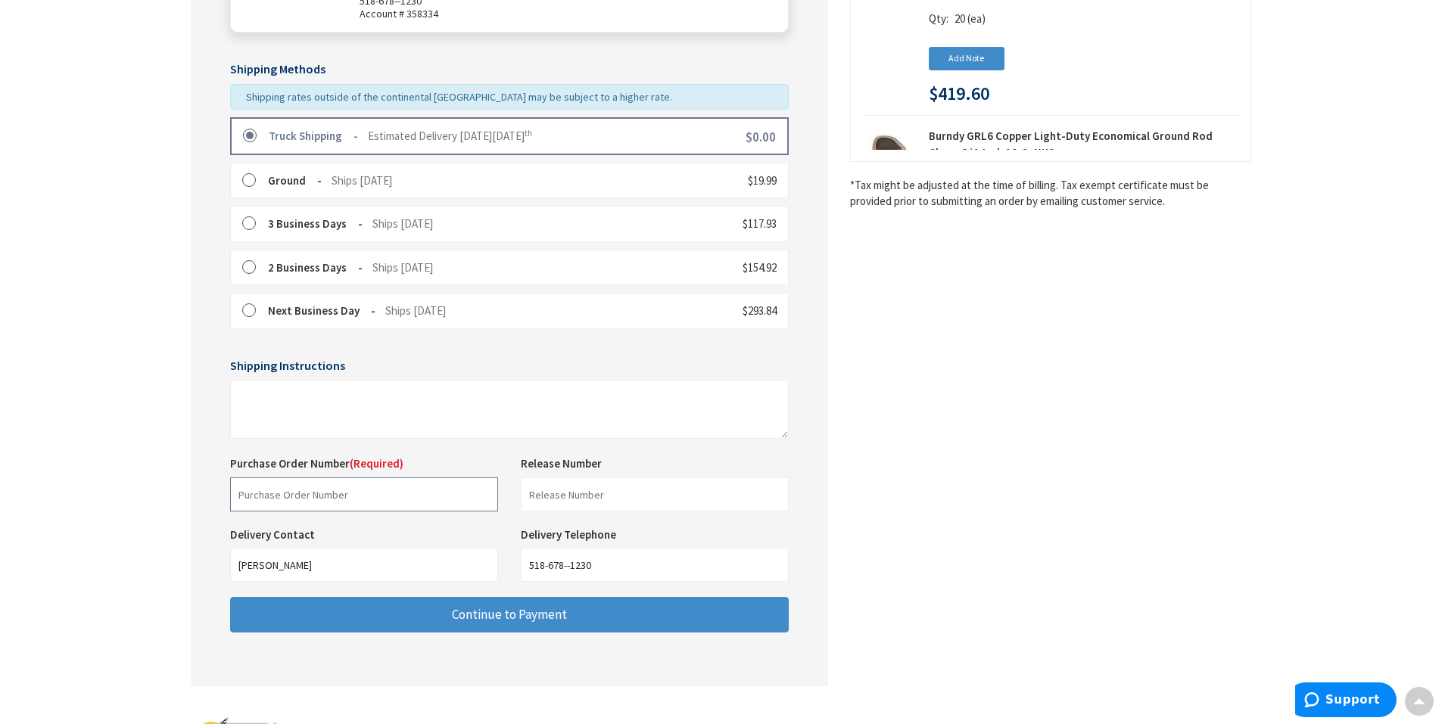
click at [327, 490] on input "text" at bounding box center [364, 495] width 268 height 34
type input "Shop Stock"
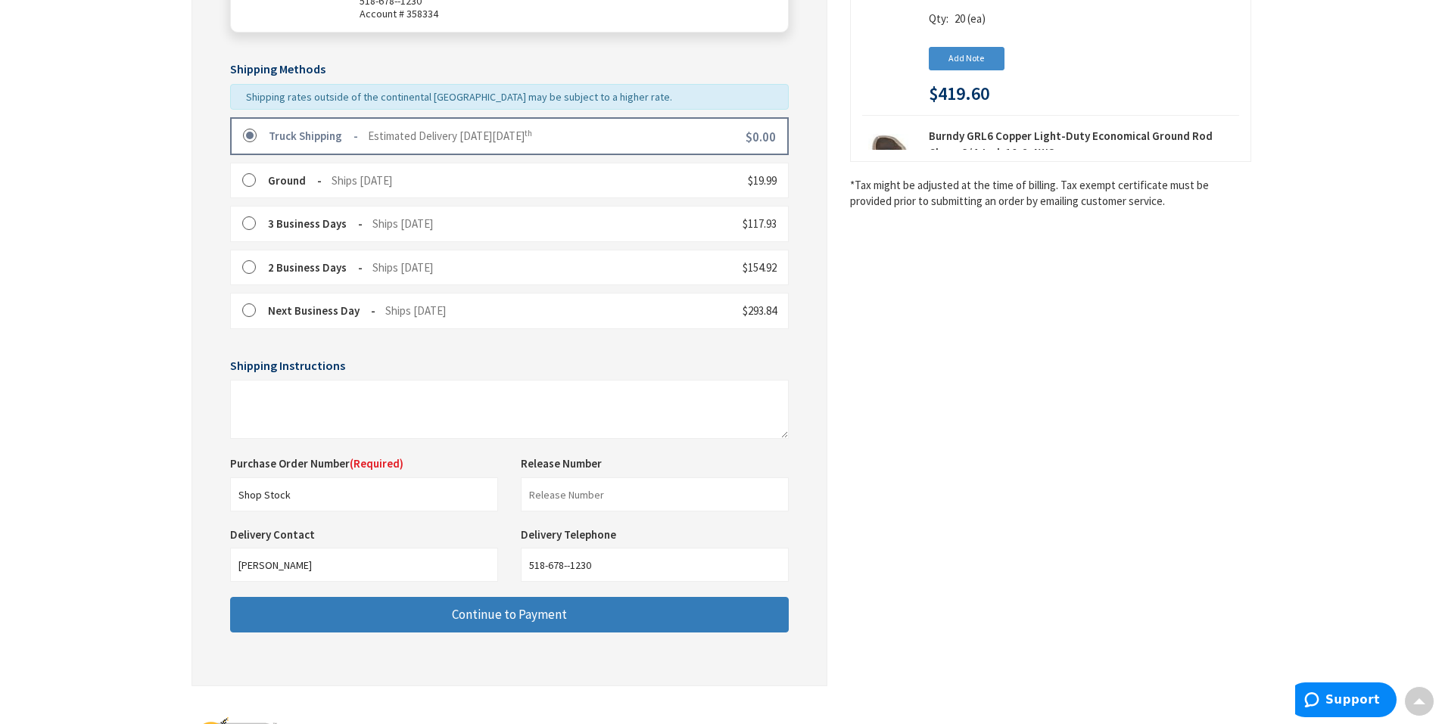
click at [334, 600] on button "Continue to Payment" at bounding box center [509, 615] width 559 height 36
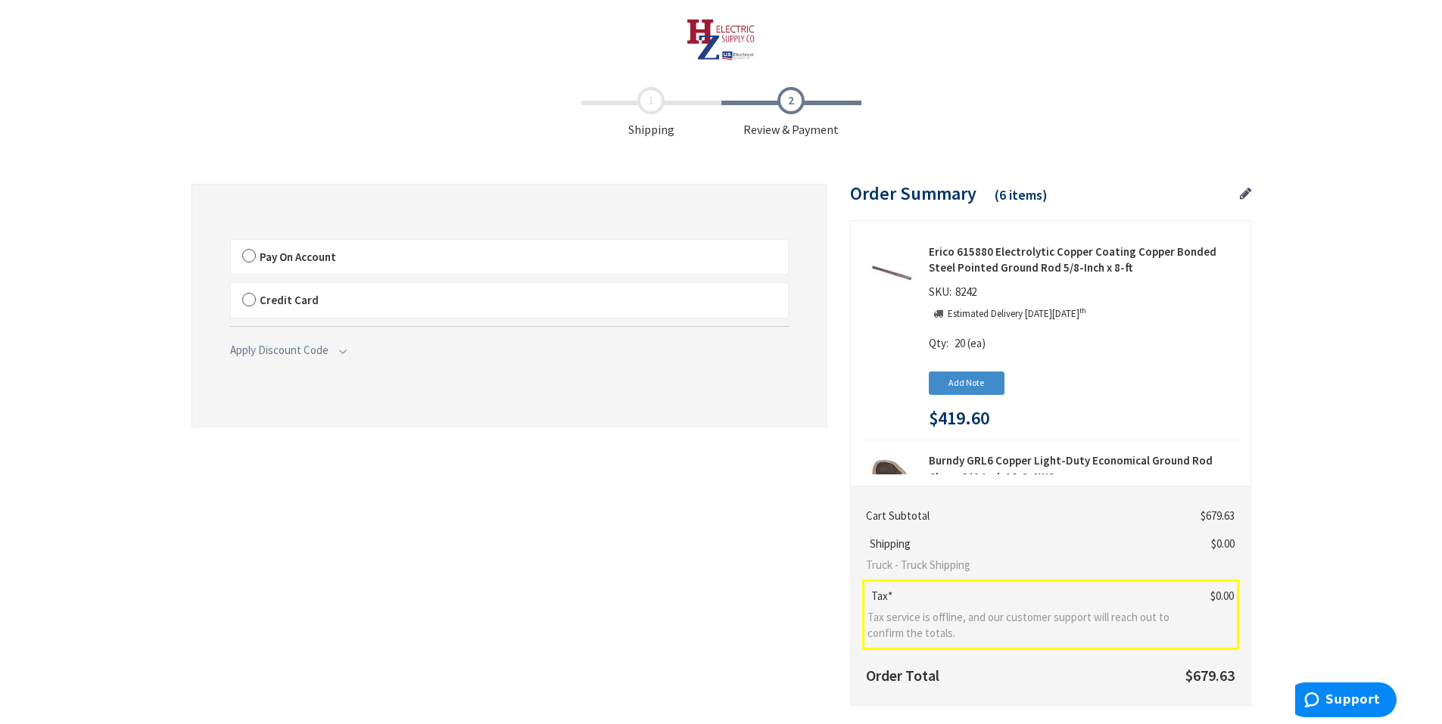
click at [308, 263] on span "Pay On Account" at bounding box center [298, 257] width 76 height 14
click at [231, 243] on input "Pay On Account" at bounding box center [231, 243] width 0 height 0
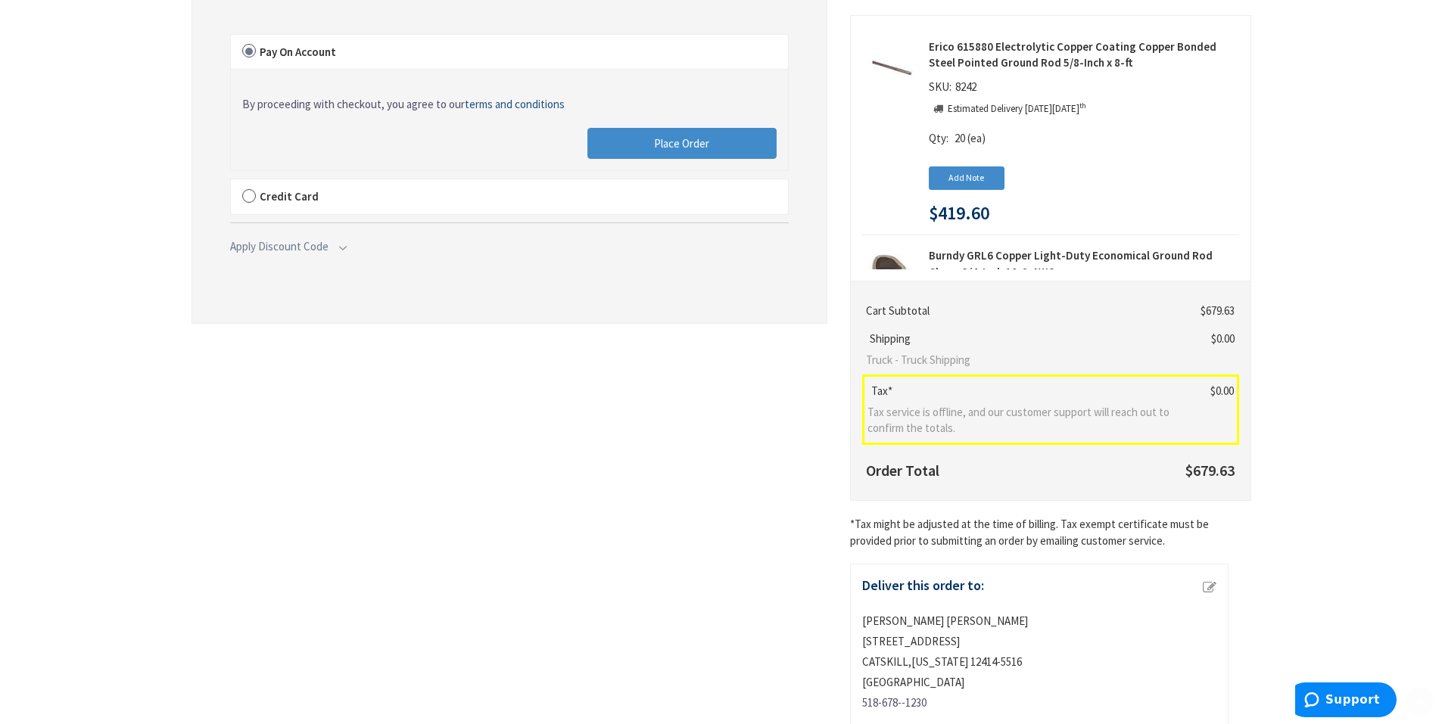
scroll to position [303, 0]
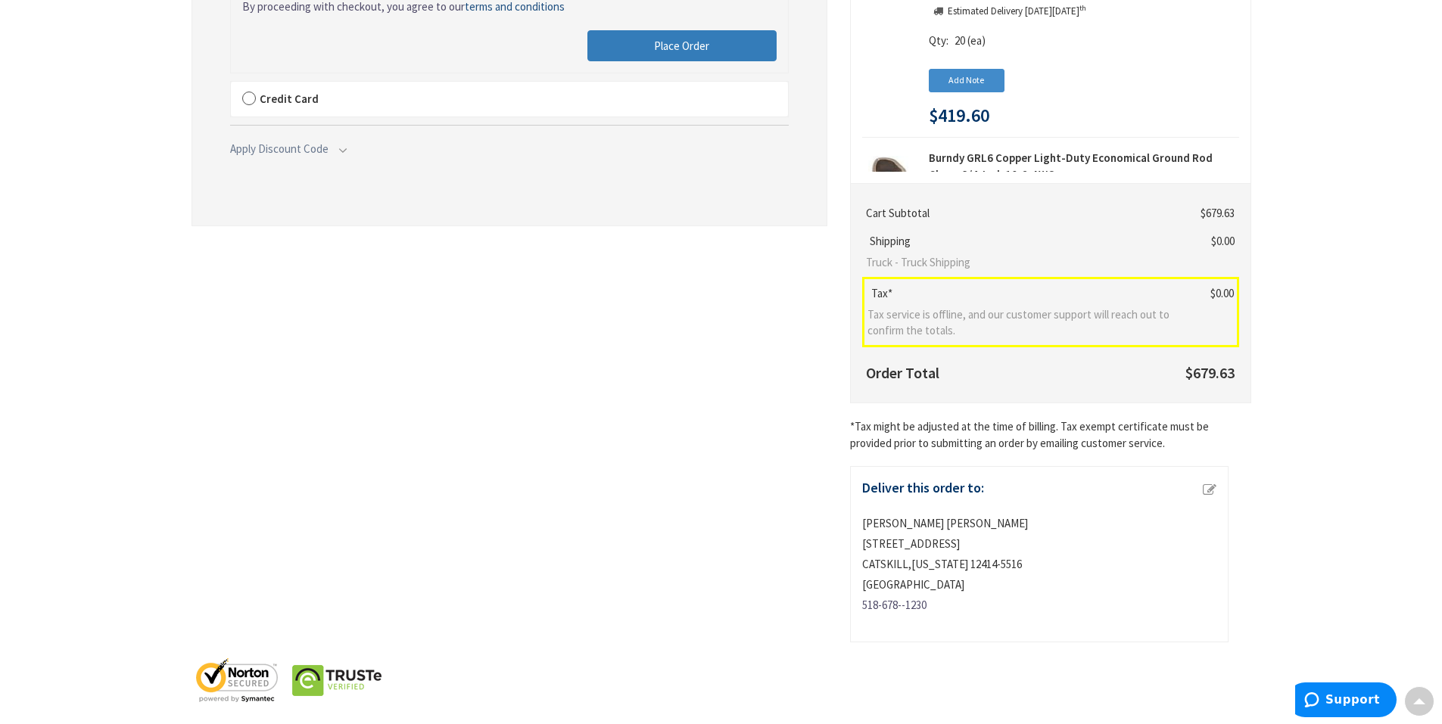
click at [714, 47] on button "Place Order" at bounding box center [681, 46] width 189 height 32
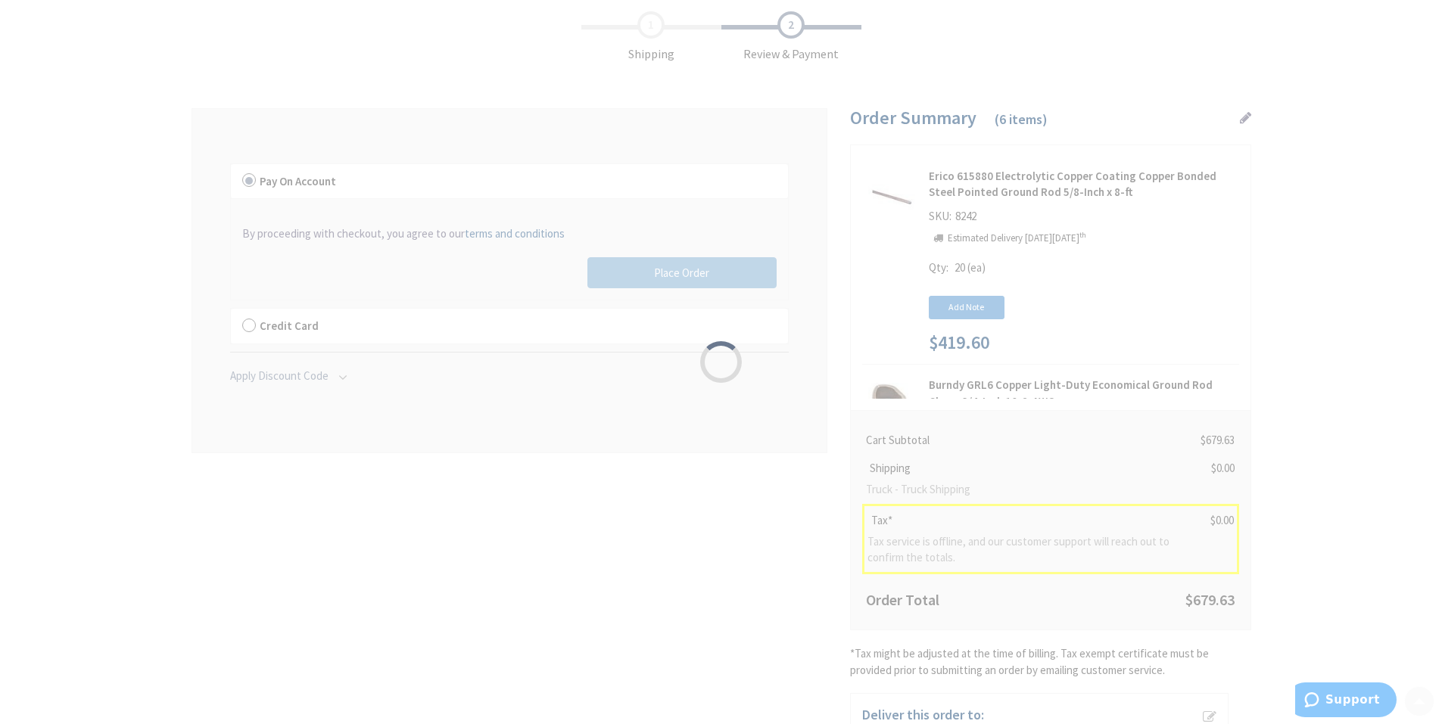
scroll to position [0, 0]
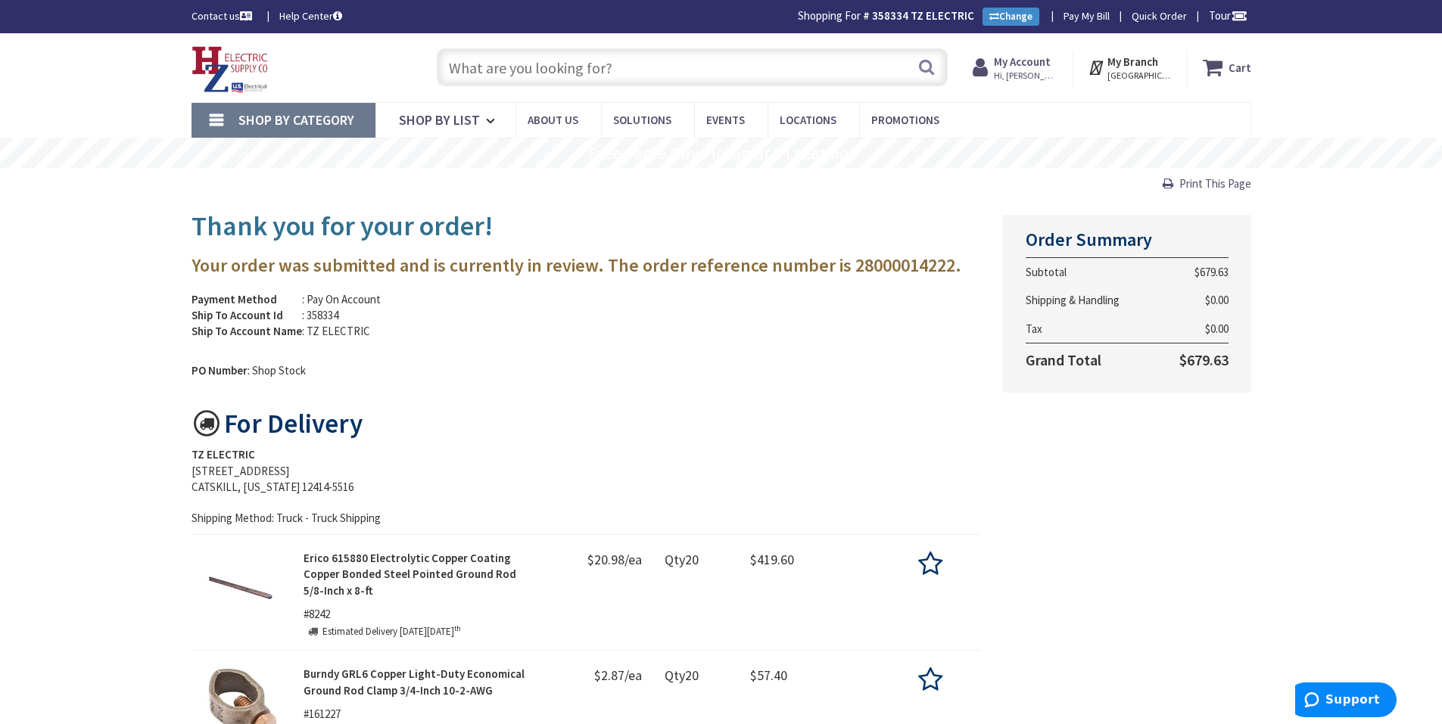
click at [1037, 69] on strong "My Account" at bounding box center [1022, 61] width 57 height 14
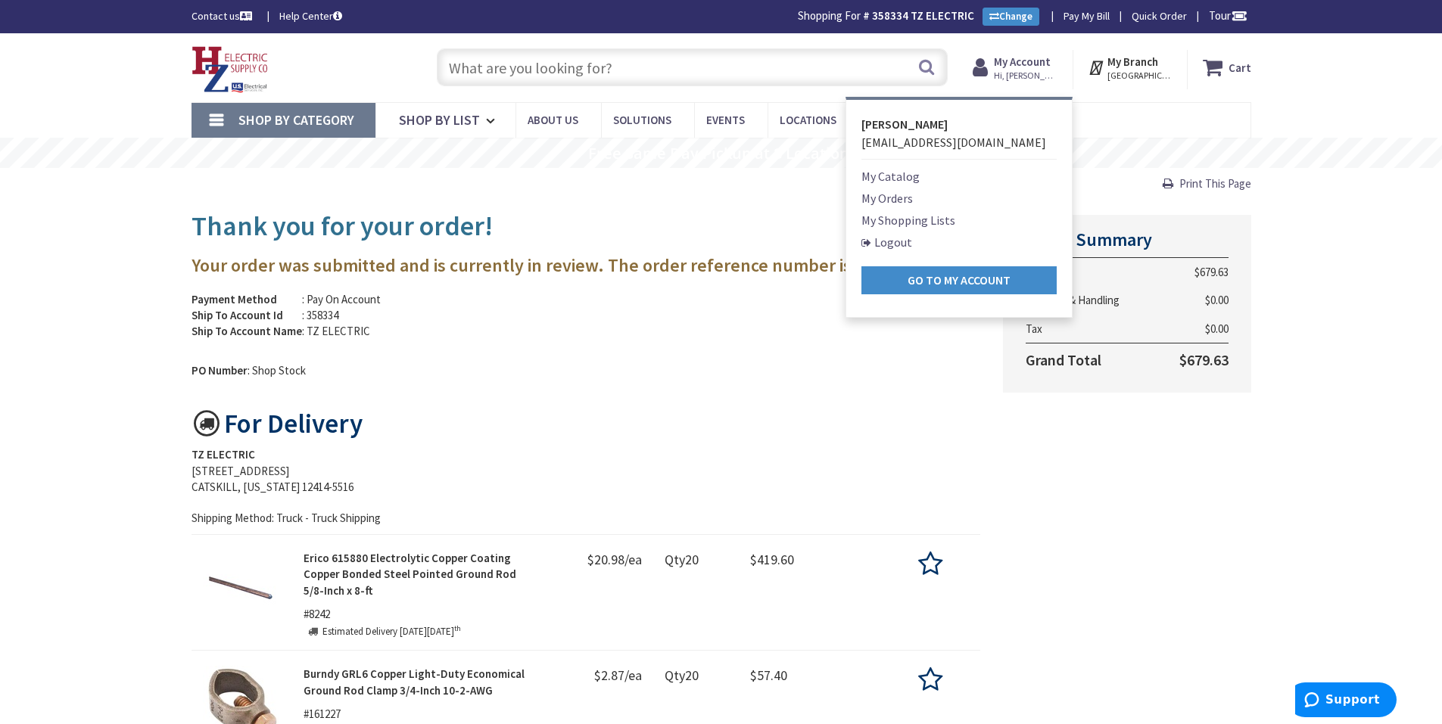
click at [912, 201] on link "My Orders" at bounding box center [886, 198] width 51 height 18
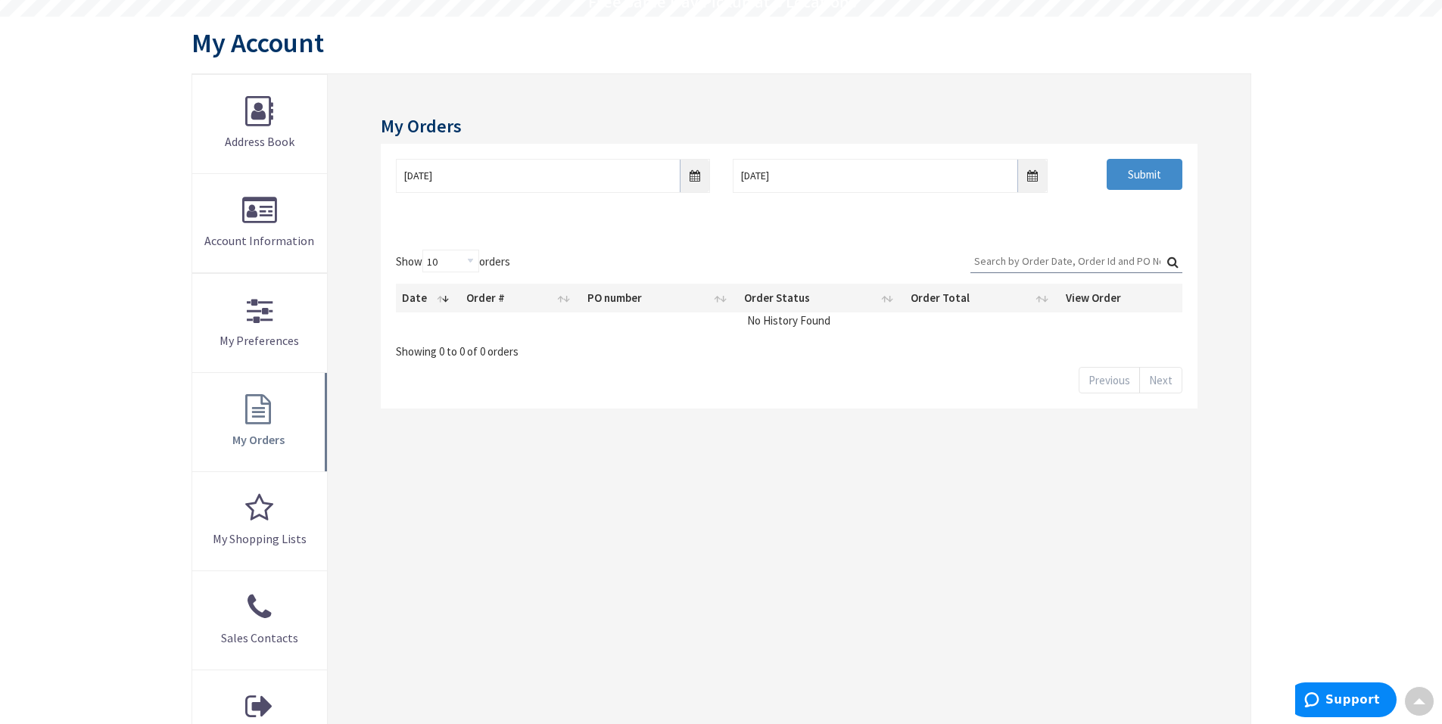
scroll to position [154, 0]
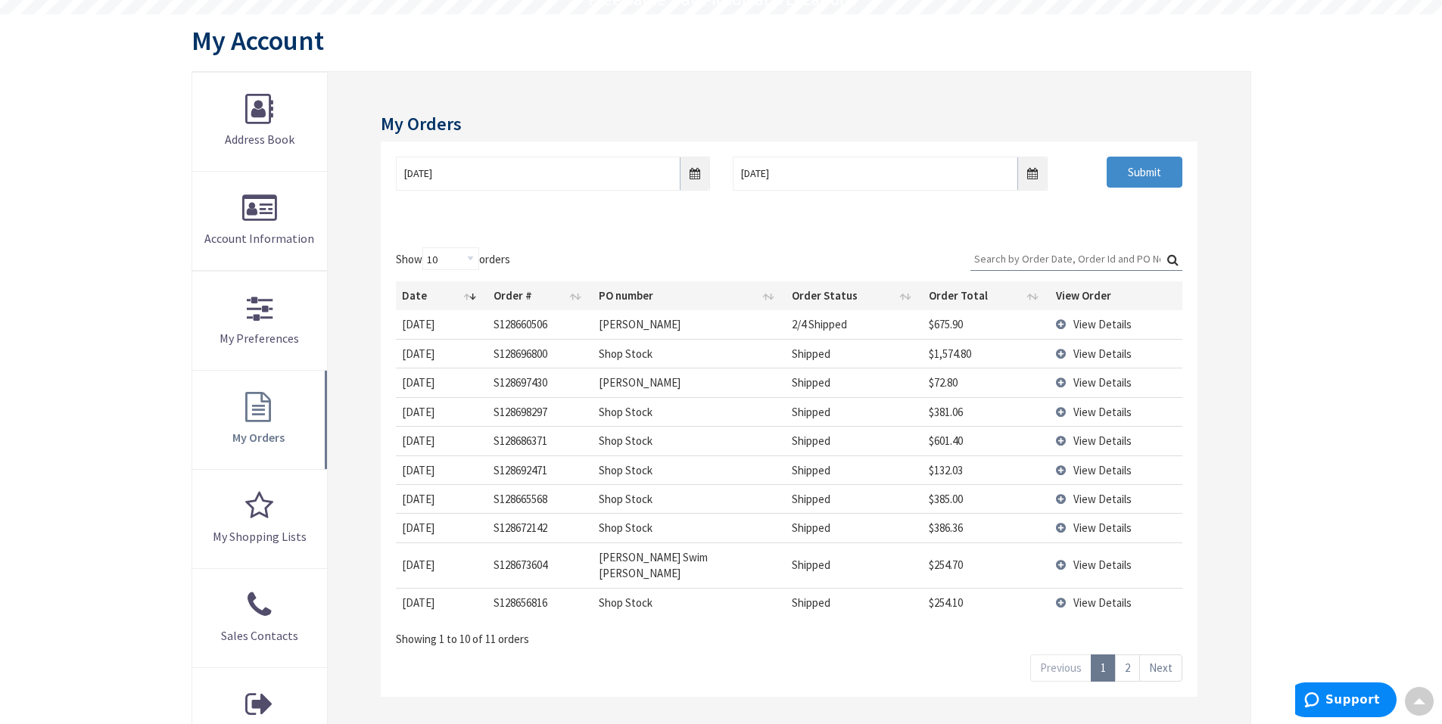
click at [1090, 416] on span "View Details" at bounding box center [1102, 412] width 58 height 14
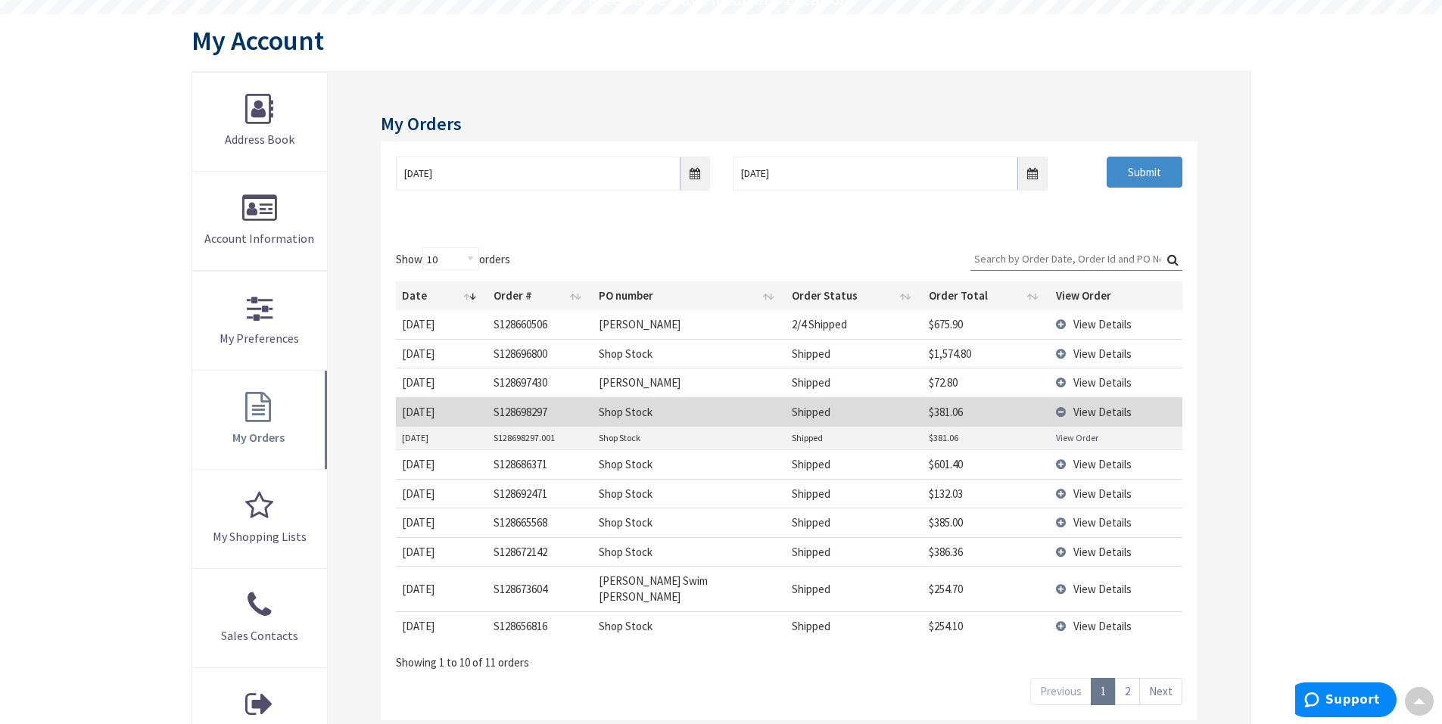
click at [1092, 354] on span "View Details" at bounding box center [1102, 354] width 58 height 14
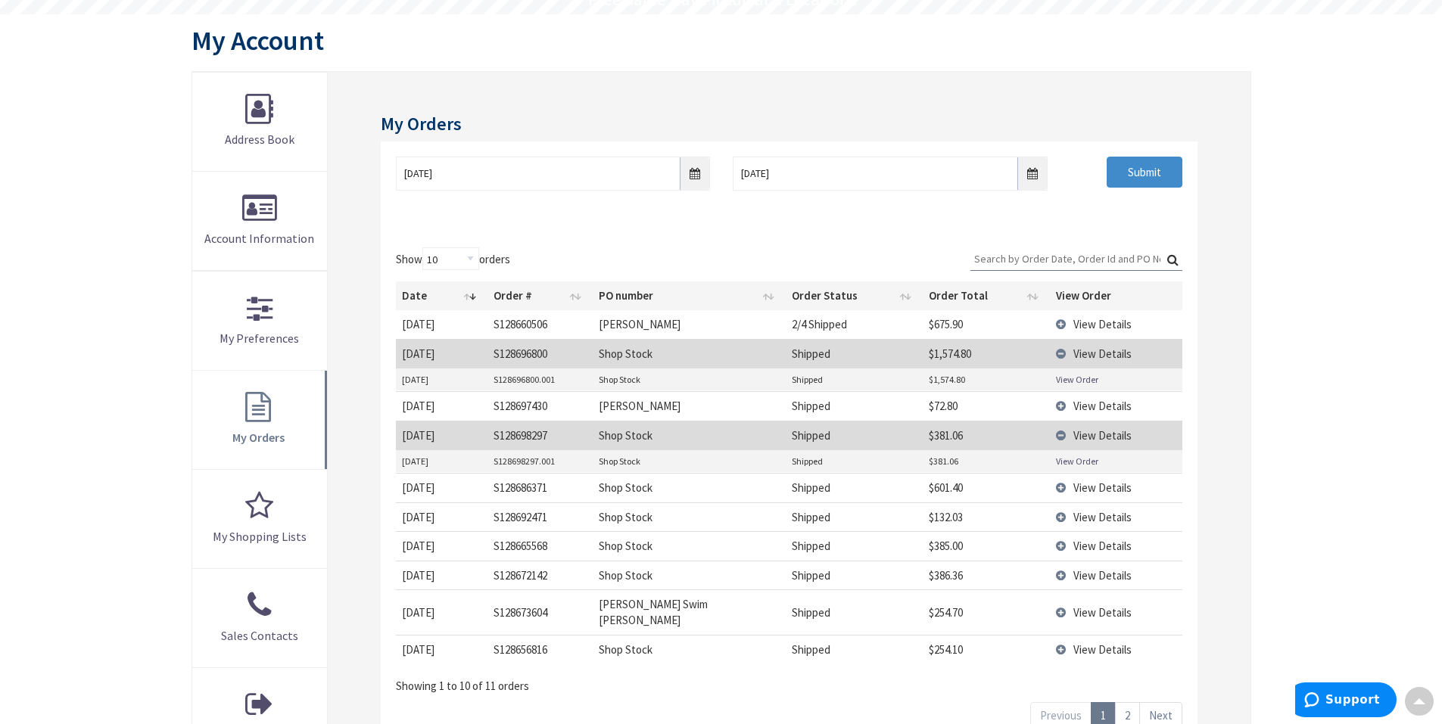
click at [1067, 375] on link "View Order" at bounding box center [1077, 379] width 42 height 13
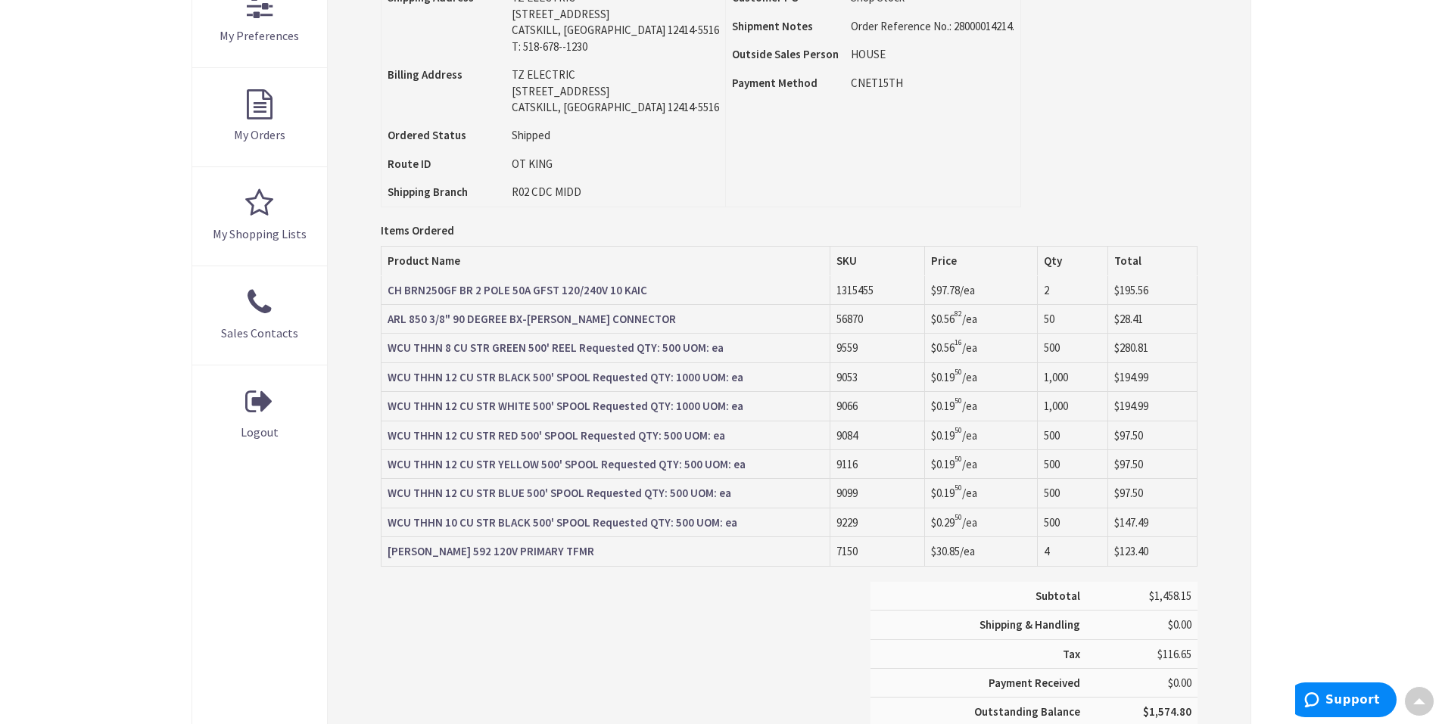
scroll to position [2, 0]
